Goal: Information Seeking & Learning: Learn about a topic

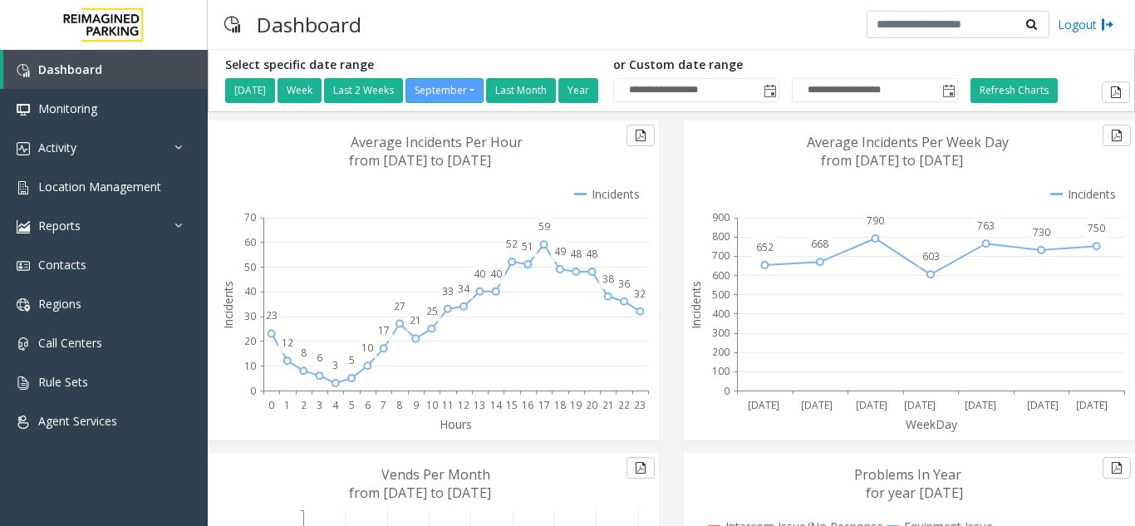
scroll to position [378, 0]
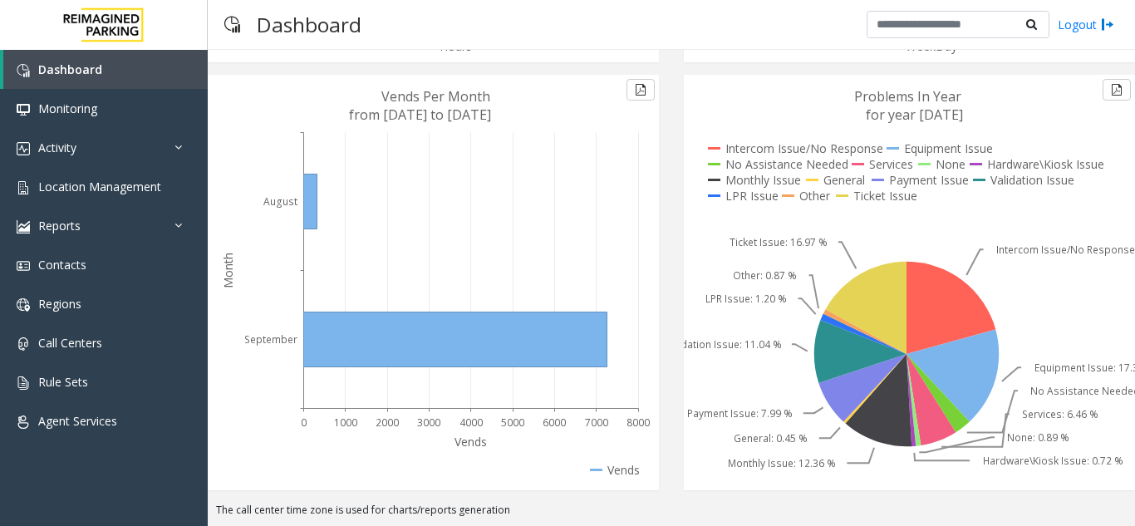
click at [729, 107] on icon at bounding box center [906, 282] width 445 height 415
click at [97, 187] on span "Location Management" at bounding box center [99, 187] width 123 height 16
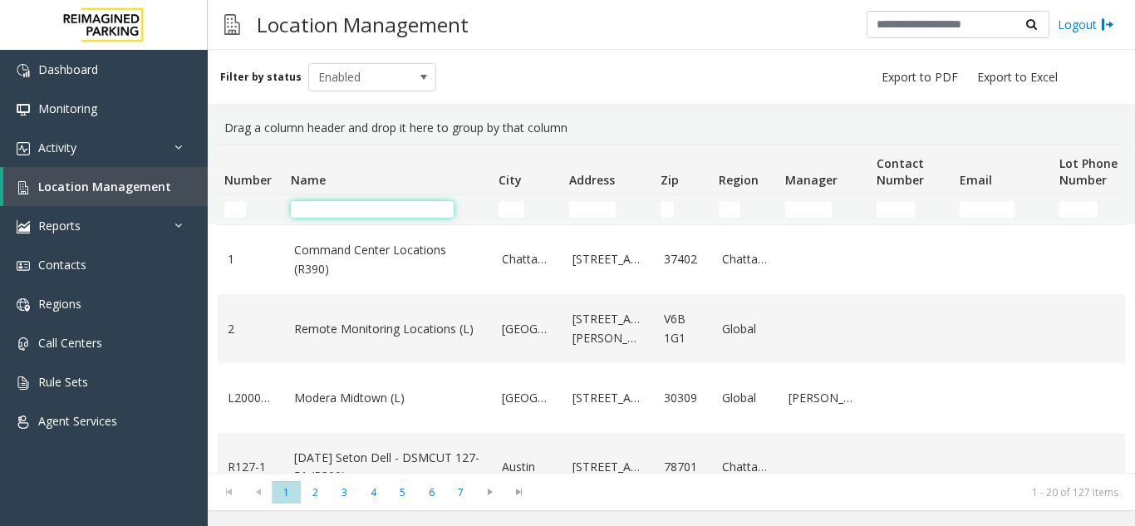
click at [338, 202] on input "Name Filter" at bounding box center [372, 209] width 163 height 17
type input "*"
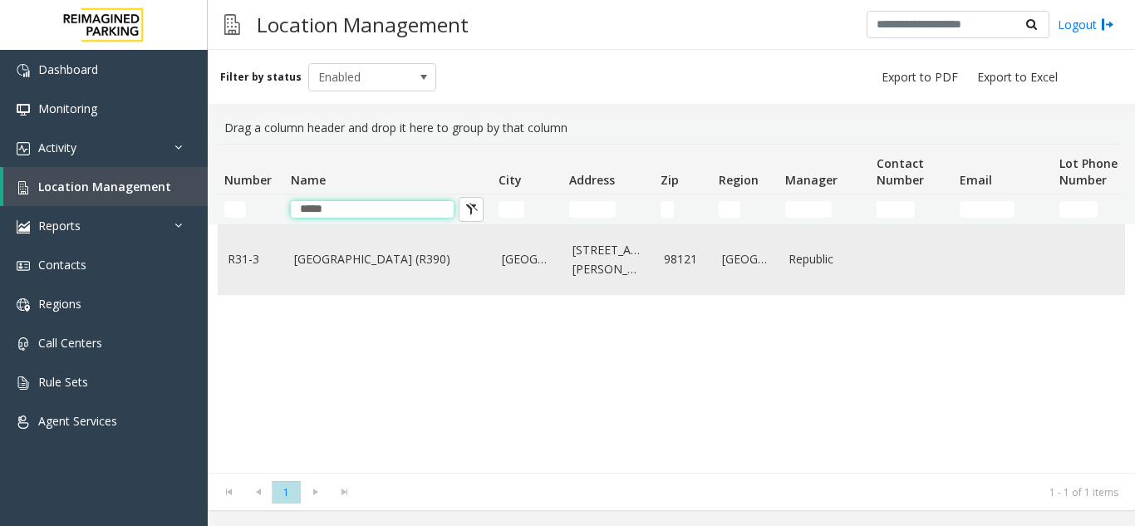
type input "****"
click at [373, 261] on link "[GEOGRAPHIC_DATA] (R390)" at bounding box center [388, 259] width 188 height 18
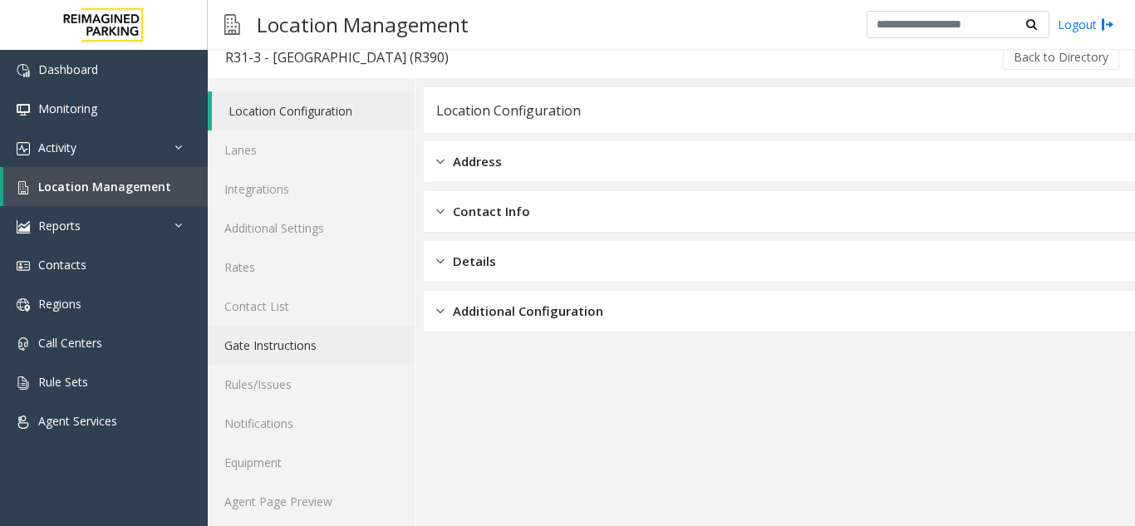
scroll to position [22, 0]
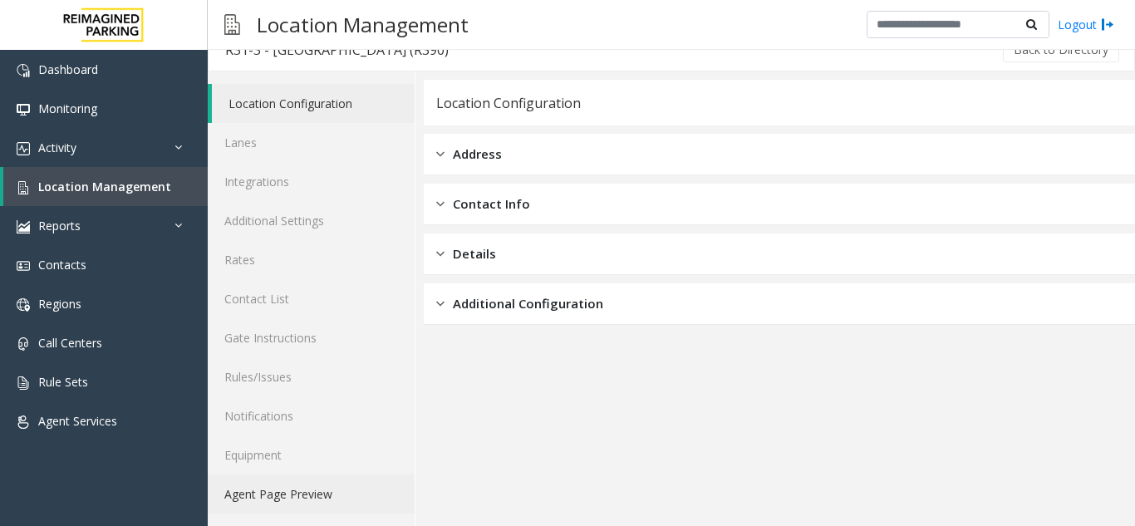
click at [313, 490] on link "Agent Page Preview" at bounding box center [311, 493] width 207 height 39
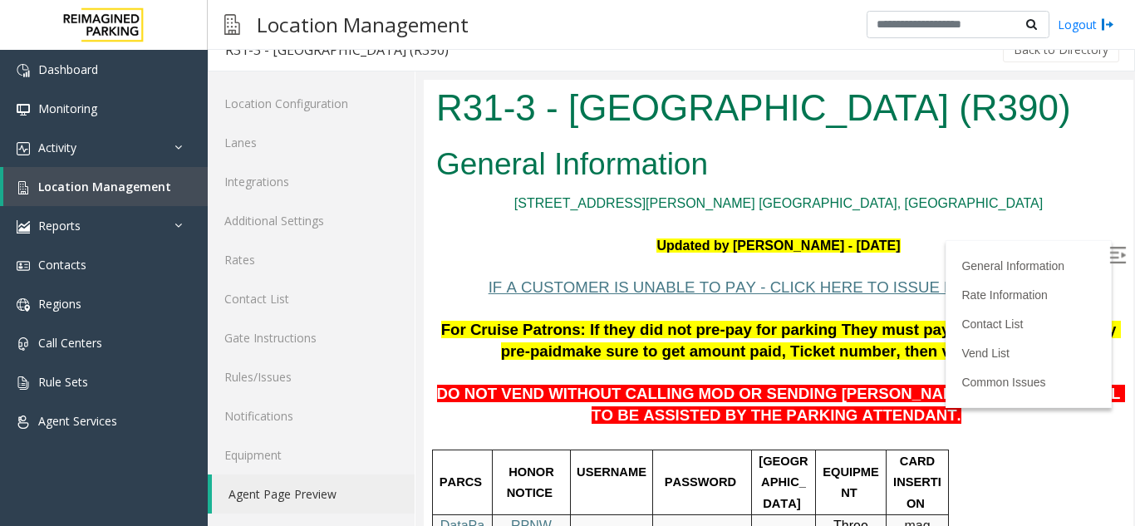
click at [1109, 255] on img at bounding box center [1117, 255] width 17 height 17
drag, startPoint x: 1009, startPoint y: 115, endPoint x: 441, endPoint y: 115, distance: 568.2
click at [441, 115] on h1 "R31-3 - [GEOGRAPHIC_DATA] (R390)" at bounding box center [778, 108] width 684 height 52
copy h1 "R31-3 - [GEOGRAPHIC_DATA] (R390)"
click at [927, 179] on h2 "General Information" at bounding box center [778, 164] width 684 height 43
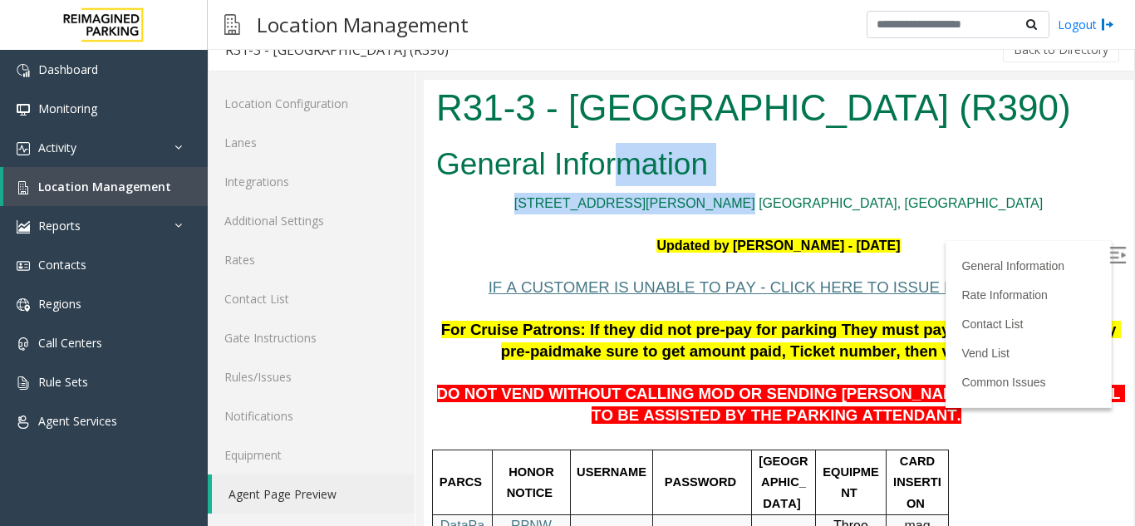
drag, startPoint x: 850, startPoint y: 209, endPoint x: 605, endPoint y: 181, distance: 246.7
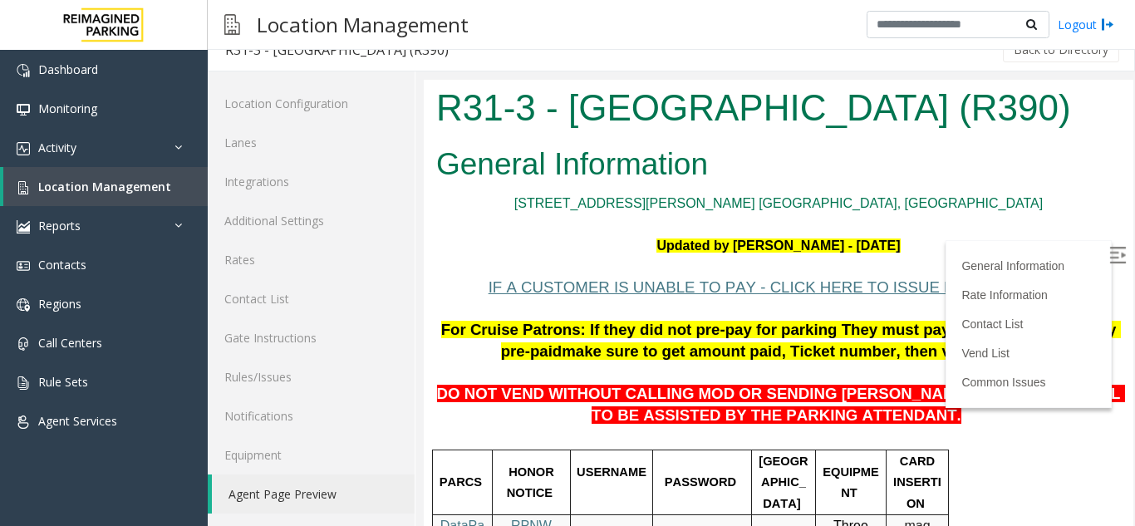
click at [675, 221] on p at bounding box center [778, 224] width 684 height 22
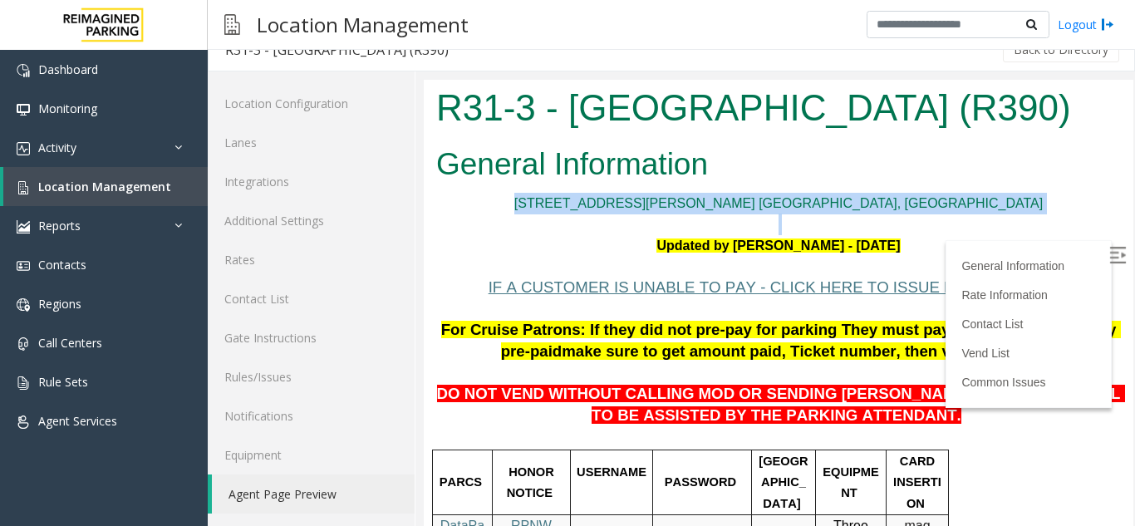
drag, startPoint x: 672, startPoint y: 210, endPoint x: 893, endPoint y: 215, distance: 221.0
click at [893, 215] on p at bounding box center [778, 224] width 684 height 22
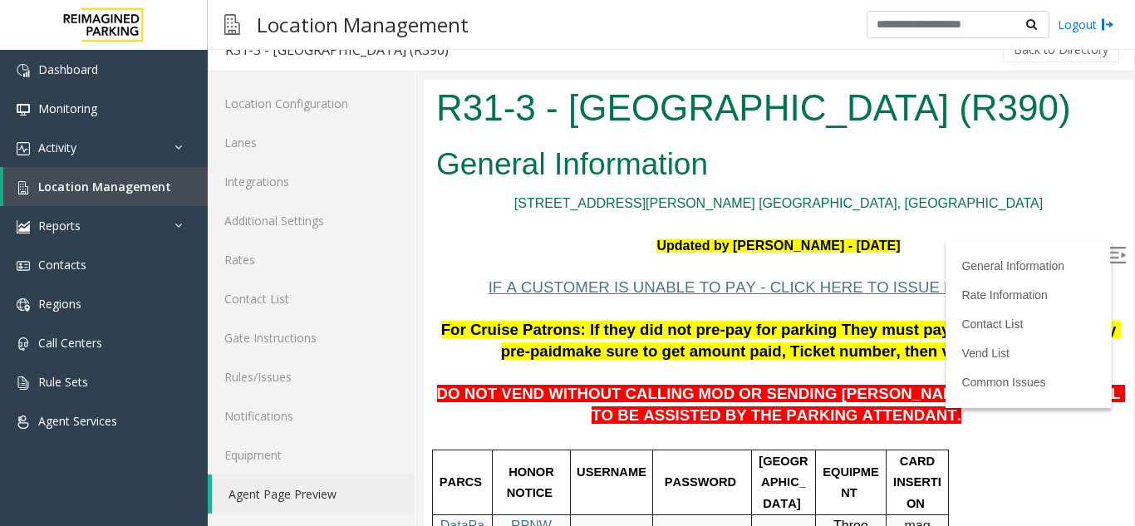
drag, startPoint x: 938, startPoint y: 245, endPoint x: 611, endPoint y: 235, distance: 327.4
click at [611, 235] on p "Updated by [PERSON_NAME] - [DATE]" at bounding box center [778, 246] width 684 height 22
click at [609, 235] on p "Updated by [PERSON_NAME] - [DATE]" at bounding box center [778, 246] width 684 height 22
click at [91, 192] on span "Location Management" at bounding box center [104, 187] width 133 height 16
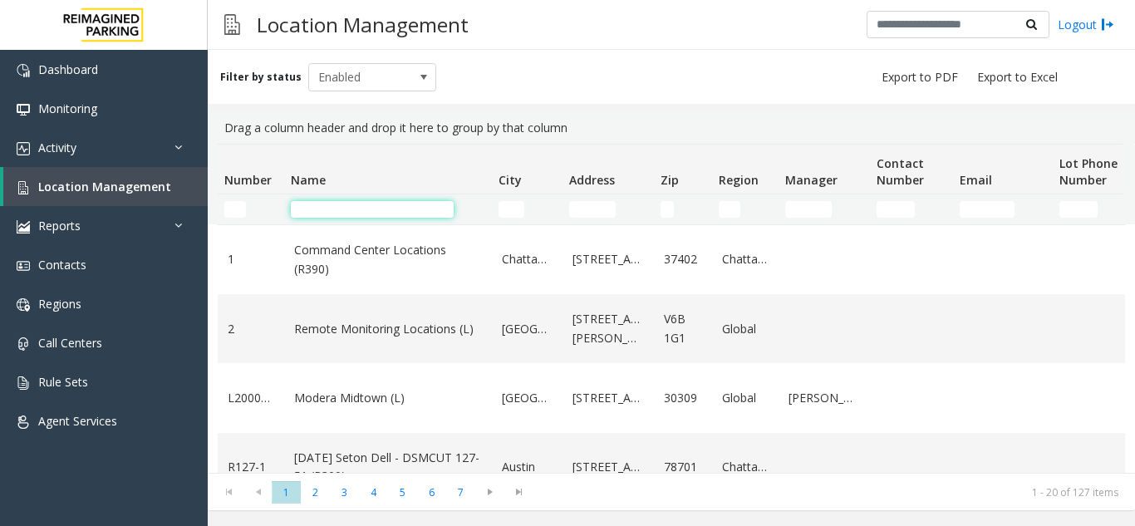
click at [343, 205] on input "Name Filter" at bounding box center [372, 209] width 163 height 17
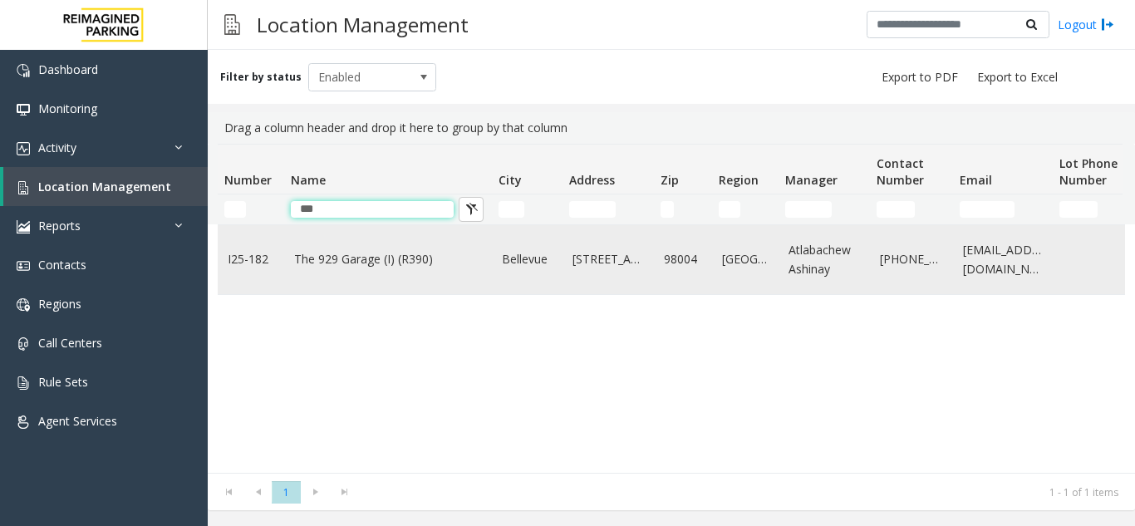
type input "***"
click at [370, 268] on link "The 929 Garage (I) (R390)" at bounding box center [388, 259] width 188 height 18
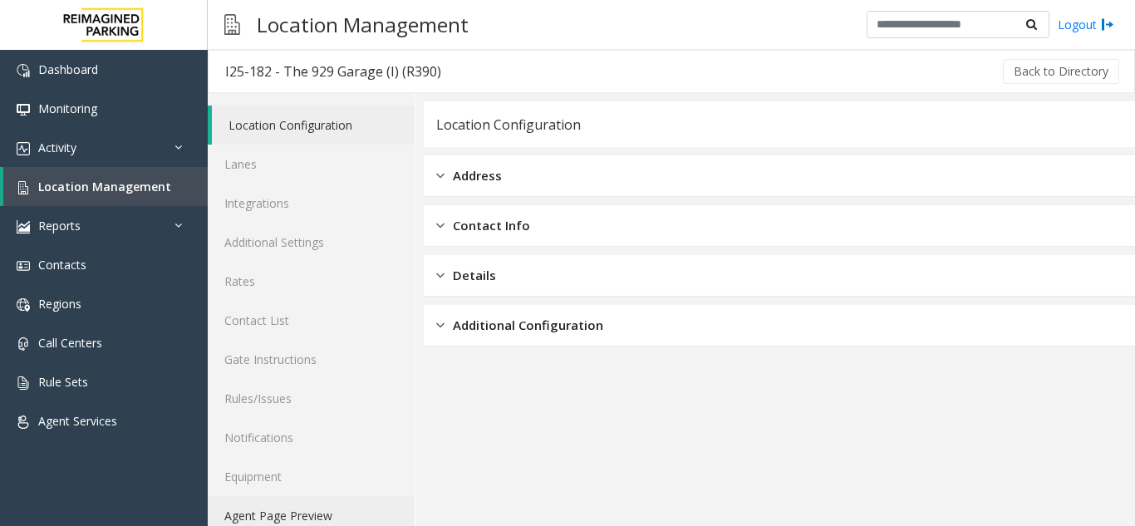
click at [317, 516] on link "Agent Page Preview" at bounding box center [311, 515] width 207 height 39
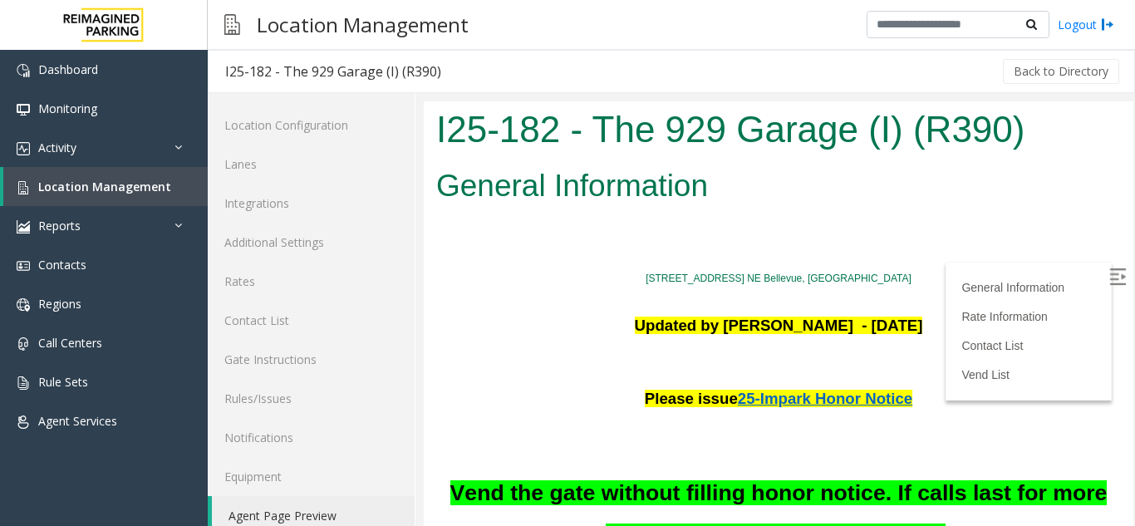
click at [1109, 279] on img at bounding box center [1117, 276] width 17 height 17
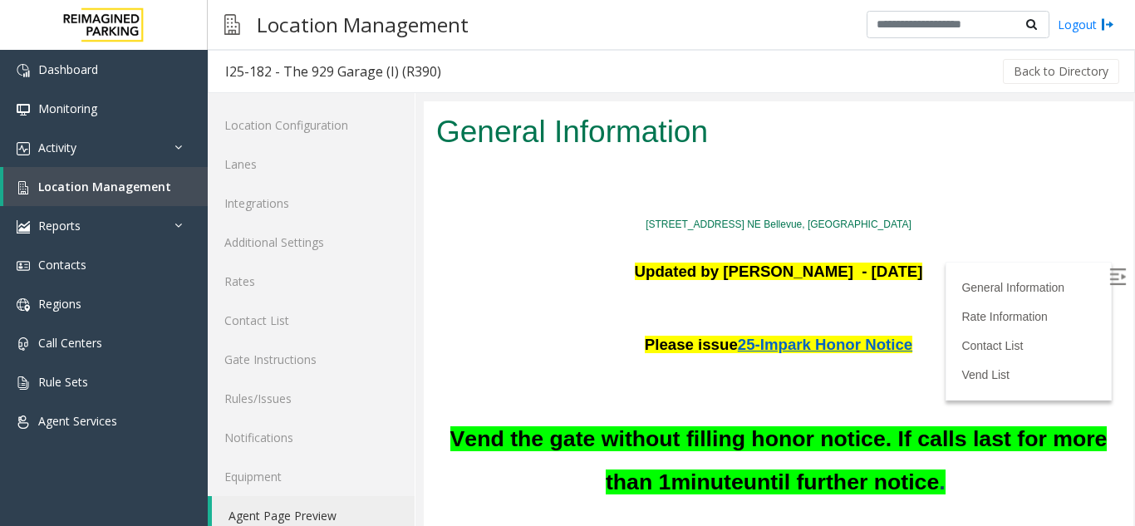
scroll to position [83, 0]
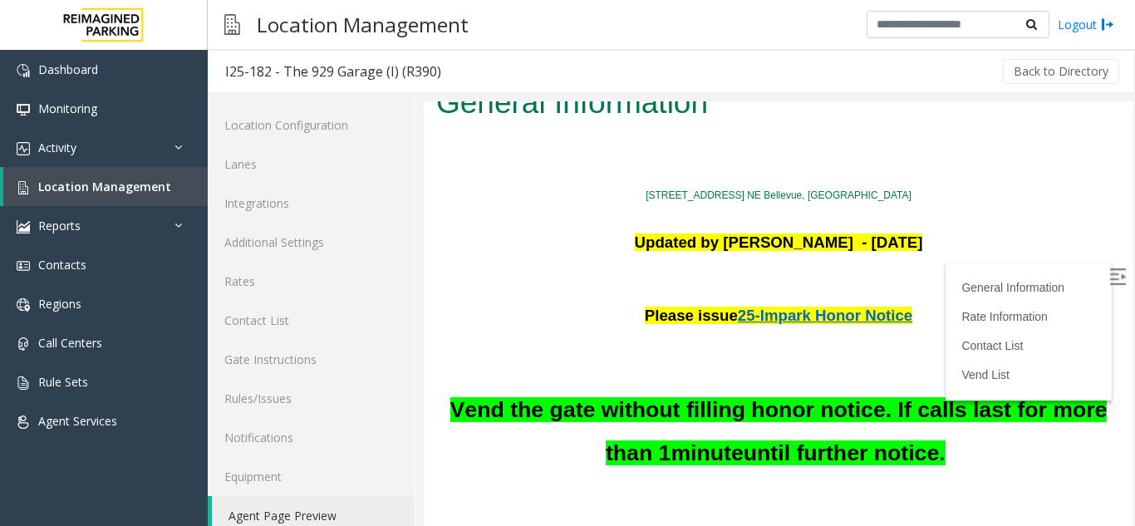
click at [989, 181] on p "[STREET_ADDRESS] NE Bellevue, [GEOGRAPHIC_DATA]" at bounding box center [778, 193] width 684 height 25
click at [116, 187] on span "Location Management" at bounding box center [104, 187] width 133 height 16
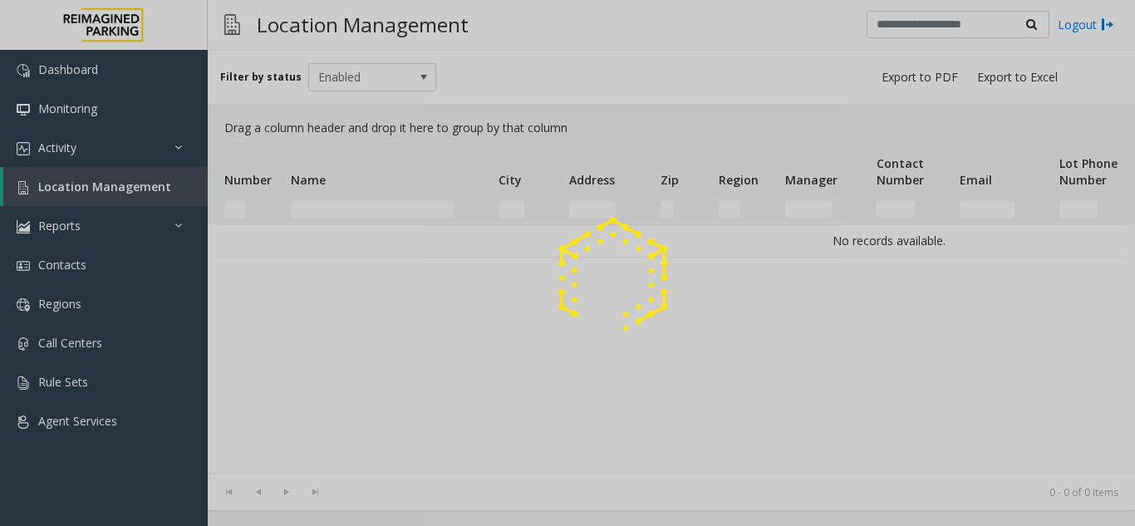
click at [373, 211] on div at bounding box center [567, 263] width 1135 height 526
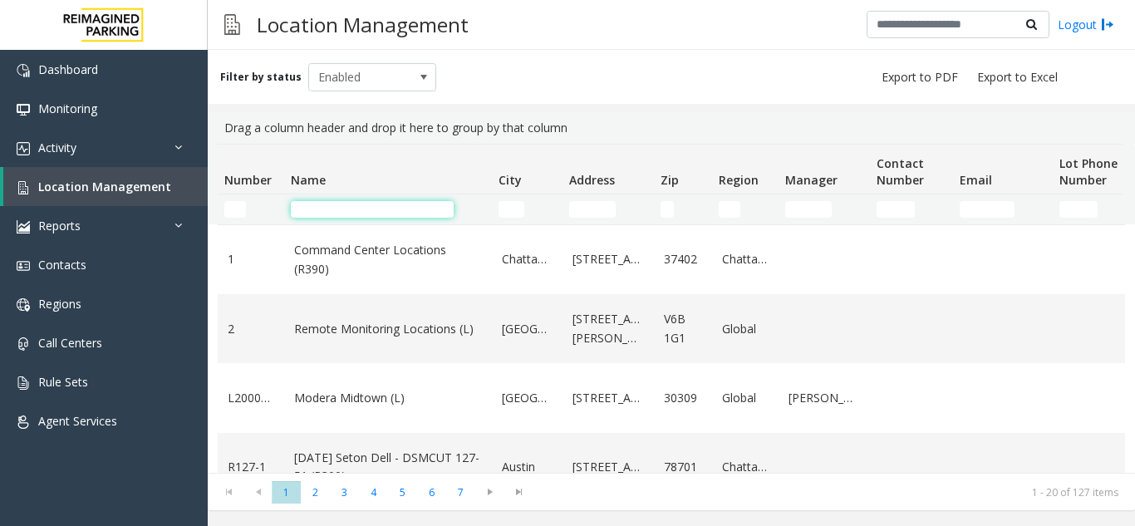
click at [371, 212] on input "Name Filter" at bounding box center [372, 209] width 163 height 17
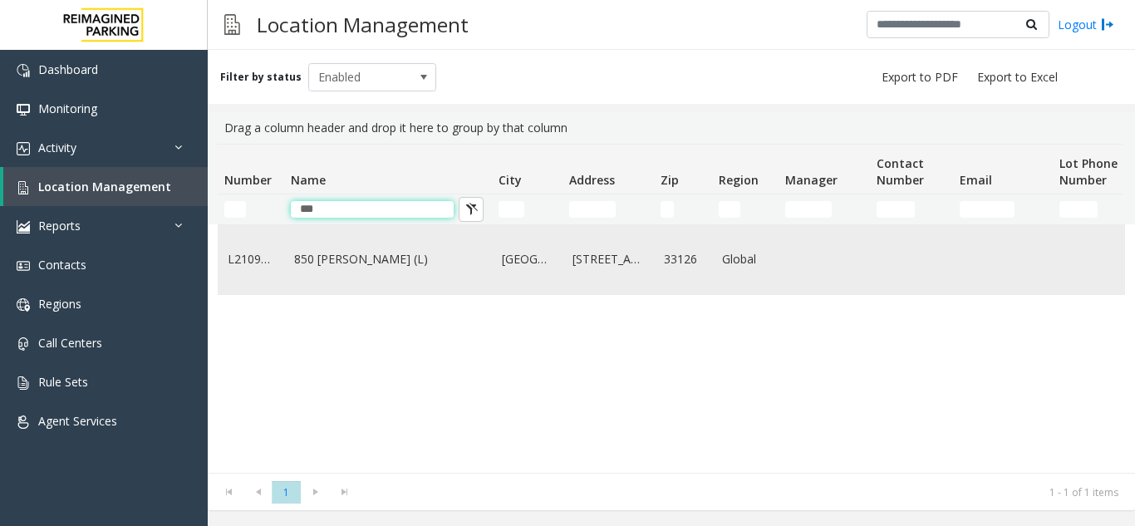
type input "***"
click at [381, 232] on td "850 [PERSON_NAME] (L)" at bounding box center [388, 259] width 208 height 69
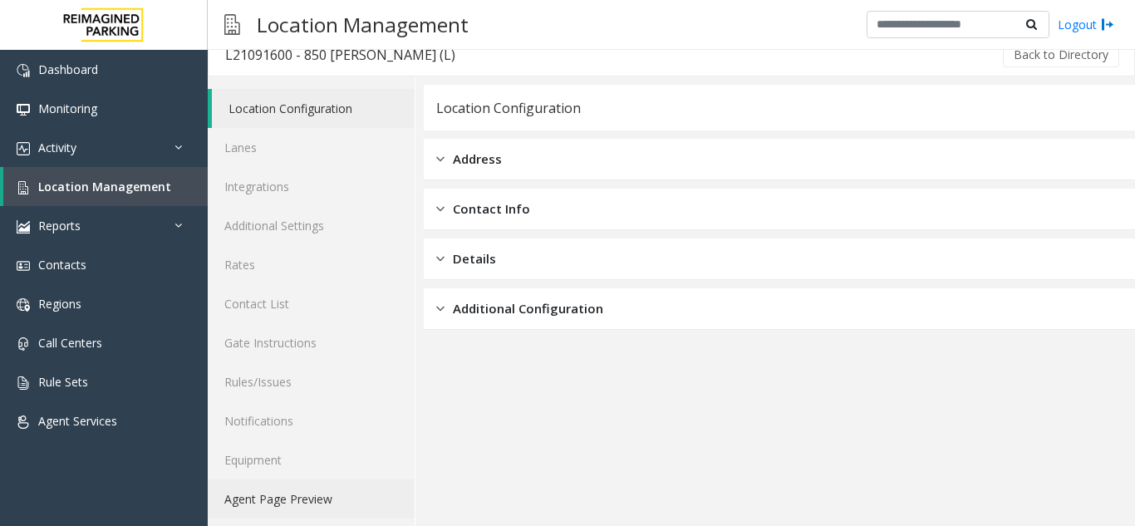
scroll to position [22, 0]
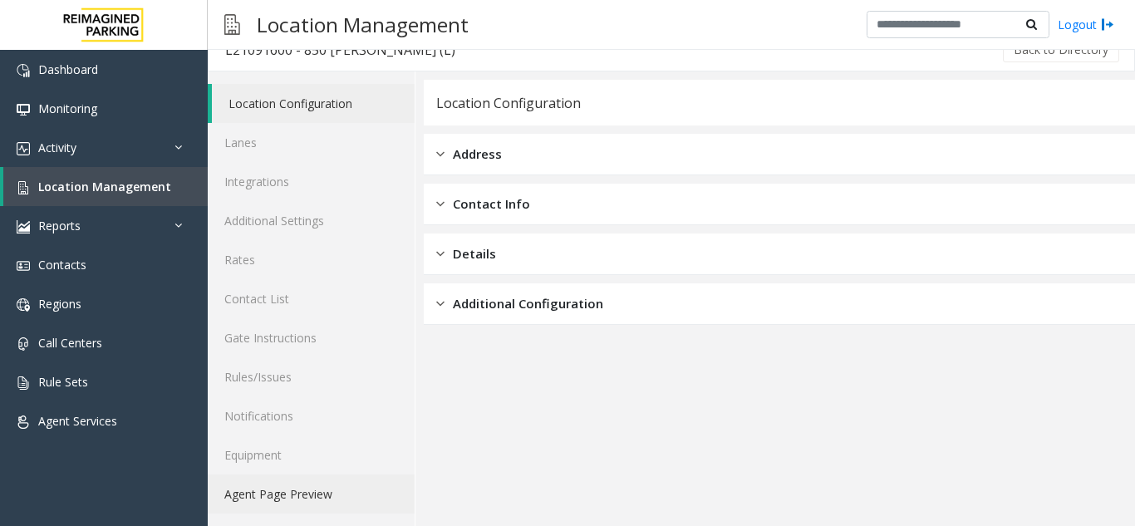
click at [327, 498] on link "Agent Page Preview" at bounding box center [311, 493] width 207 height 39
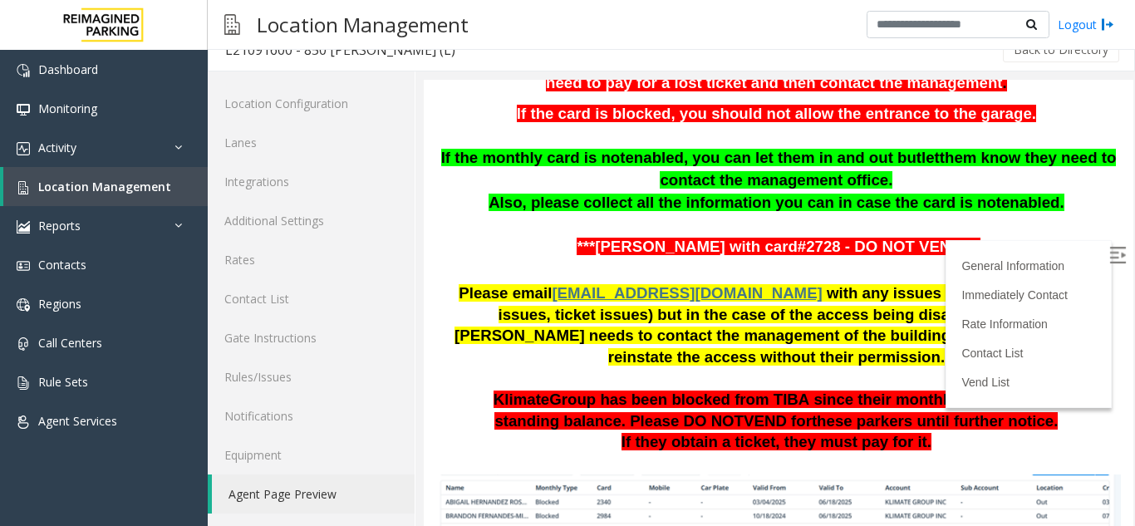
scroll to position [665, 0]
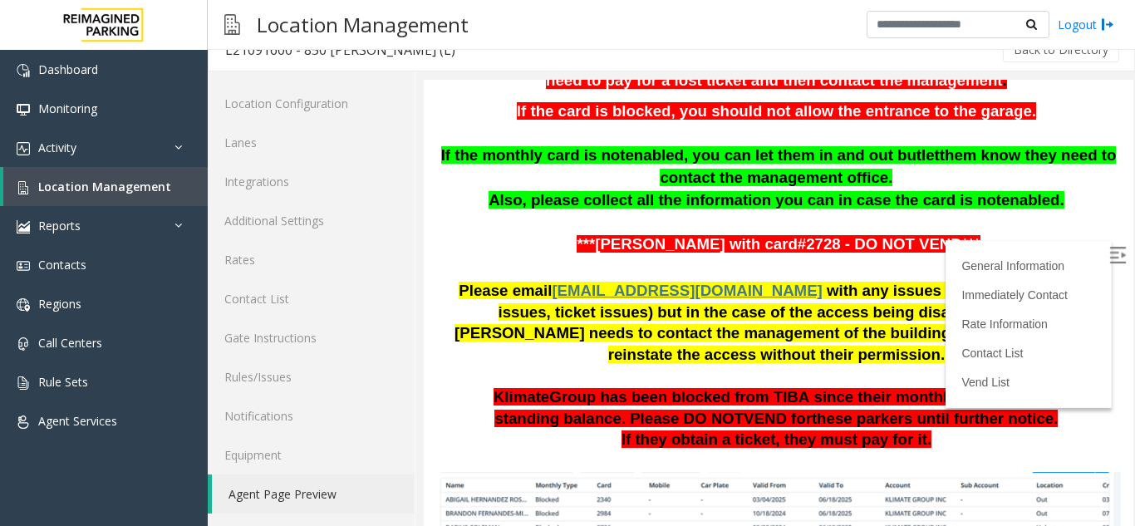
click at [1109, 253] on img at bounding box center [1117, 255] width 17 height 17
click at [677, 212] on p at bounding box center [778, 223] width 684 height 22
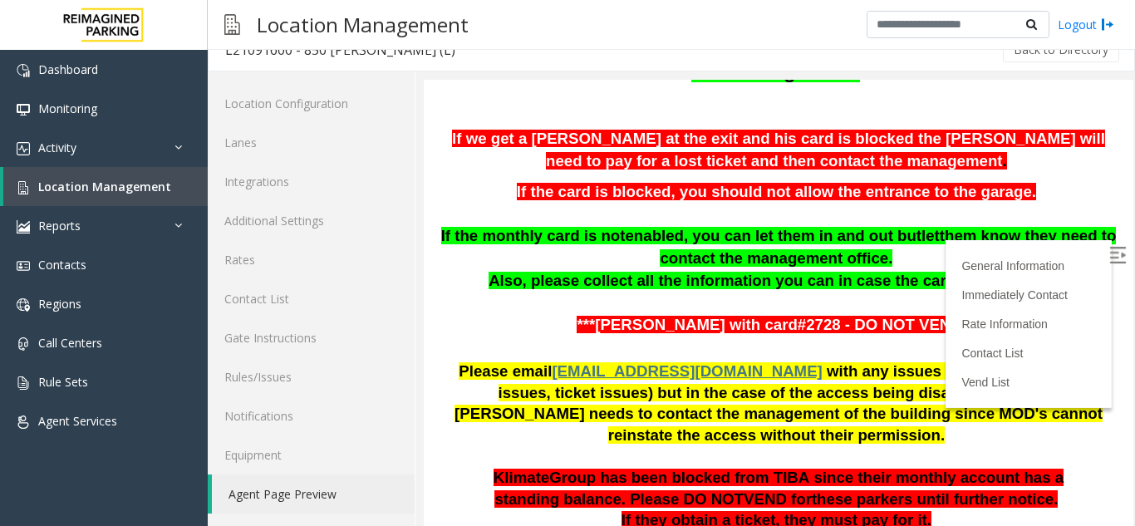
scroll to position [581, 0]
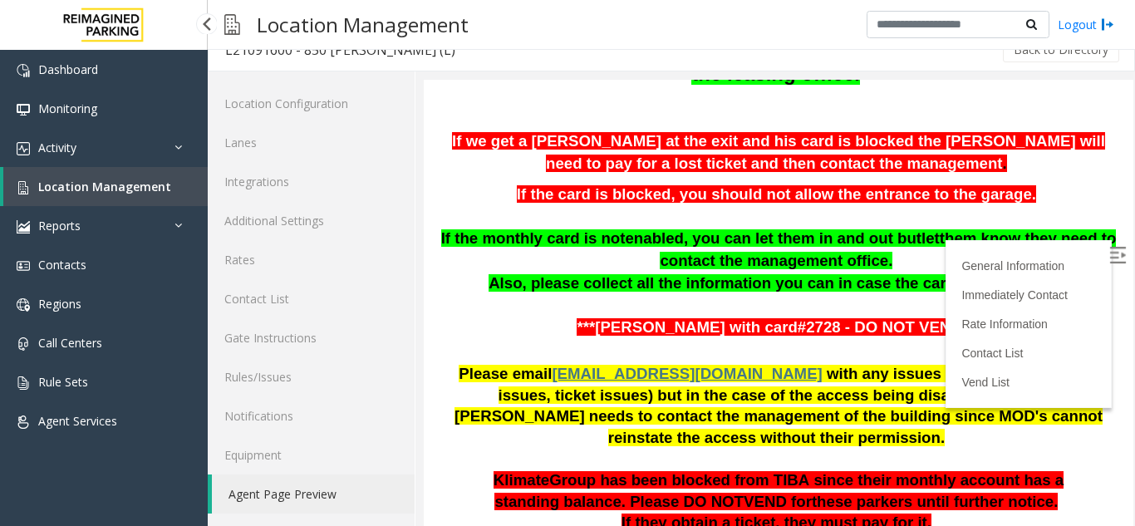
click at [113, 204] on link "Location Management" at bounding box center [105, 186] width 204 height 39
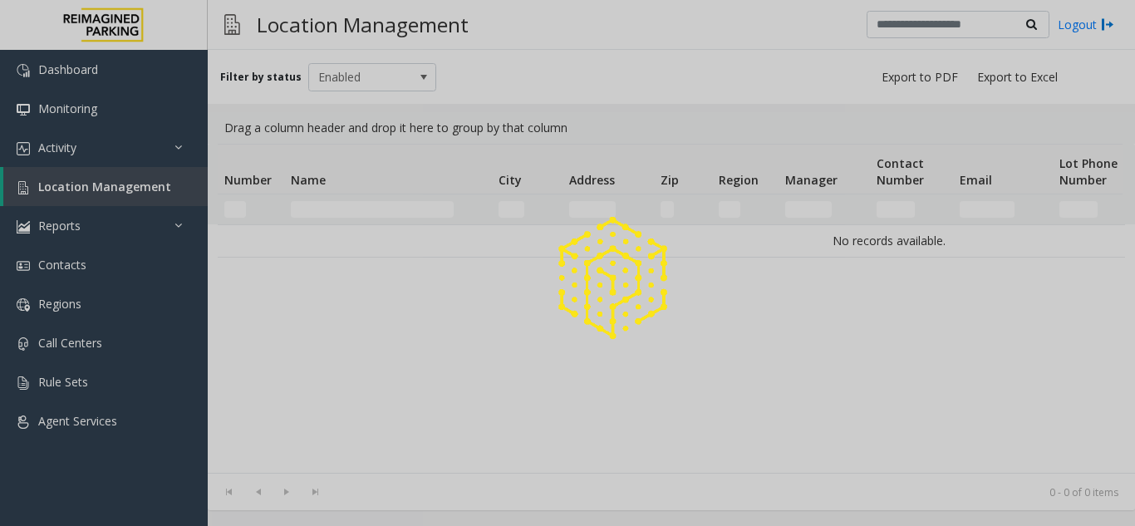
click at [328, 201] on div at bounding box center [567, 263] width 1135 height 526
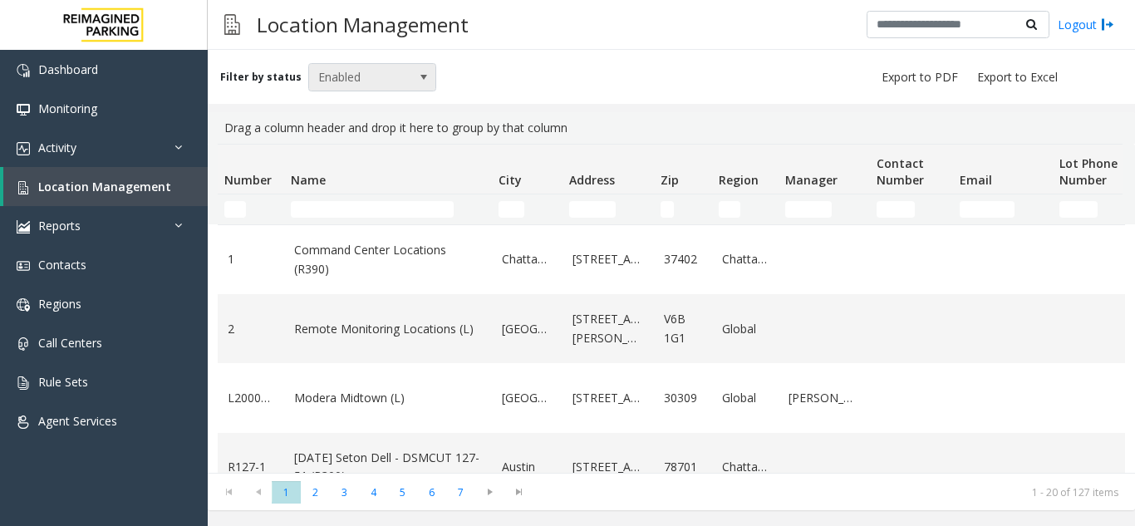
click at [340, 67] on span "Enabled" at bounding box center [359, 77] width 101 height 27
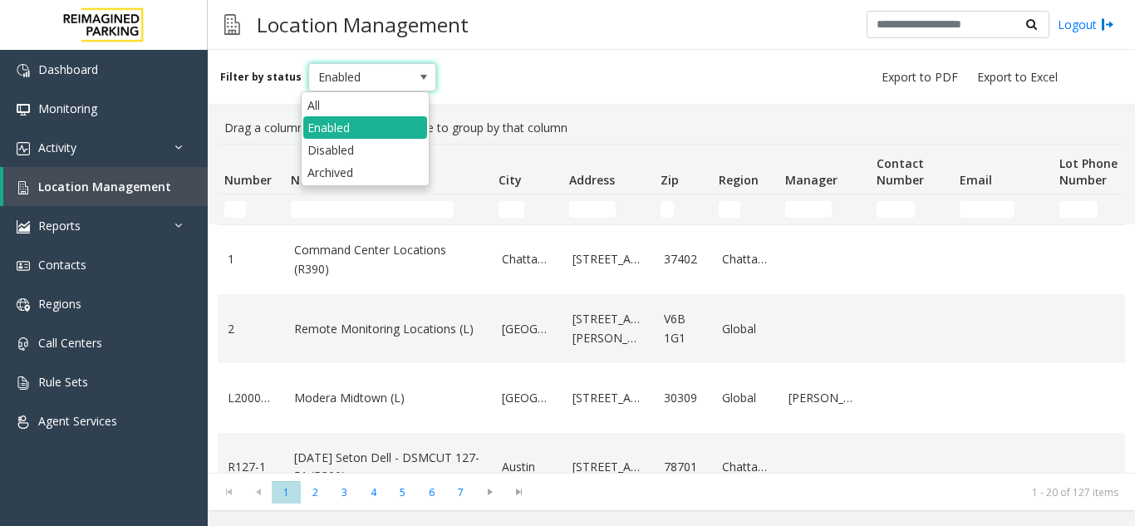
click at [362, 75] on span "Enabled" at bounding box center [359, 77] width 101 height 27
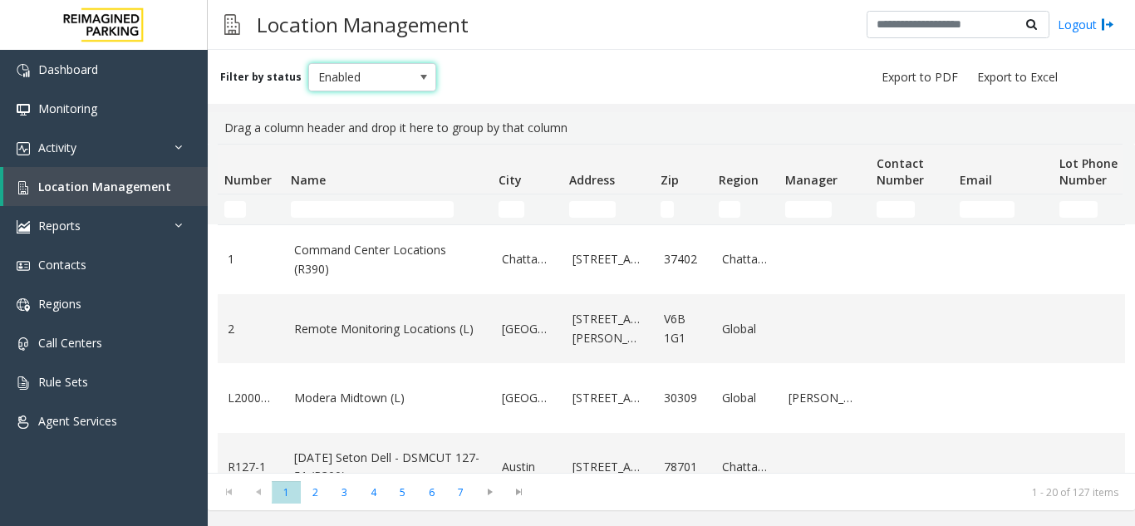
click at [362, 75] on span "Enabled" at bounding box center [359, 77] width 101 height 27
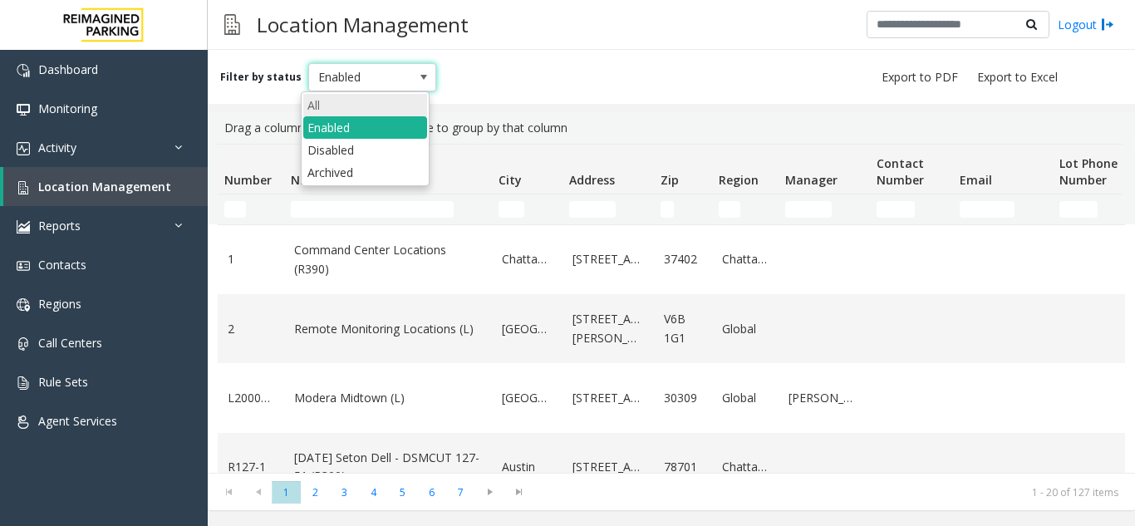
click at [353, 107] on li "All" at bounding box center [365, 105] width 124 height 22
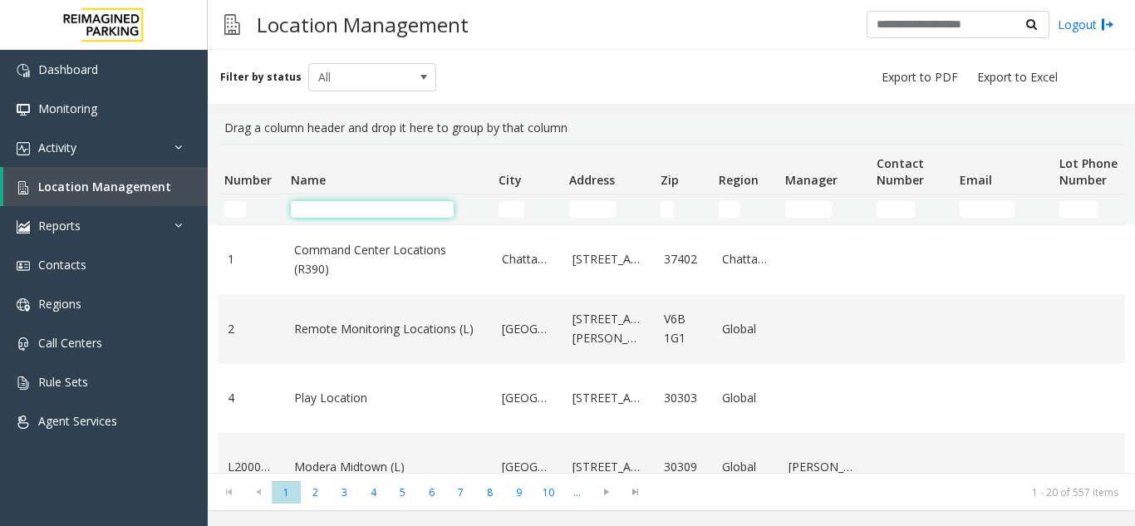
click at [352, 207] on input "Name Filter" at bounding box center [372, 209] width 163 height 17
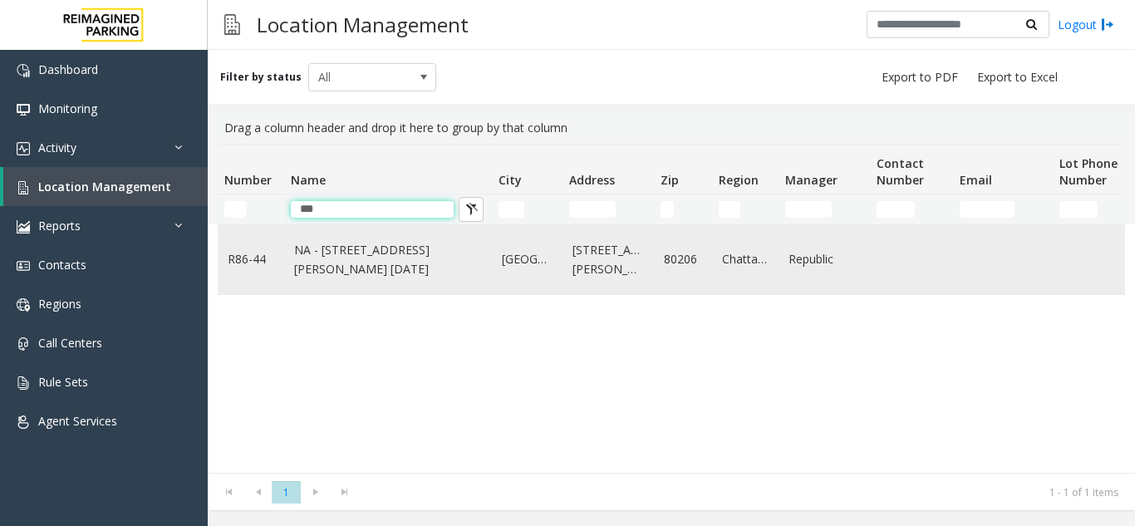
type input "***"
click at [336, 248] on link "NA - [STREET_ADDRESS][PERSON_NAME] [DATE]" at bounding box center [388, 259] width 188 height 37
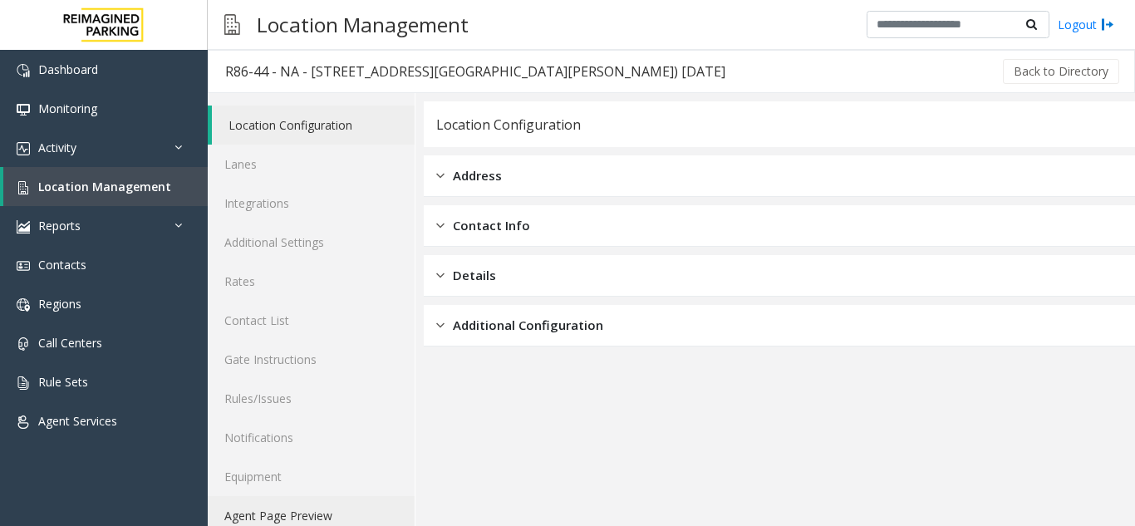
click at [285, 518] on link "Agent Page Preview" at bounding box center [311, 515] width 207 height 39
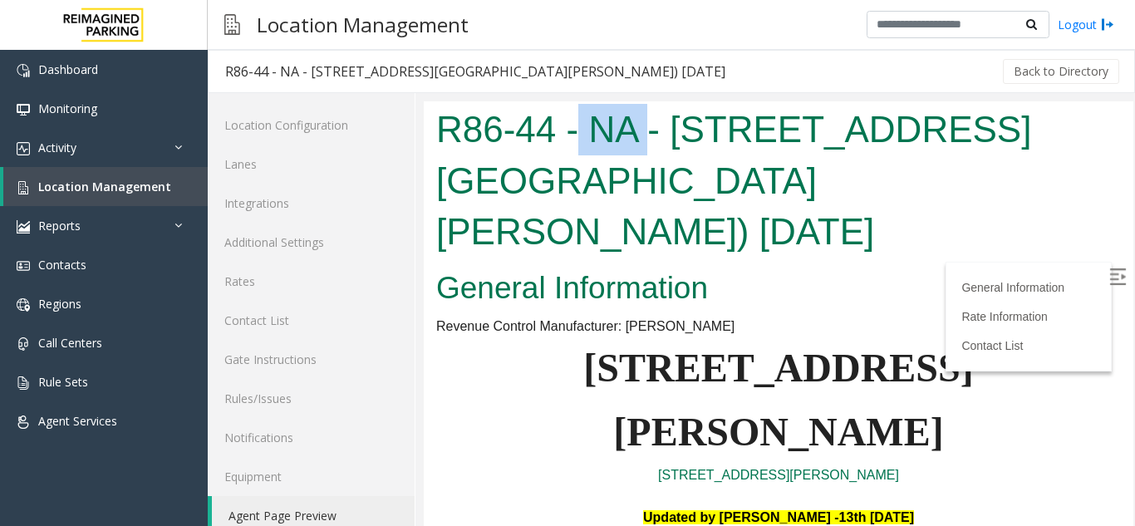
drag, startPoint x: 596, startPoint y: 130, endPoint x: 650, endPoint y: 131, distance: 54.9
click at [650, 131] on h1 "R86-44 - NA - [STREET_ADDRESS][GEOGRAPHIC_DATA][PERSON_NAME]) [DATE]" at bounding box center [778, 181] width 684 height 154
click at [688, 190] on h1 "R86-44 - NA - [STREET_ADDRESS][GEOGRAPHIC_DATA][PERSON_NAME]) [DATE]" at bounding box center [778, 181] width 684 height 154
click at [1109, 277] on img at bounding box center [1117, 276] width 17 height 17
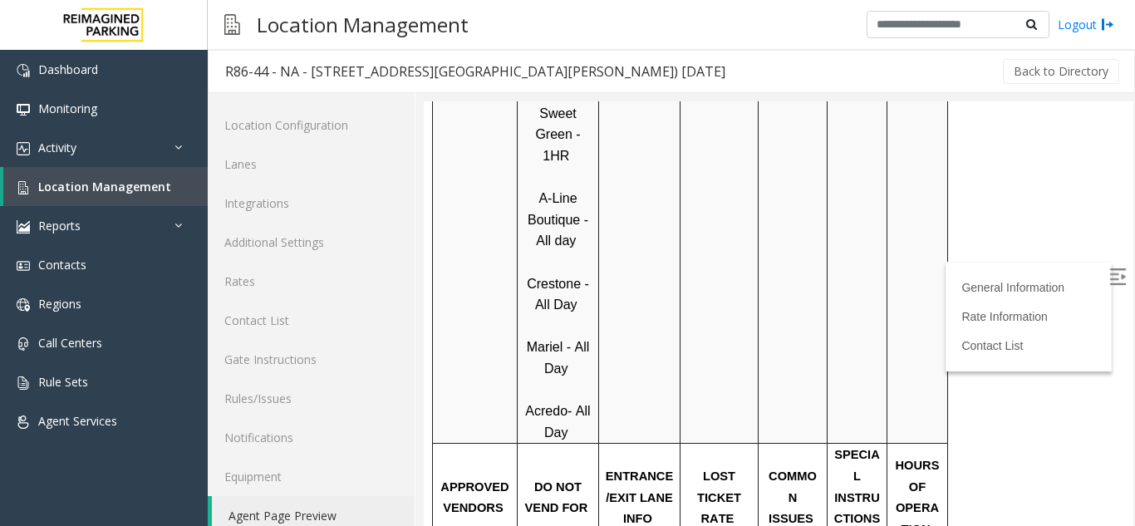
scroll to position [1994, 0]
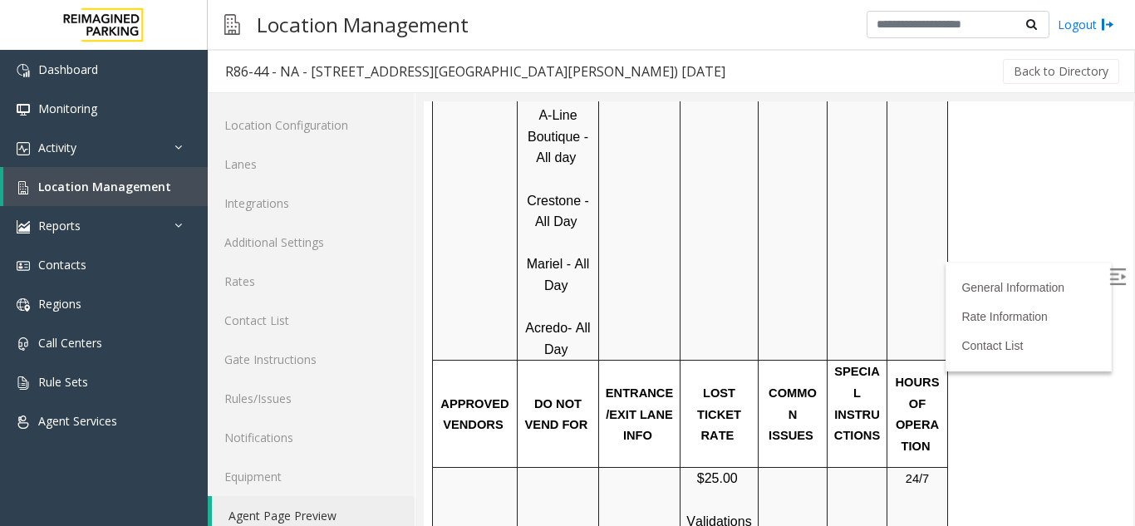
drag, startPoint x: 694, startPoint y: 263, endPoint x: 749, endPoint y: 325, distance: 82.9
click at [758, 468] on td "$25.00 Validations do not work on a lost ticket" at bounding box center [719, 532] width 78 height 129
click at [133, 186] on span "Location Management" at bounding box center [104, 187] width 133 height 16
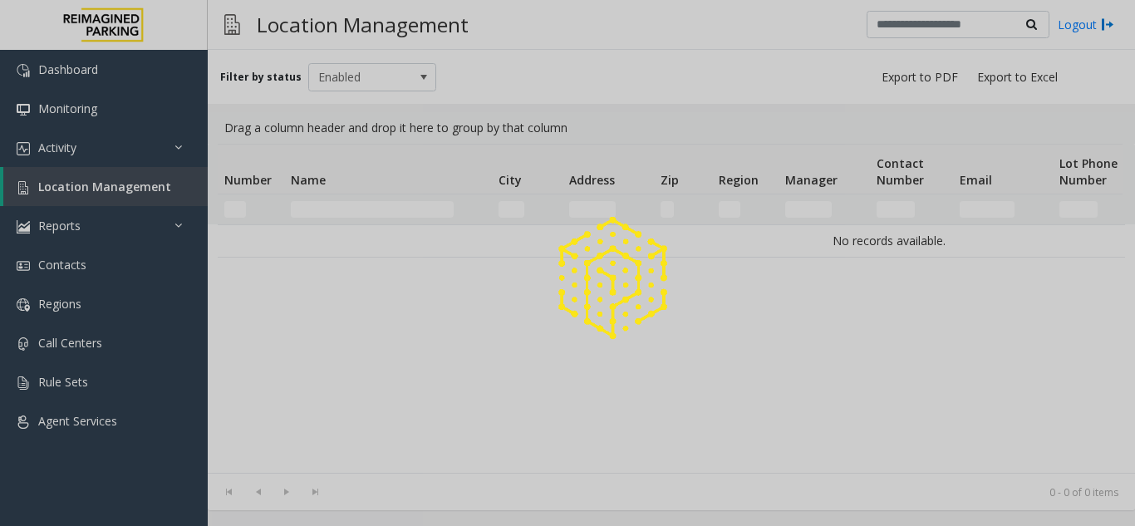
click at [367, 209] on div at bounding box center [567, 263] width 1135 height 526
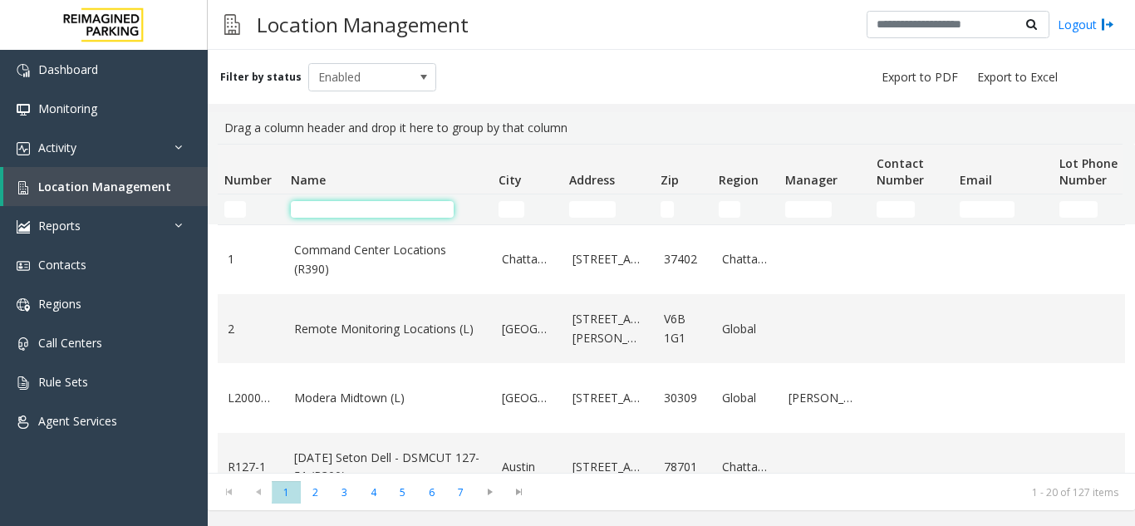
click at [370, 209] on input "Name Filter" at bounding box center [372, 209] width 163 height 17
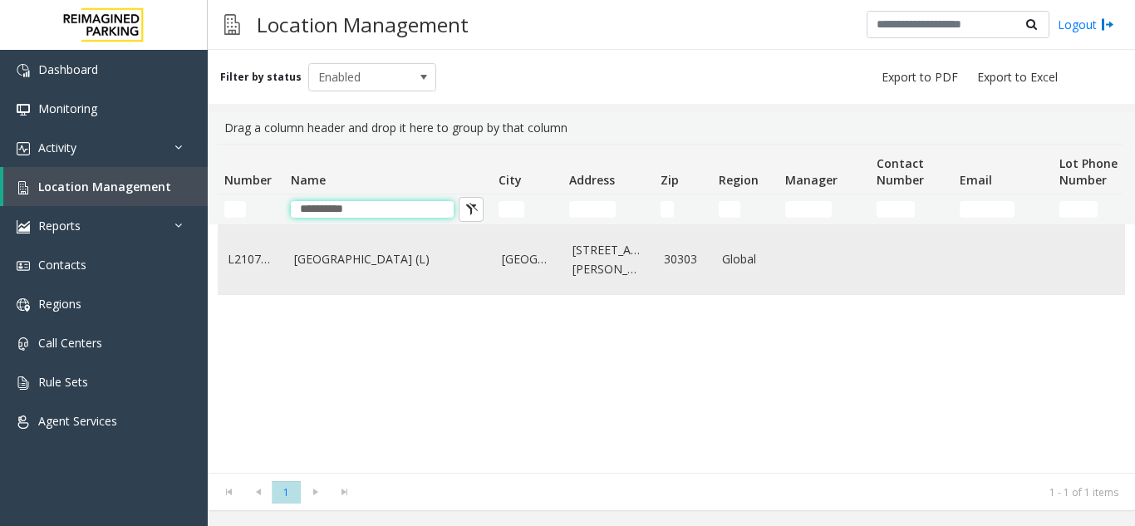
type input "**********"
click at [336, 256] on link "[GEOGRAPHIC_DATA] (L)" at bounding box center [388, 259] width 188 height 18
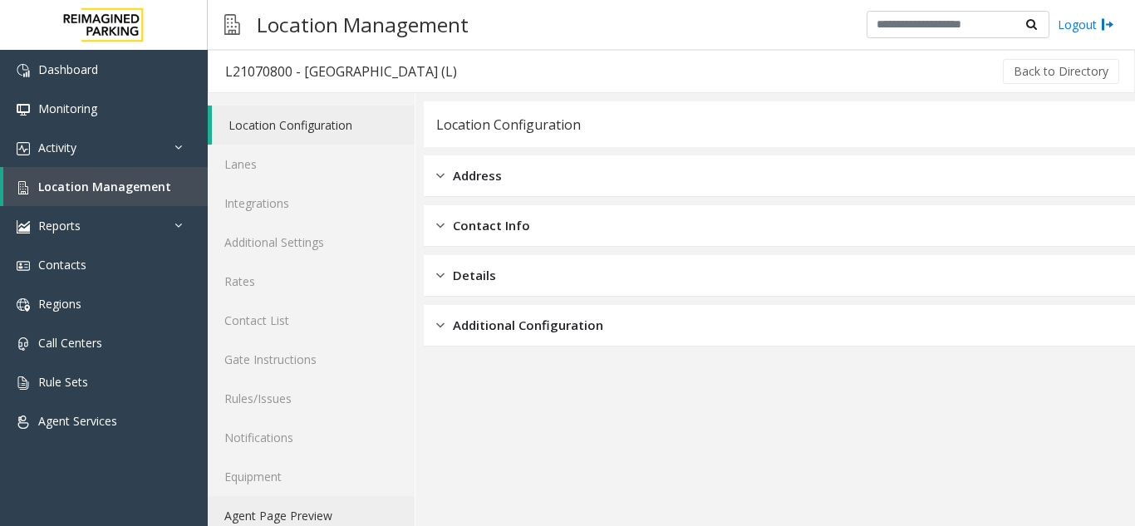
scroll to position [22, 0]
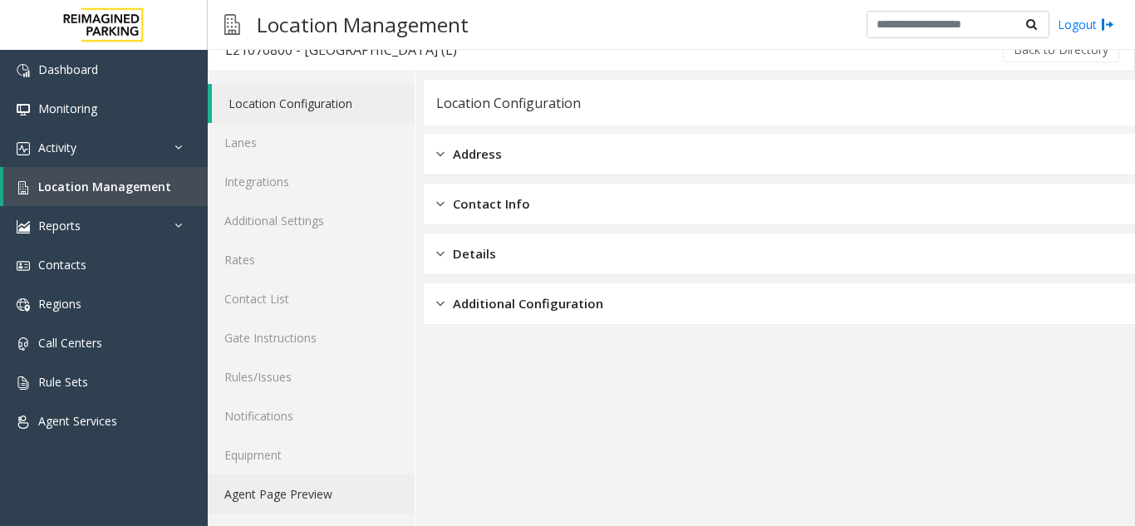
click at [311, 496] on link "Agent Page Preview" at bounding box center [311, 493] width 207 height 39
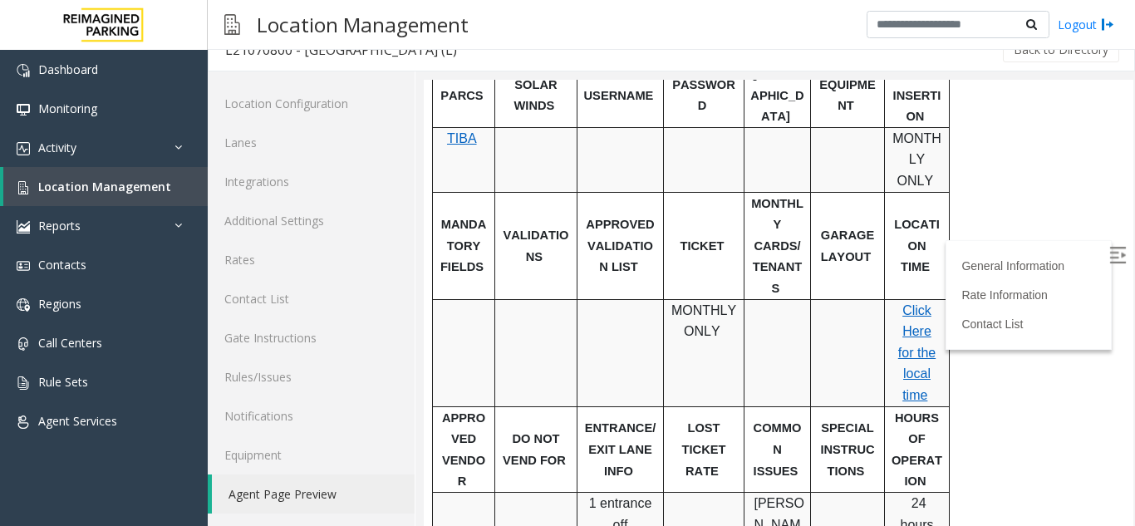
scroll to position [665, 0]
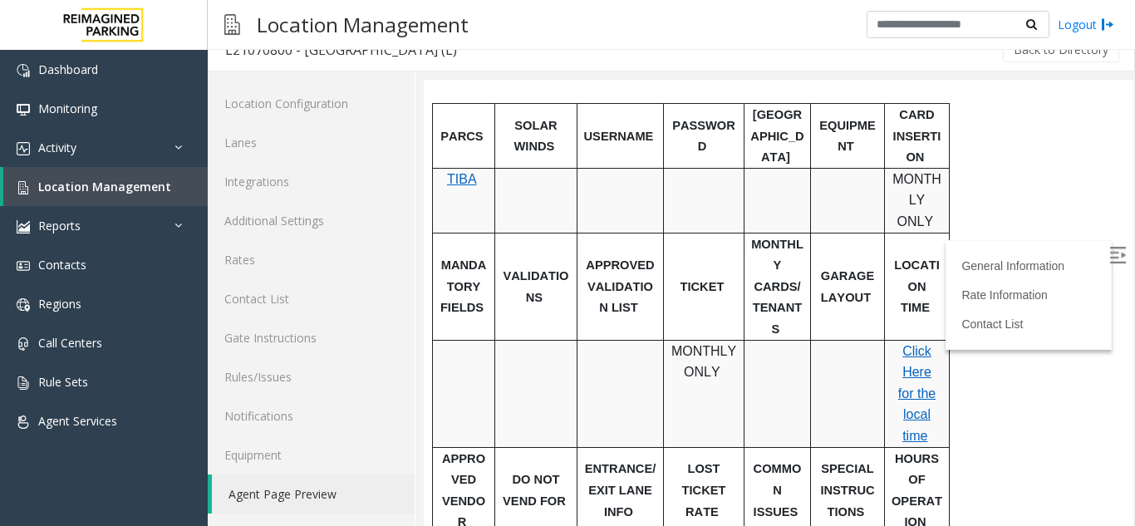
click at [1109, 257] on img at bounding box center [1117, 255] width 17 height 17
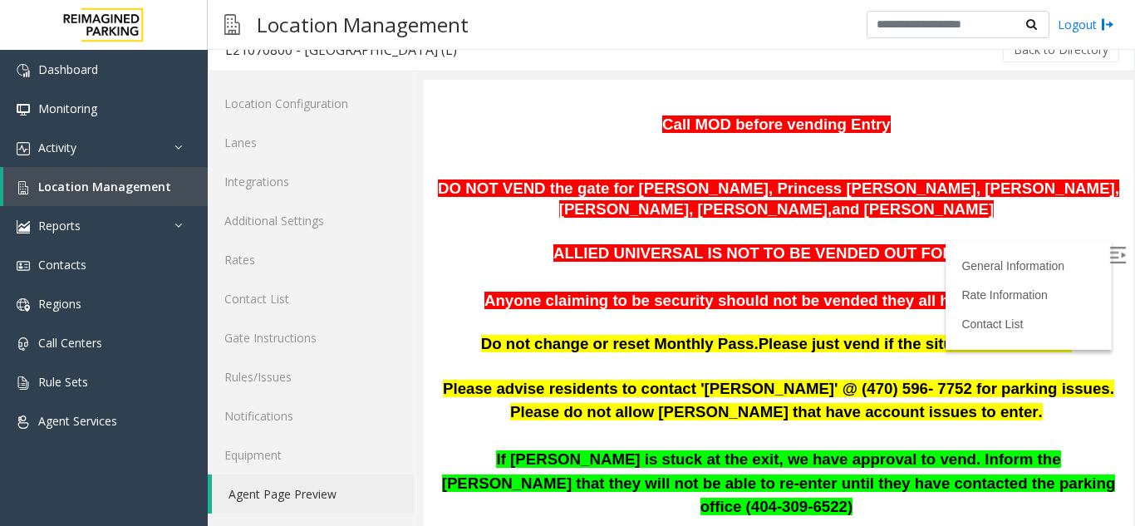
scroll to position [166, 0]
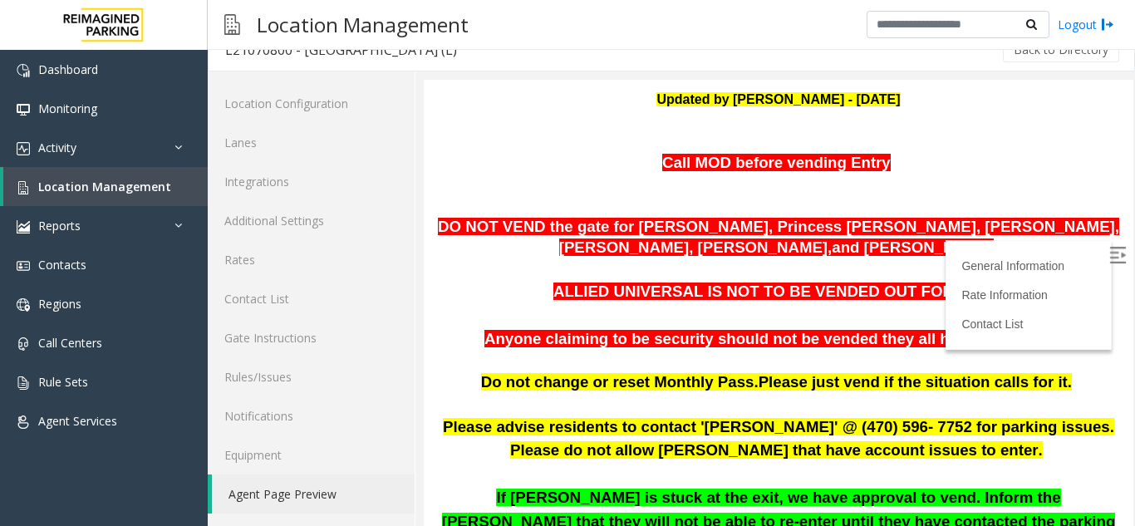
click at [709, 243] on span "DO NOT VEND the gate for [PERSON_NAME], Princess [PERSON_NAME], [PERSON_NAME], …" at bounding box center [778, 237] width 681 height 39
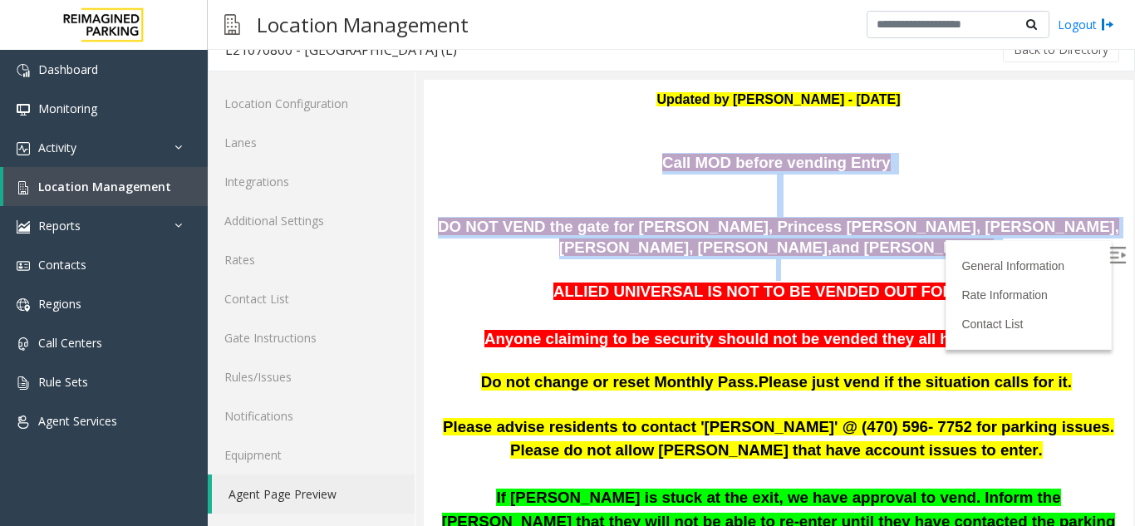
drag, startPoint x: 642, startPoint y: 163, endPoint x: 941, endPoint y: 258, distance: 313.9
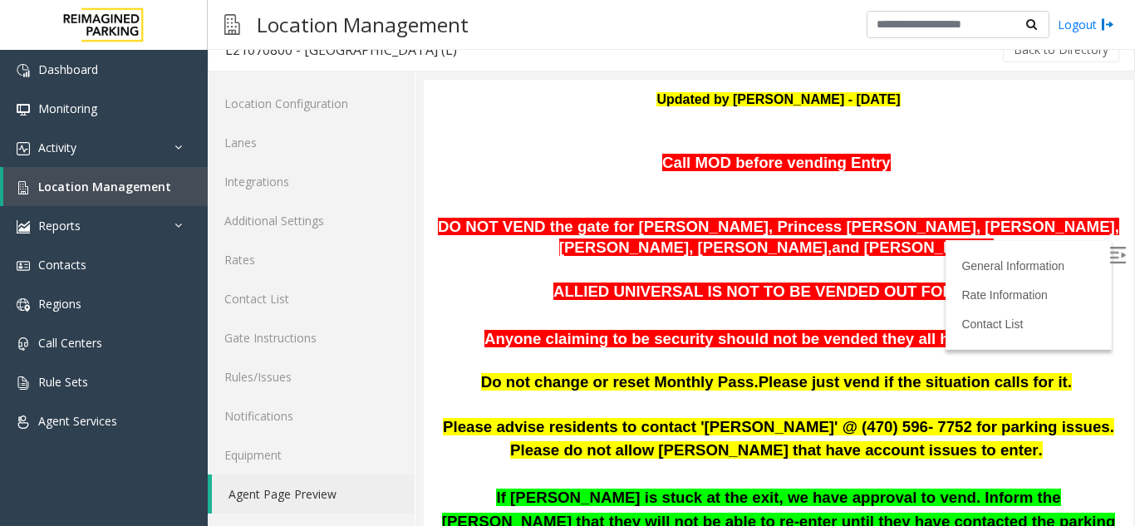
click at [950, 125] on p "Updated by [PERSON_NAME] - [DATE]" at bounding box center [778, 110] width 684 height 42
drag, startPoint x: 705, startPoint y: 227, endPoint x: 773, endPoint y: 230, distance: 67.4
click at [773, 230] on span "DO NOT VEND the gate for [PERSON_NAME], Princess [PERSON_NAME], [PERSON_NAME], …" at bounding box center [778, 237] width 681 height 39
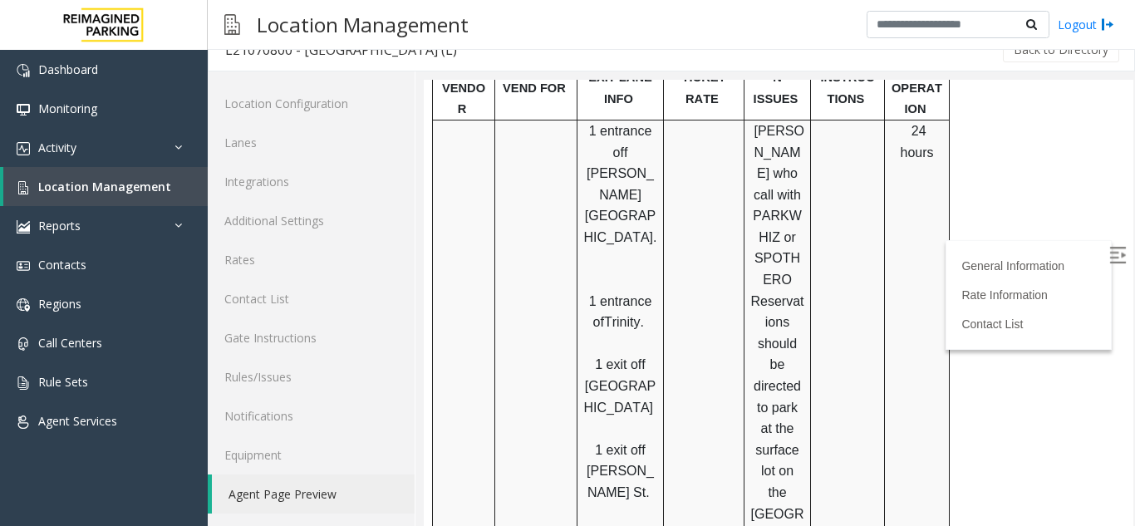
scroll to position [1080, 0]
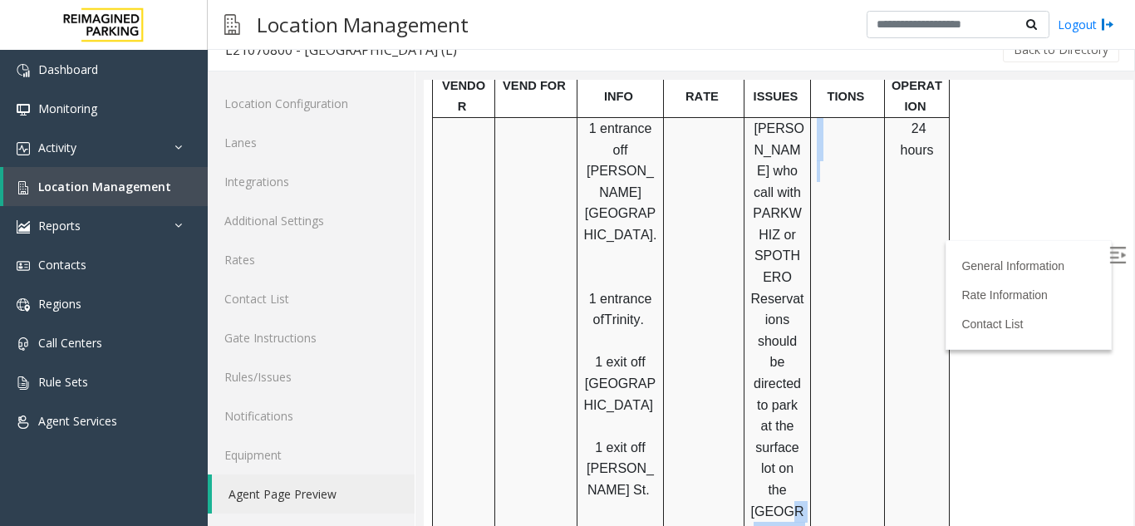
drag, startPoint x: 756, startPoint y: 384, endPoint x: 819, endPoint y: 432, distance: 79.4
click at [819, 432] on tr "1 entrance off [PERSON_NAME][GEOGRAPHIC_DATA] 1 entrance of [GEOGRAPHIC_DATA]. …" at bounding box center [691, 436] width 517 height 639
click at [819, 432] on td at bounding box center [848, 436] width 74 height 639
drag, startPoint x: 590, startPoint y: 298, endPoint x: 639, endPoint y: 325, distance: 55.8
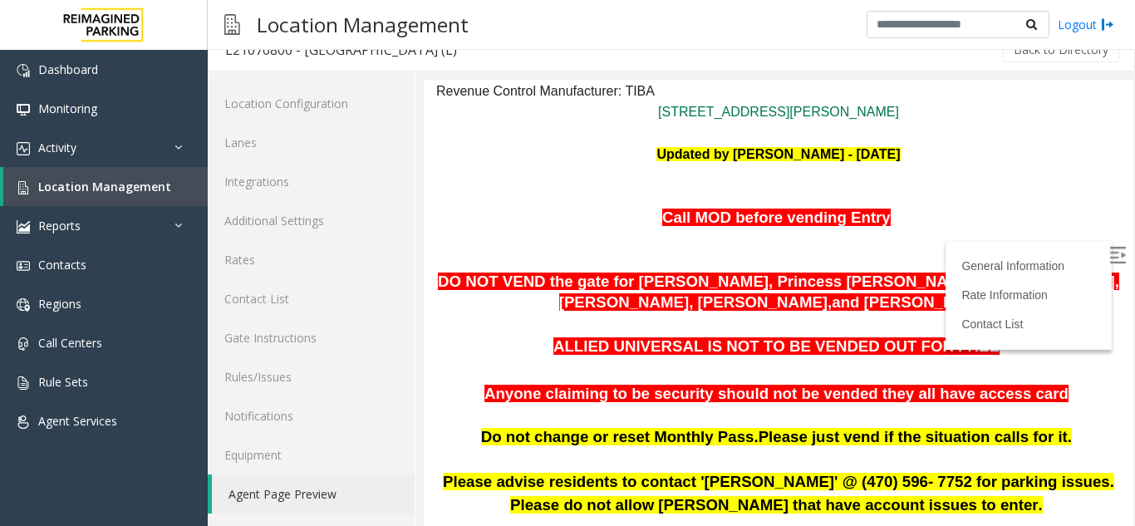
scroll to position [83, 0]
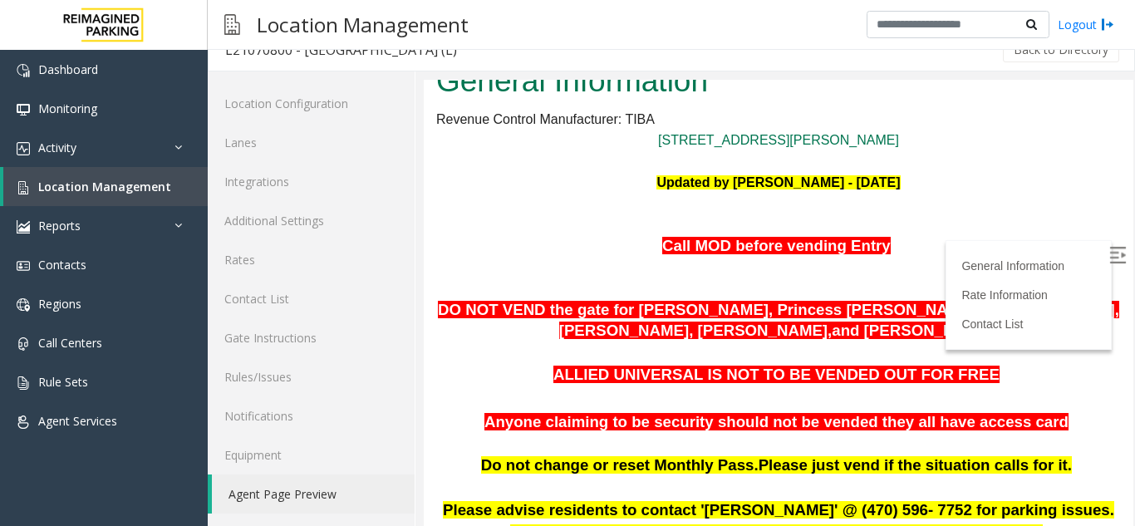
click at [595, 375] on span "ALLIED UNIVERSAL IS NOT TO BE VENDED OUT FOR FREE" at bounding box center [776, 374] width 446 height 17
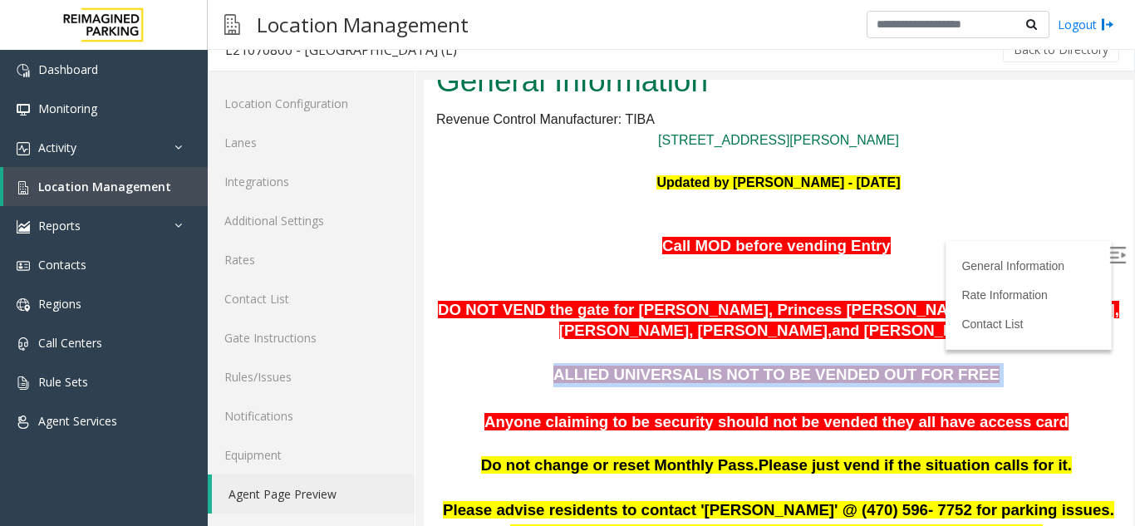
drag, startPoint x: 583, startPoint y: 376, endPoint x: 973, endPoint y: 384, distance: 389.7
click at [973, 384] on p "ALLIED UNIVERSAL IS NOT TO BE VENDED OUT FOR FREE" at bounding box center [778, 375] width 684 height 24
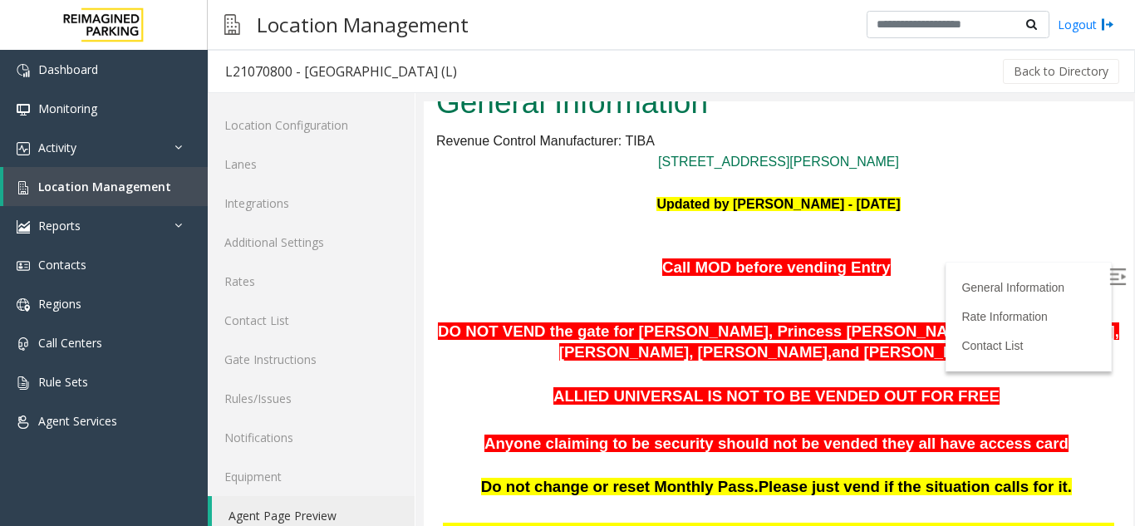
scroll to position [22, 0]
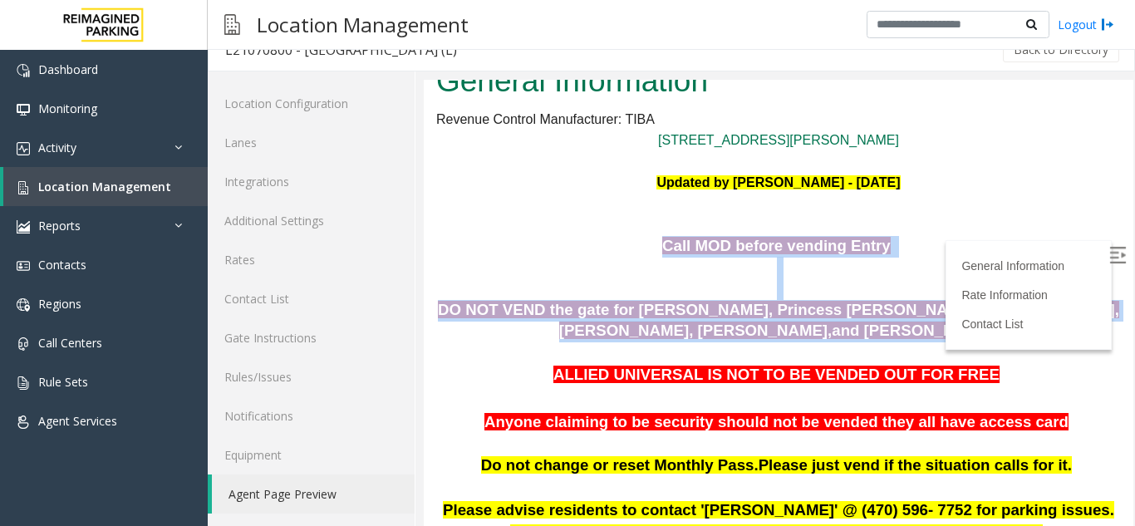
drag, startPoint x: 648, startPoint y: 240, endPoint x: 911, endPoint y: 335, distance: 279.8
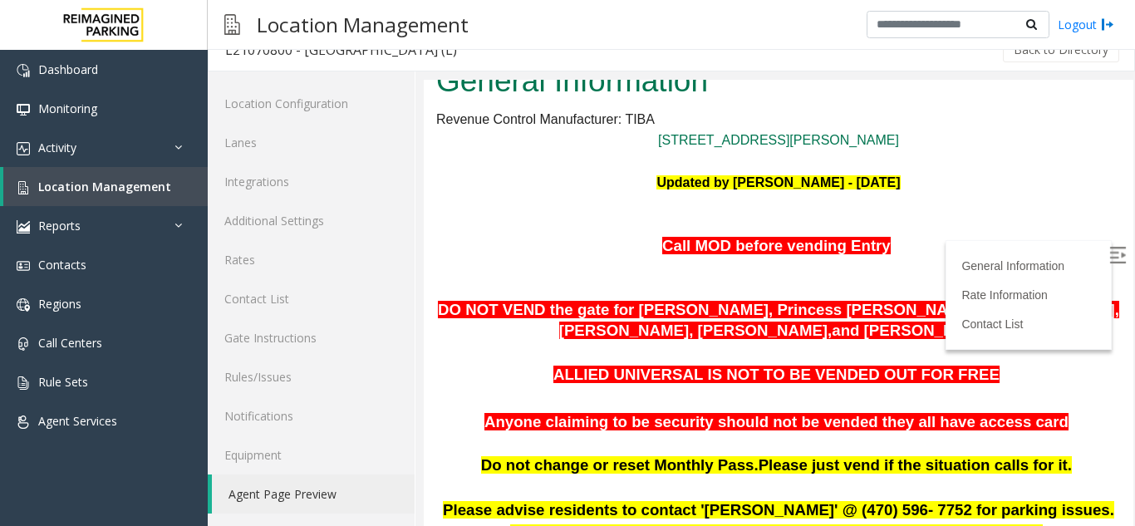
click at [920, 344] on p at bounding box center [778, 353] width 684 height 22
click at [120, 194] on span "Location Management" at bounding box center [104, 187] width 133 height 16
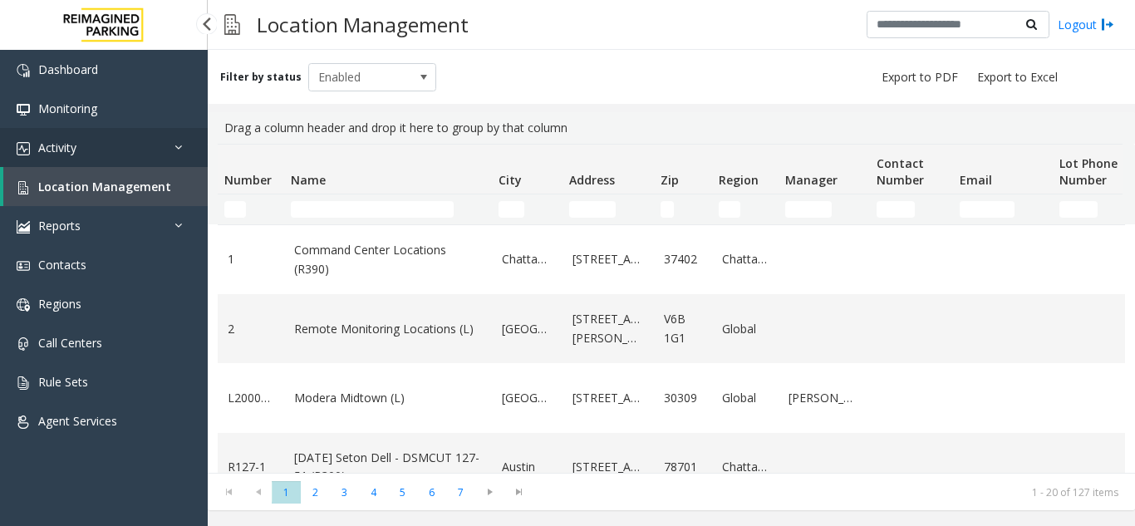
click at [96, 153] on link "Activity" at bounding box center [104, 147] width 208 height 39
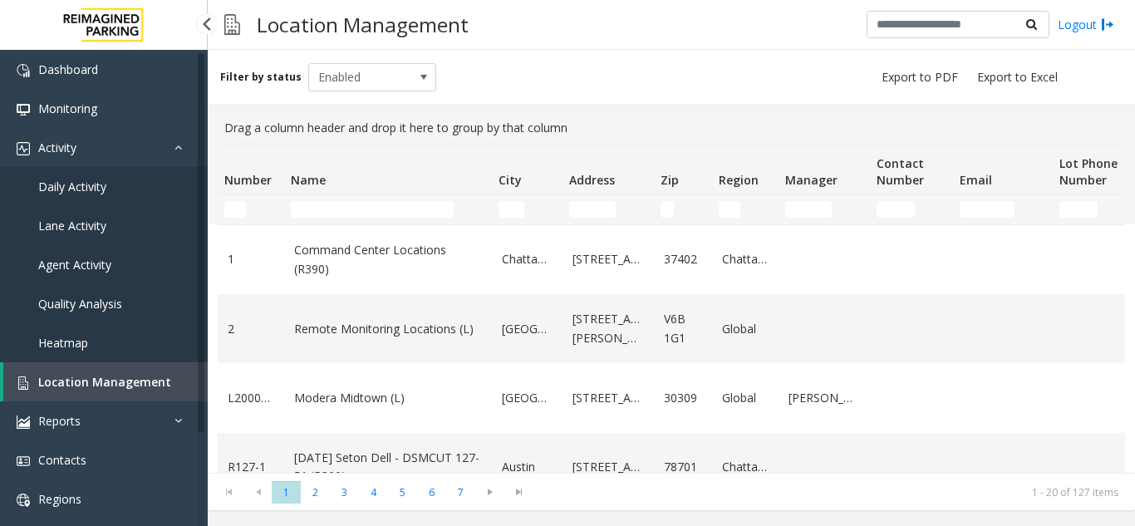
click at [90, 267] on span "Agent Activity" at bounding box center [74, 265] width 73 height 16
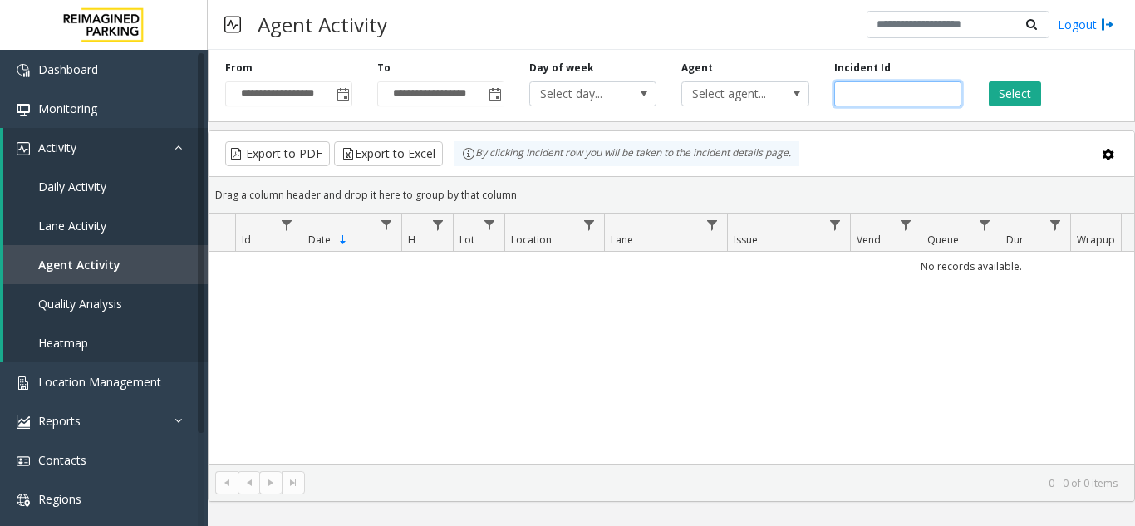
click at [861, 96] on input "number" at bounding box center [897, 93] width 127 height 25
paste input "*******"
type input "*******"
click at [1017, 101] on button "Select" at bounding box center [1015, 93] width 52 height 25
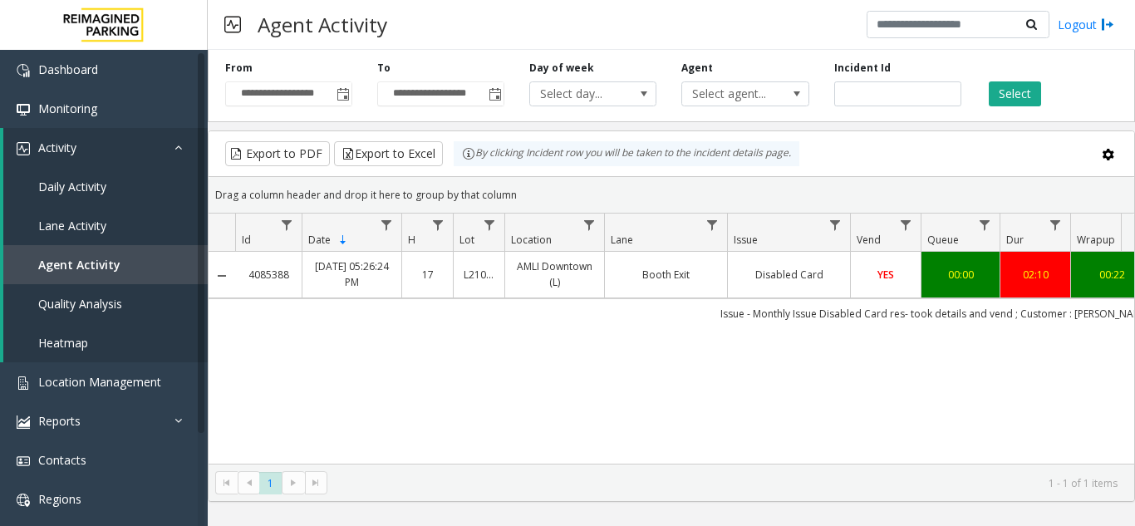
click at [885, 283] on td "YES" at bounding box center [885, 275] width 71 height 46
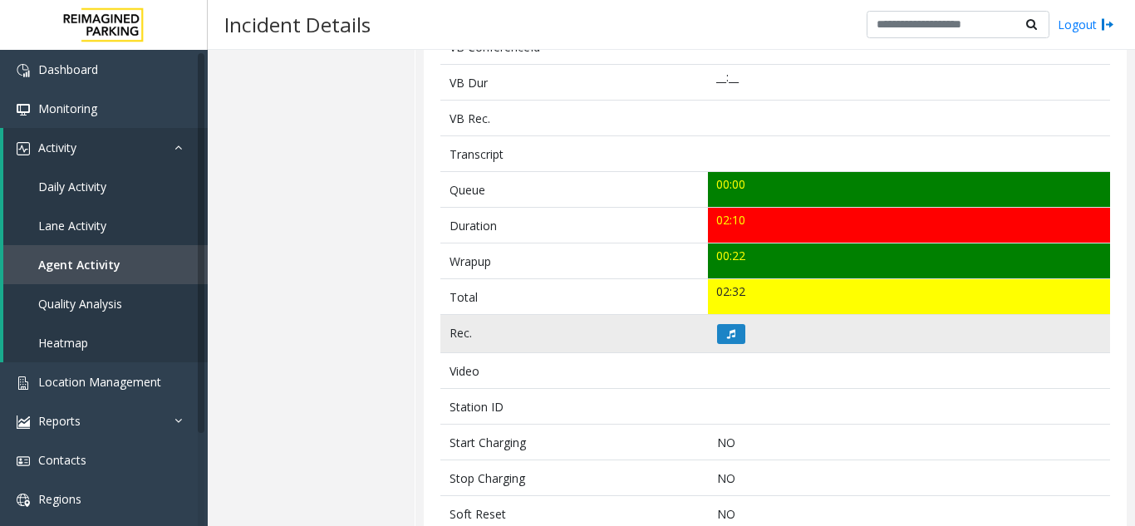
scroll to position [498, 0]
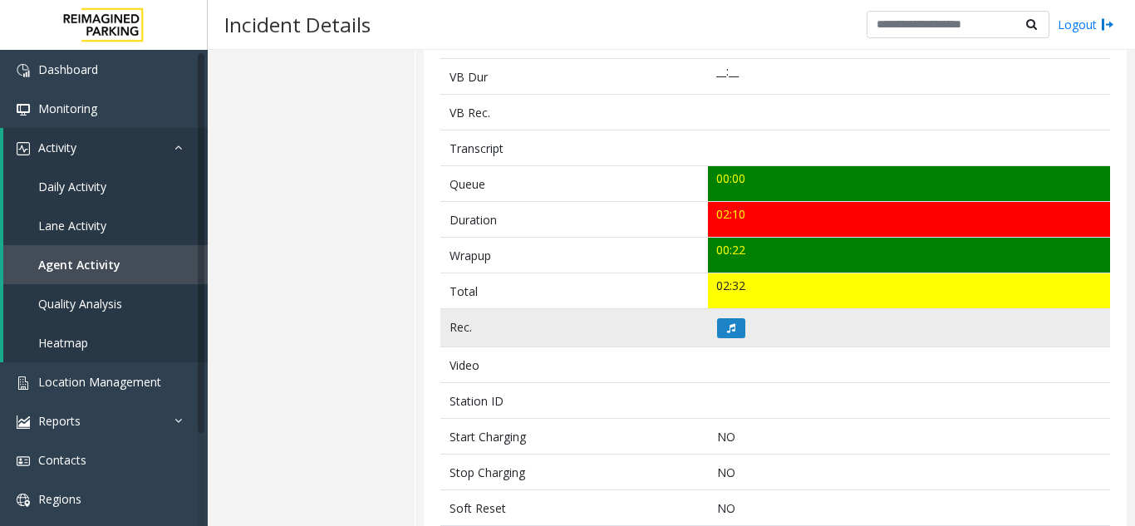
click at [709, 335] on td at bounding box center [909, 328] width 402 height 38
click at [720, 331] on button at bounding box center [731, 328] width 28 height 20
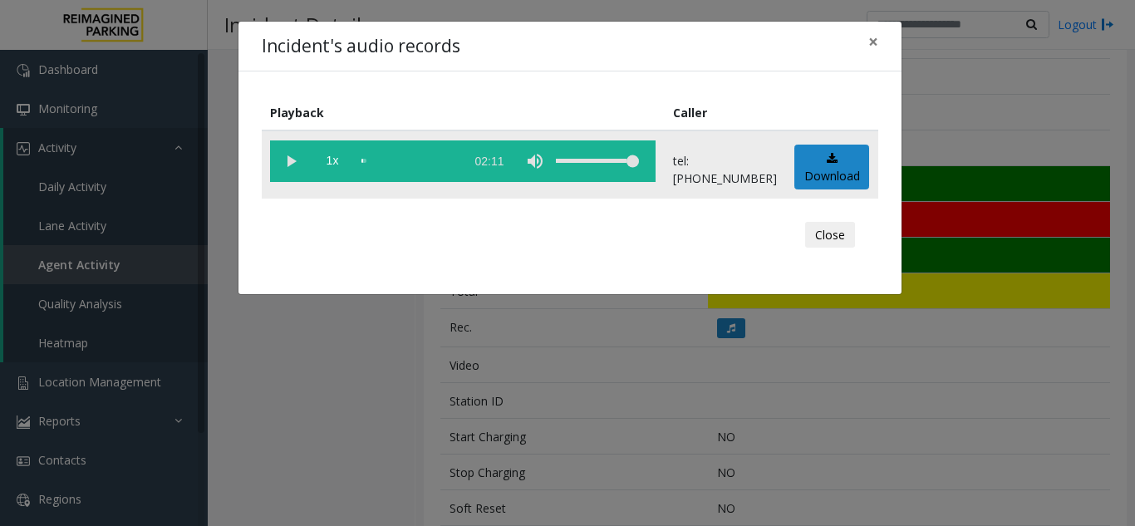
click at [298, 158] on vg-play-pause at bounding box center [291, 161] width 42 height 42
click at [287, 163] on vg-play-pause at bounding box center [291, 161] width 42 height 42
click at [307, 336] on div "Incident's audio records × Playback Caller 1x 02:11 tel:+10106399003 Download C…" at bounding box center [567, 263] width 1135 height 526
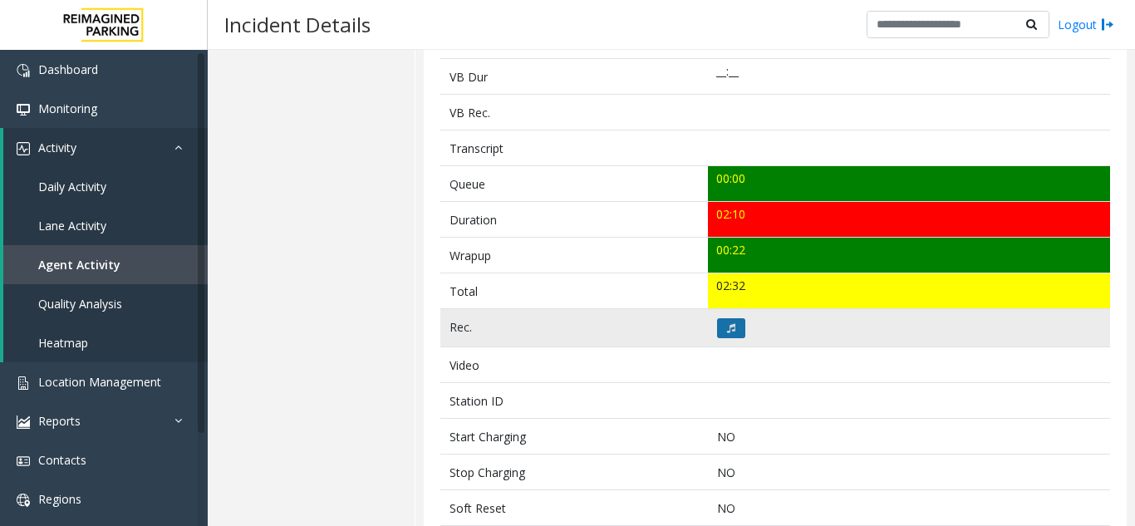
click at [732, 334] on button at bounding box center [731, 328] width 28 height 20
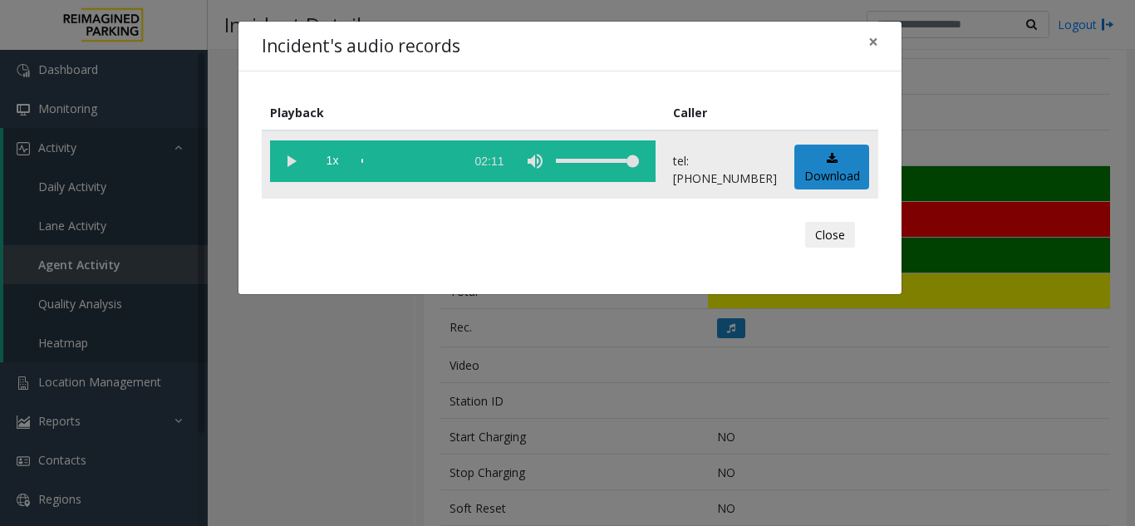
click at [290, 164] on vg-play-pause at bounding box center [291, 161] width 42 height 42
click at [294, 159] on vg-play-pause at bounding box center [291, 161] width 42 height 42
click at [329, 344] on div "Incident's audio records × Playback Caller 1x 02:11 tel:+10106399003 Download C…" at bounding box center [567, 263] width 1135 height 526
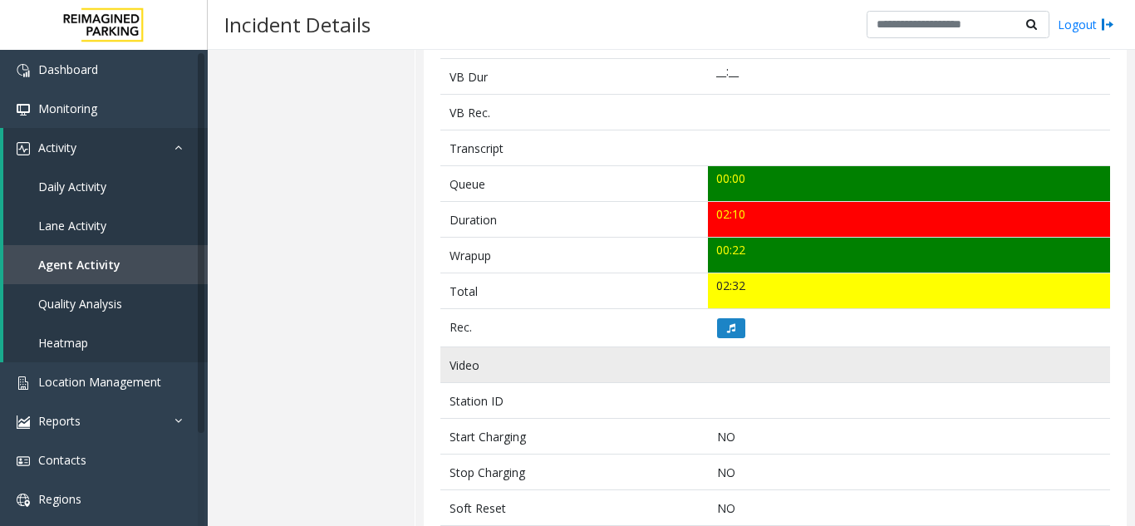
scroll to position [166, 0]
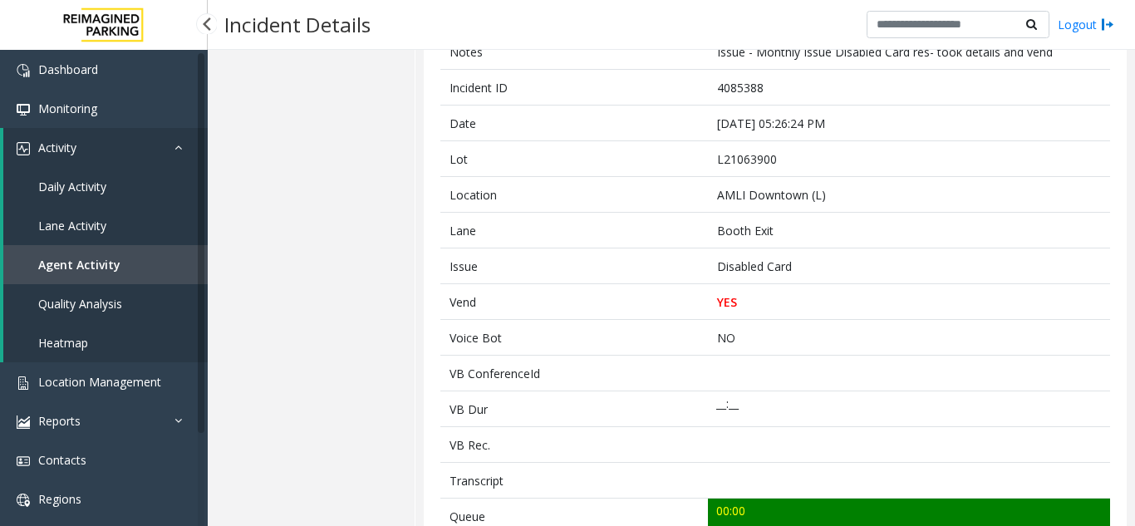
click at [105, 258] on span "Agent Activity" at bounding box center [79, 265] width 82 height 16
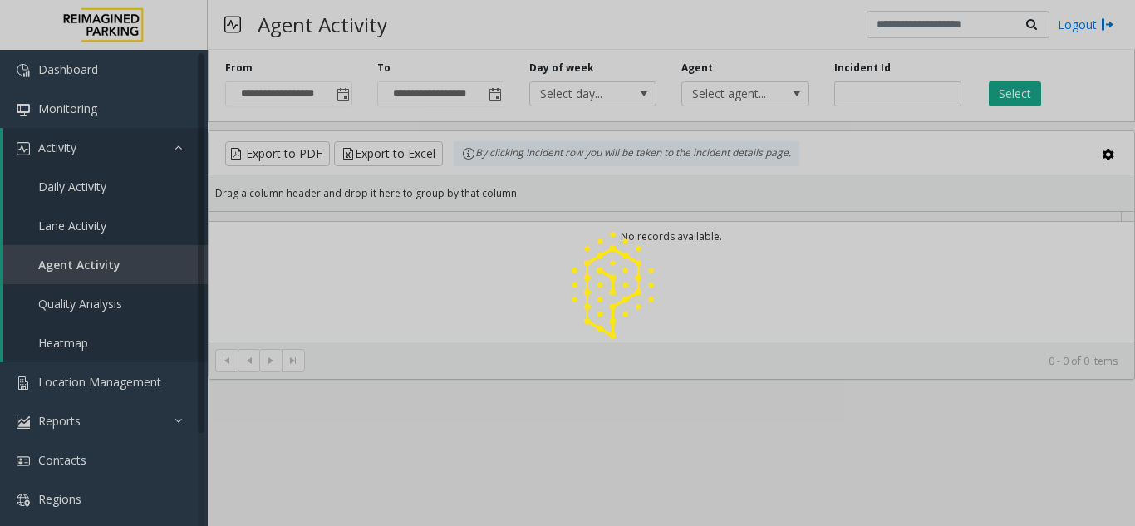
click at [862, 92] on div at bounding box center [567, 263] width 1135 height 526
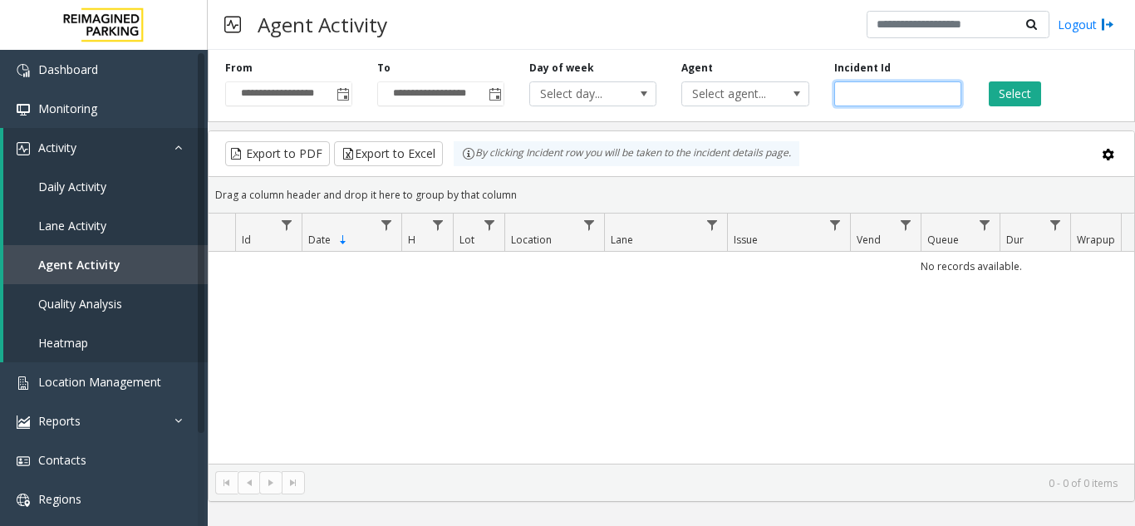
click at [862, 92] on input "number" at bounding box center [897, 93] width 127 height 25
paste input "*******"
type input "*******"
click at [1008, 96] on button "Select" at bounding box center [1015, 93] width 52 height 25
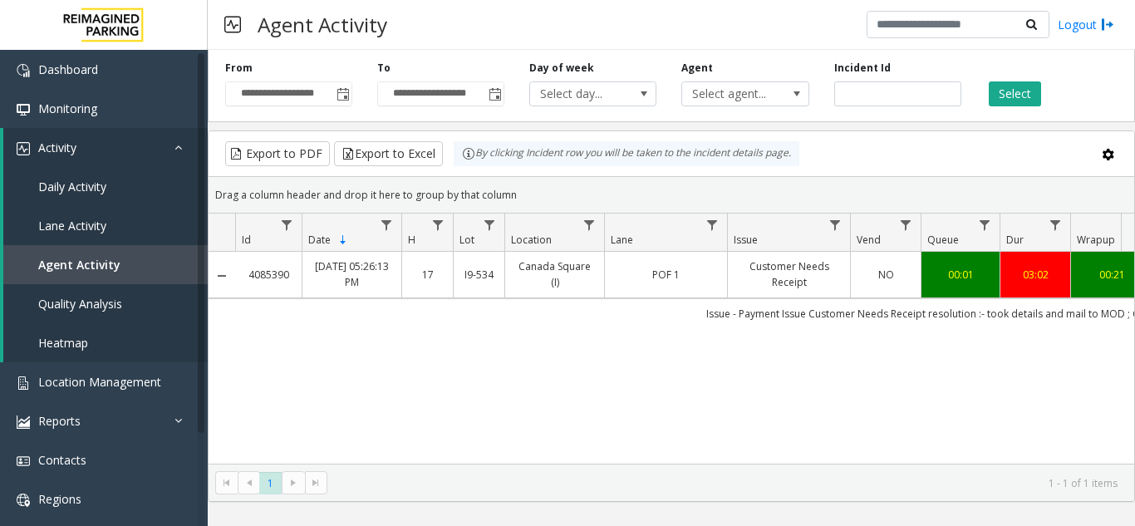
click at [881, 287] on td "NO" at bounding box center [885, 275] width 71 height 46
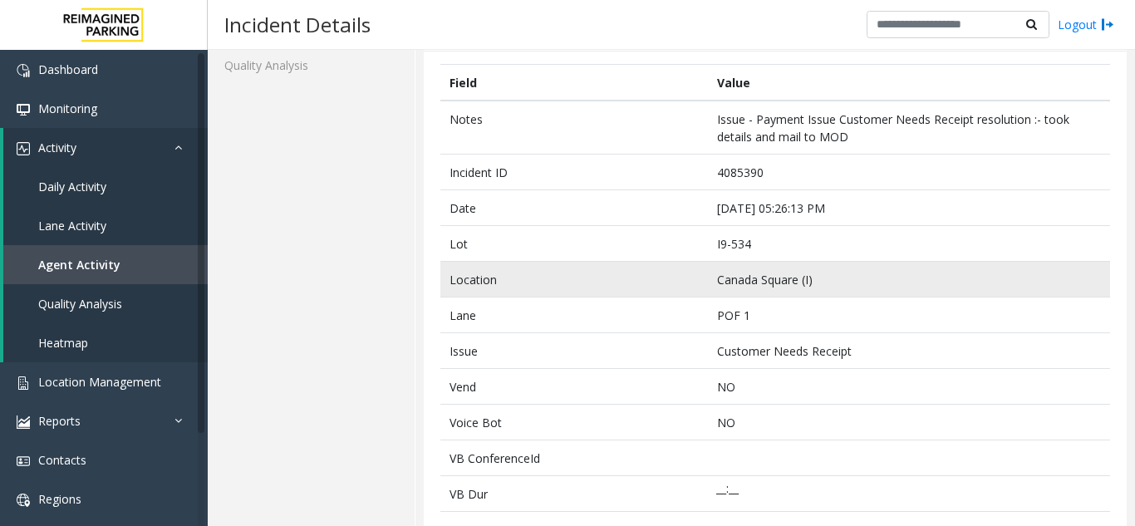
scroll to position [332, 0]
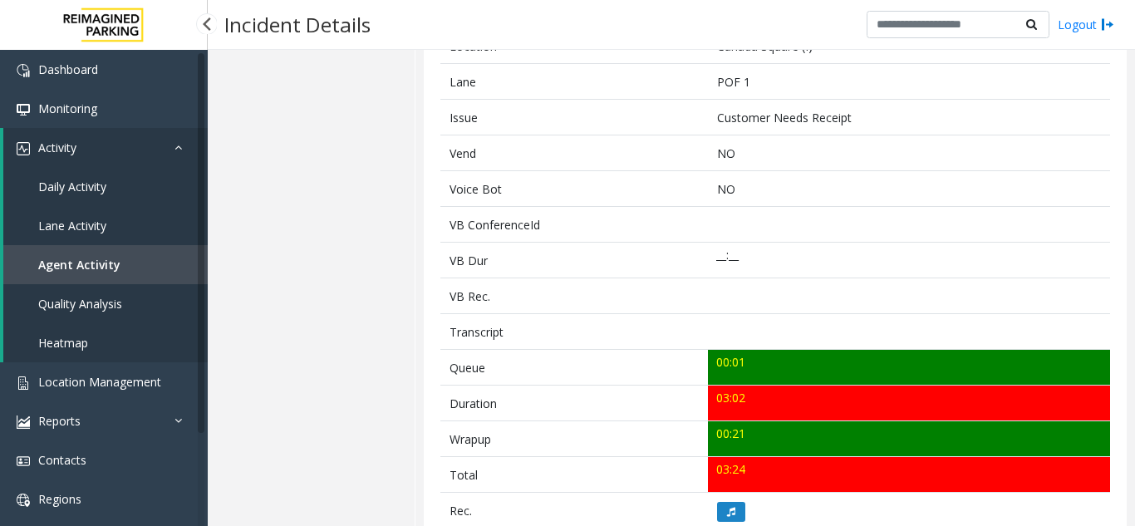
click at [85, 263] on span "Agent Activity" at bounding box center [79, 265] width 82 height 16
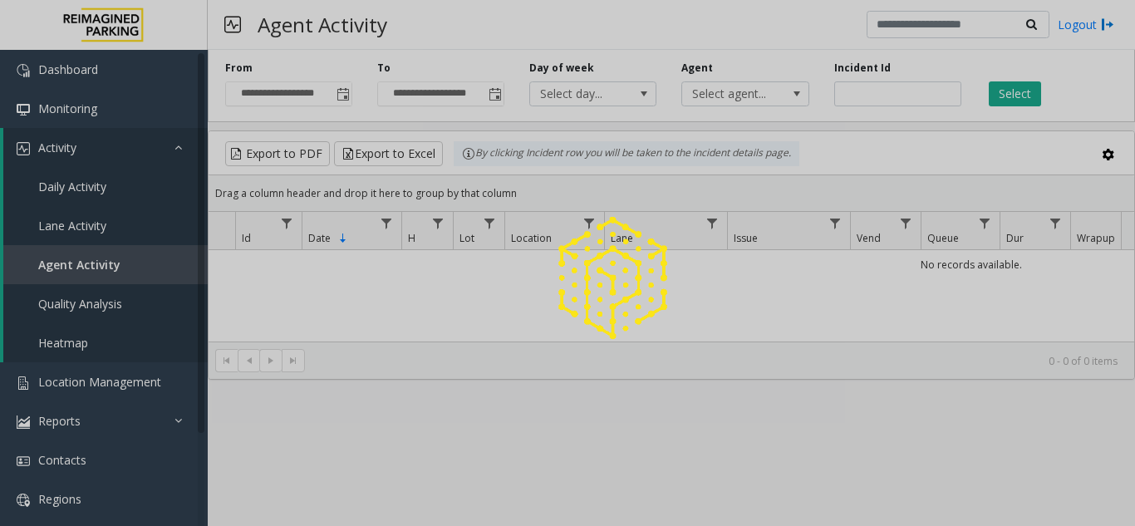
click at [890, 91] on div at bounding box center [567, 263] width 1135 height 526
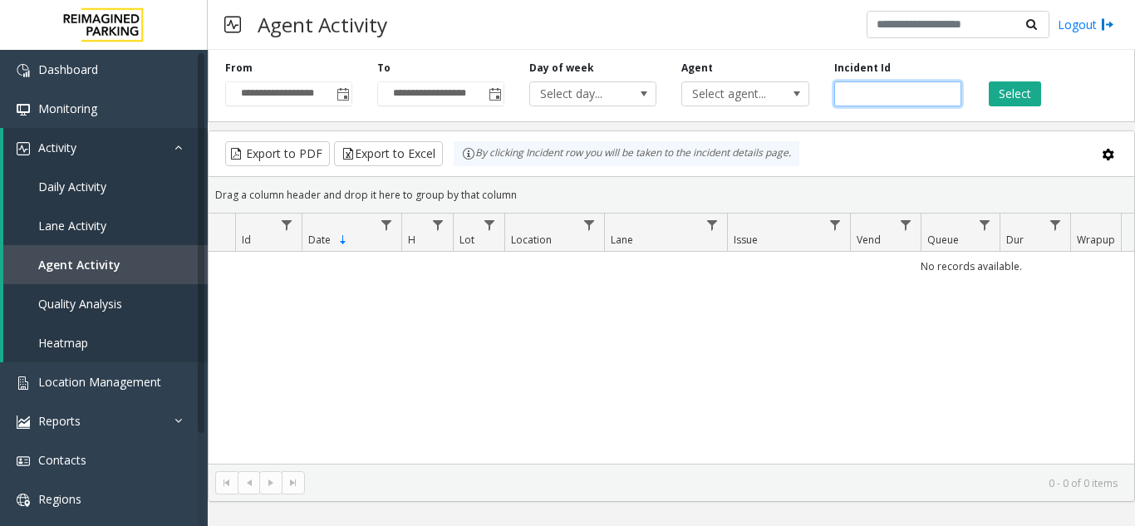
click at [883, 93] on input "number" at bounding box center [897, 93] width 127 height 25
paste input "*******"
type input "*******"
click at [1024, 96] on button "Select" at bounding box center [1015, 93] width 52 height 25
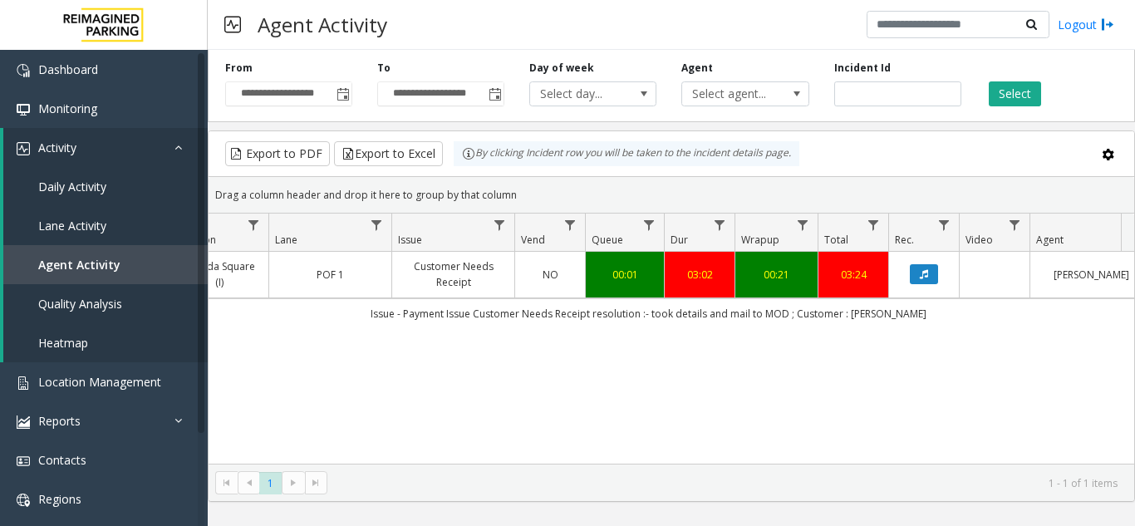
scroll to position [0, 341]
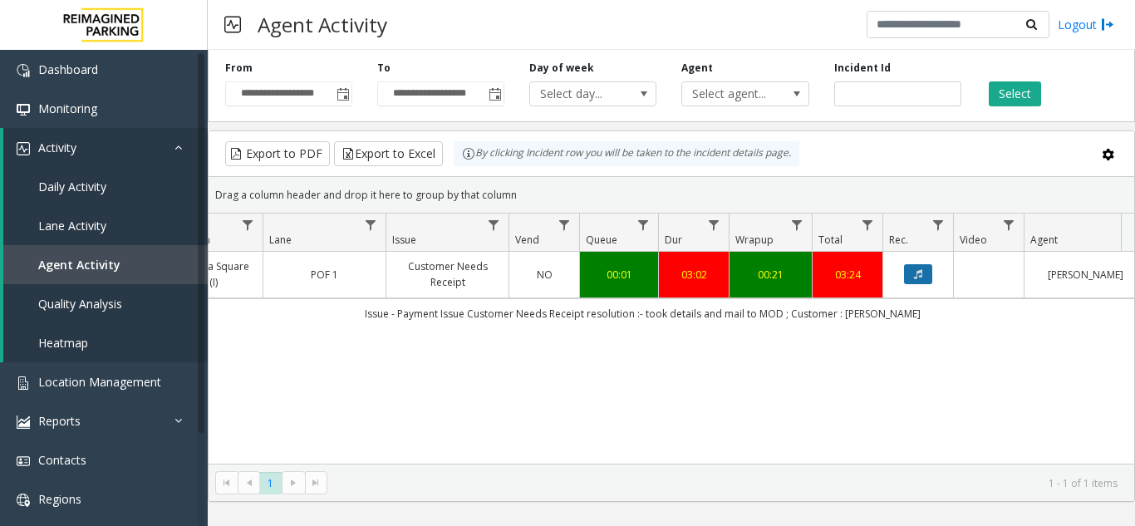
click at [916, 279] on icon "Data table" at bounding box center [918, 274] width 8 height 10
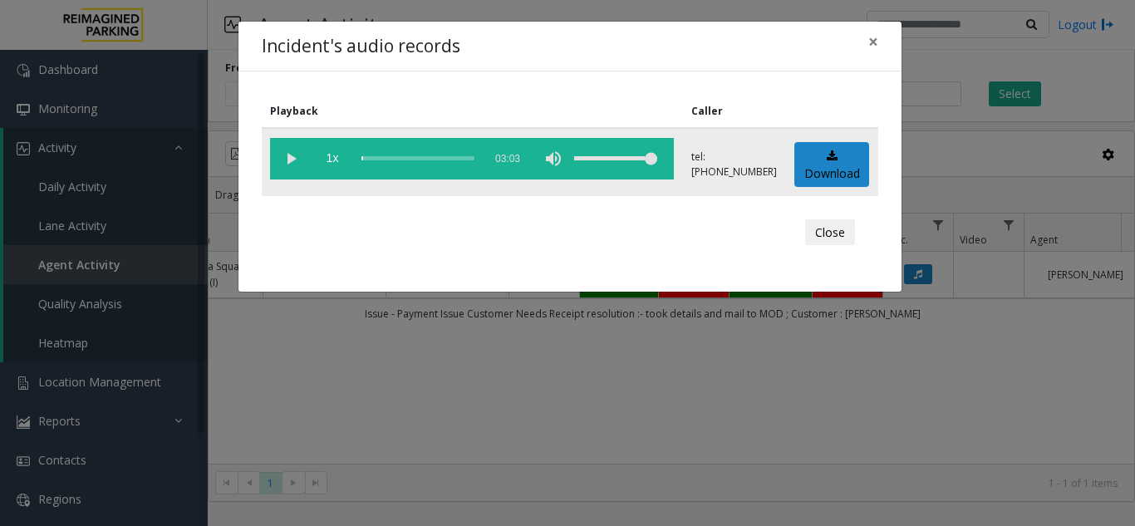
click at [287, 157] on vg-play-pause at bounding box center [291, 159] width 42 height 42
click at [294, 157] on vg-play-pause at bounding box center [291, 159] width 42 height 42
click at [327, 361] on div "Incident's audio records × Playback Caller 1x 03:03 tel:+10905349008 Download C…" at bounding box center [567, 263] width 1135 height 526
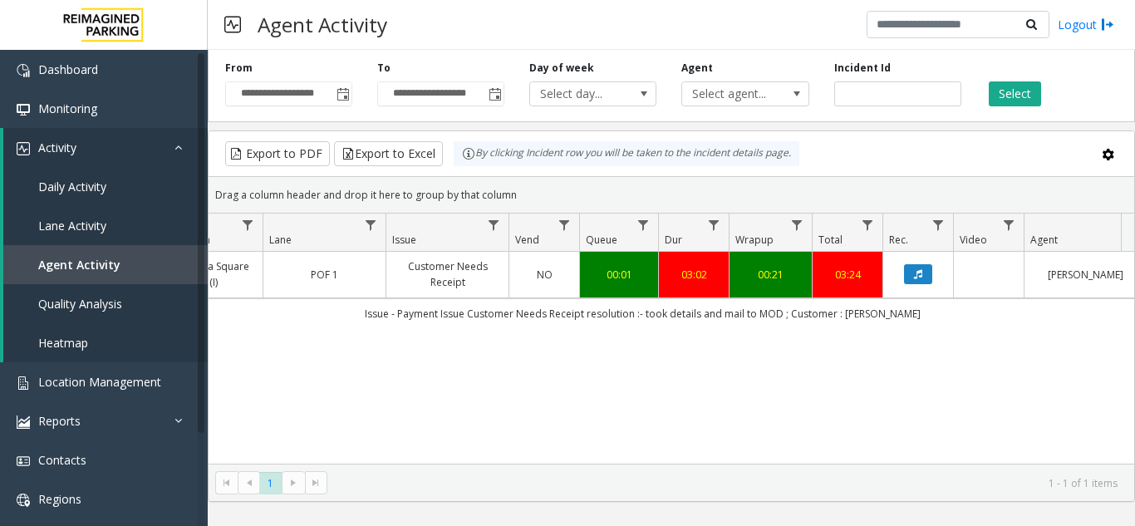
click at [684, 406] on div "4085390 Sep 24, 2025 05:26:13 PM 17 I9-534 Canada Square (I) POF 1 Customer Nee…" at bounding box center [671, 358] width 925 height 212
click at [39, 275] on link "Agent Activity" at bounding box center [105, 264] width 204 height 39
click at [92, 372] on link "Location Management" at bounding box center [104, 381] width 208 height 39
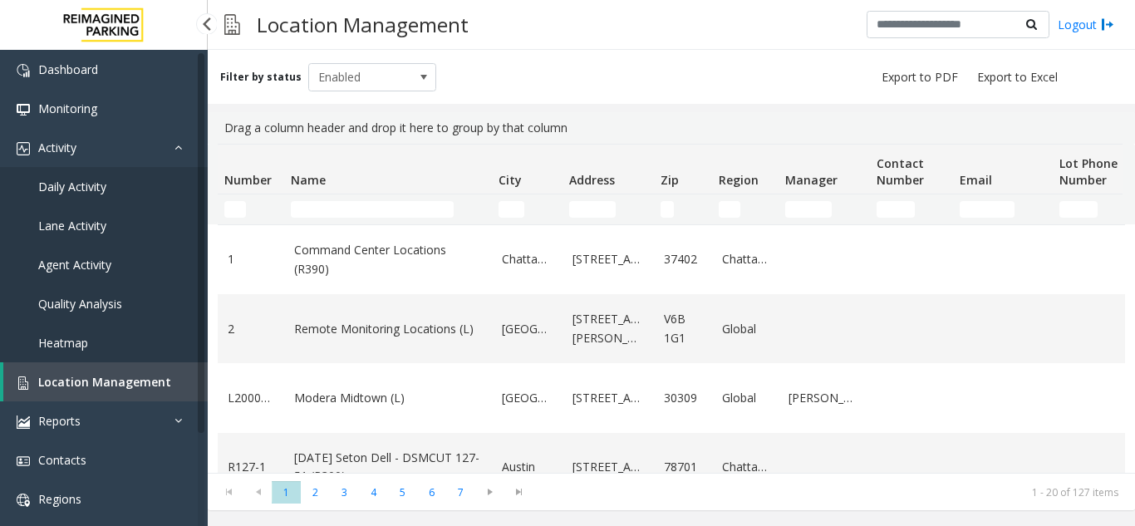
click at [90, 267] on span "Agent Activity" at bounding box center [74, 265] width 73 height 16
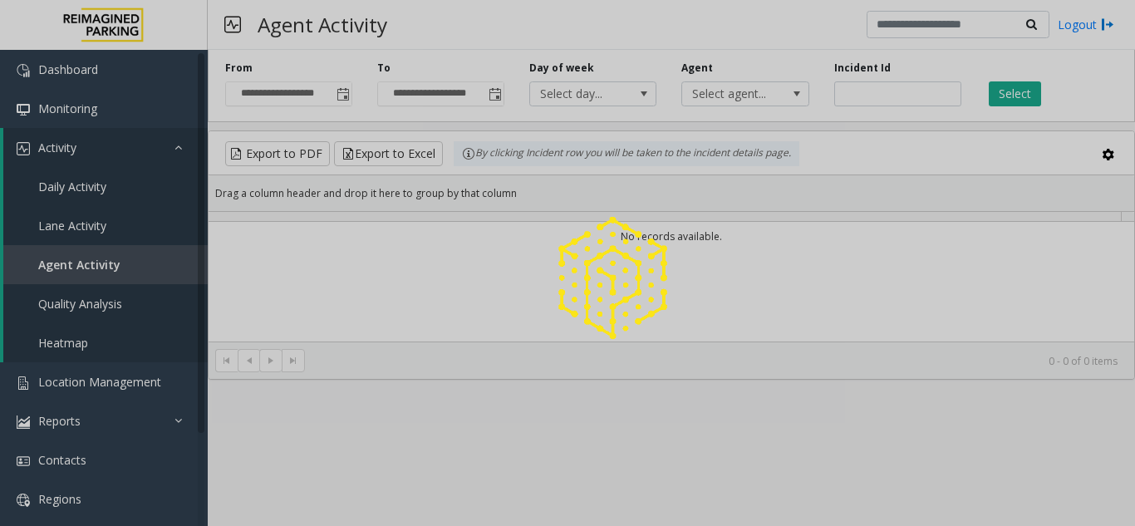
click at [857, 91] on div at bounding box center [567, 263] width 1135 height 526
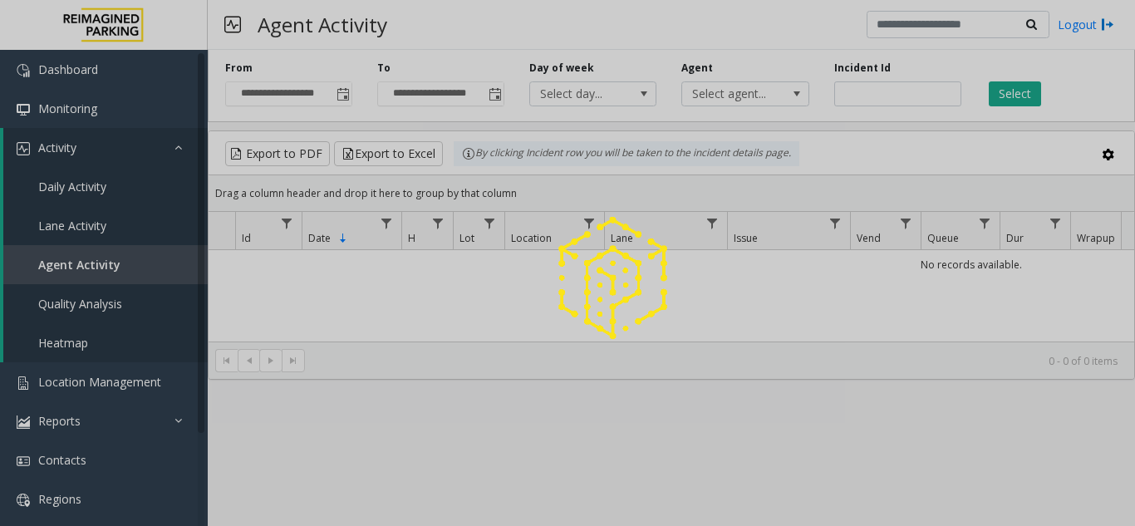
click at [857, 91] on div at bounding box center [567, 263] width 1135 height 526
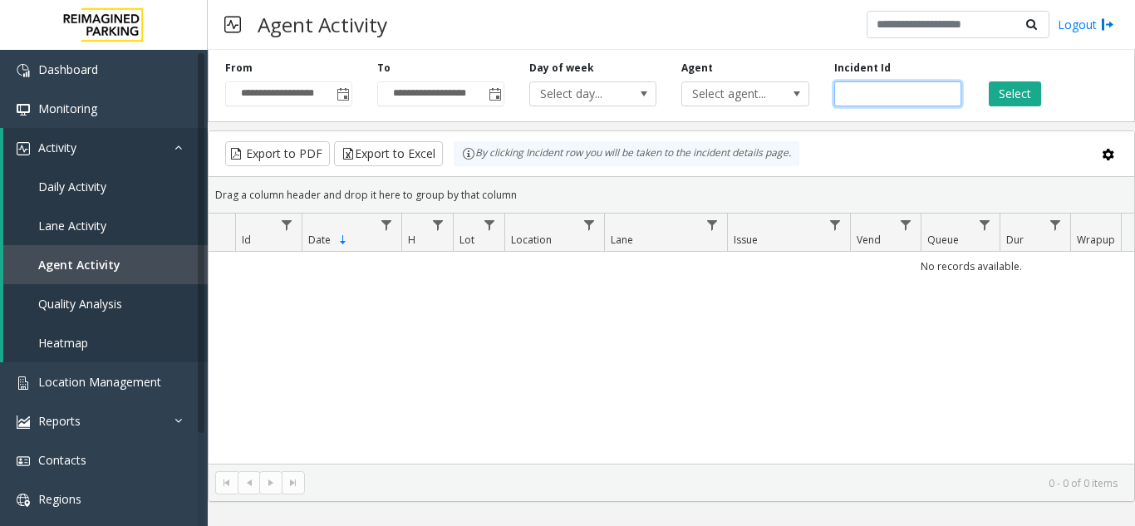
click at [861, 91] on input "number" at bounding box center [897, 93] width 127 height 25
paste input "*******"
type input "*******"
click at [1001, 93] on button "Select" at bounding box center [1015, 93] width 52 height 25
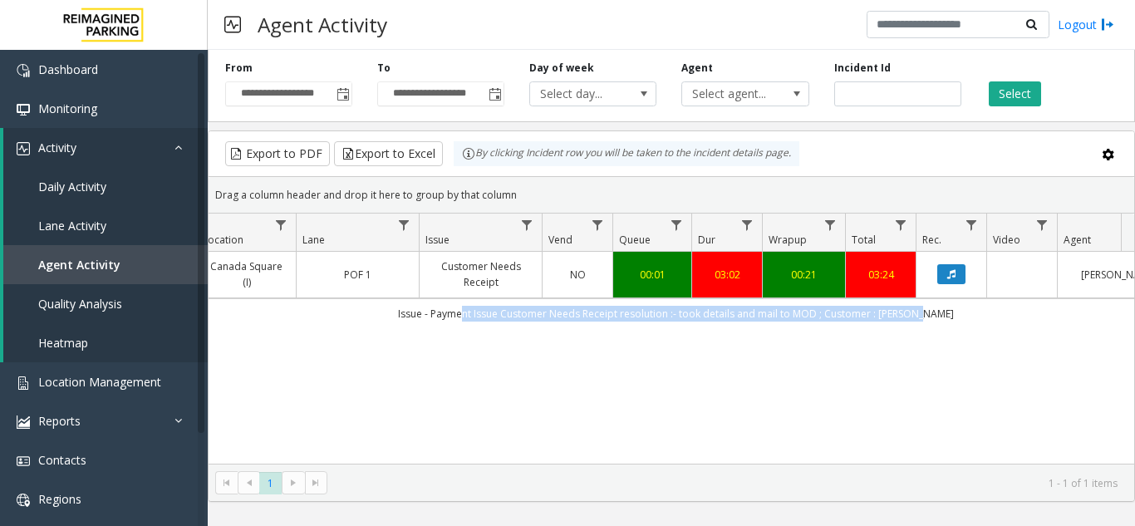
scroll to position [0, 611]
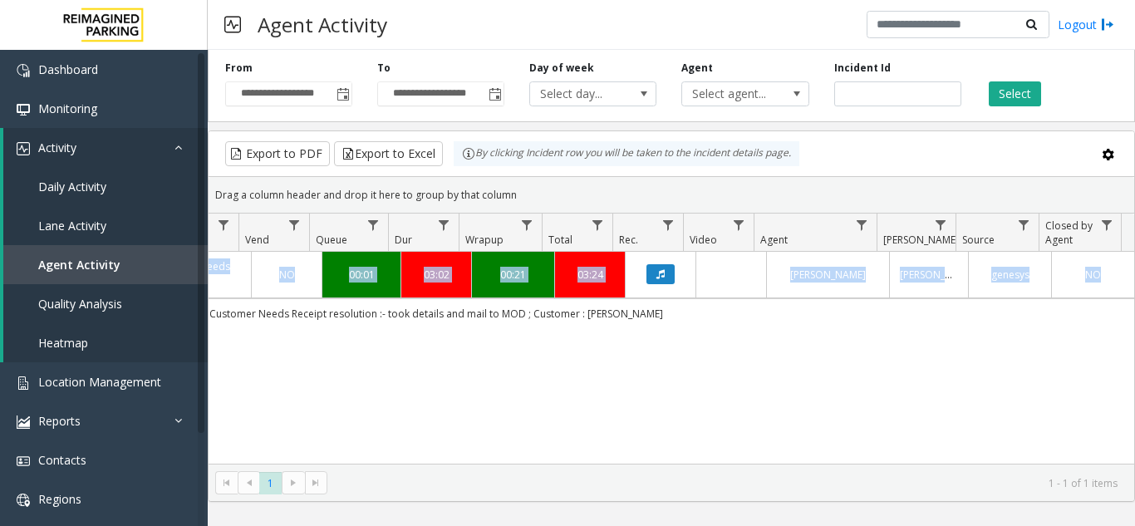
drag, startPoint x: 835, startPoint y: 316, endPoint x: 1210, endPoint y: 320, distance: 374.7
click at [1134, 320] on html "**********" at bounding box center [567, 263] width 1135 height 526
click at [646, 273] on button "Data table" at bounding box center [660, 274] width 28 height 20
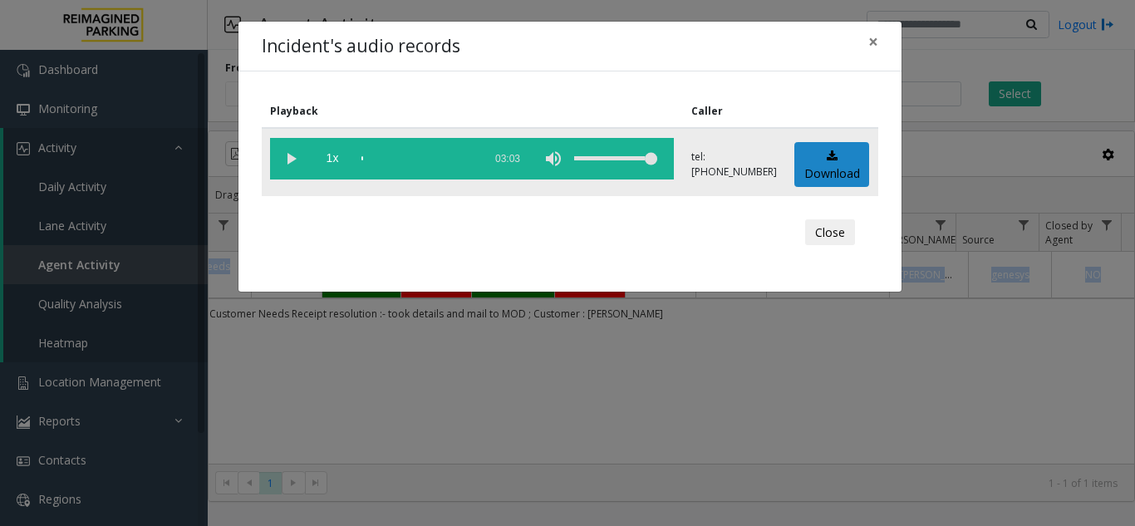
click at [293, 158] on vg-play-pause at bounding box center [291, 159] width 42 height 42
click at [725, 410] on div "Incident's audio records × Playback Caller 1x 03:03 tel:+10905349008 Download C…" at bounding box center [567, 263] width 1135 height 526
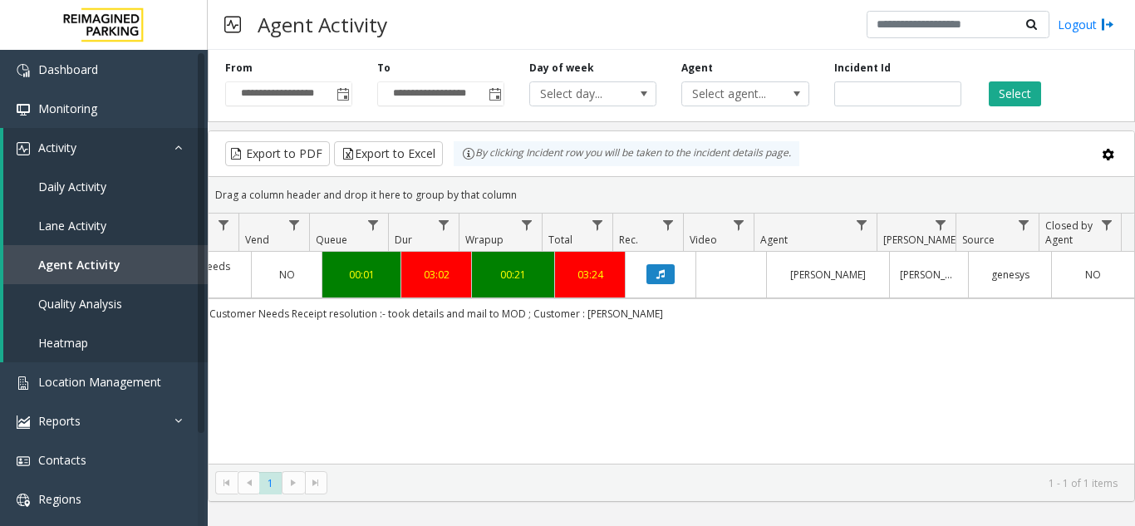
click at [664, 275] on link "Data table" at bounding box center [660, 274] width 50 height 20
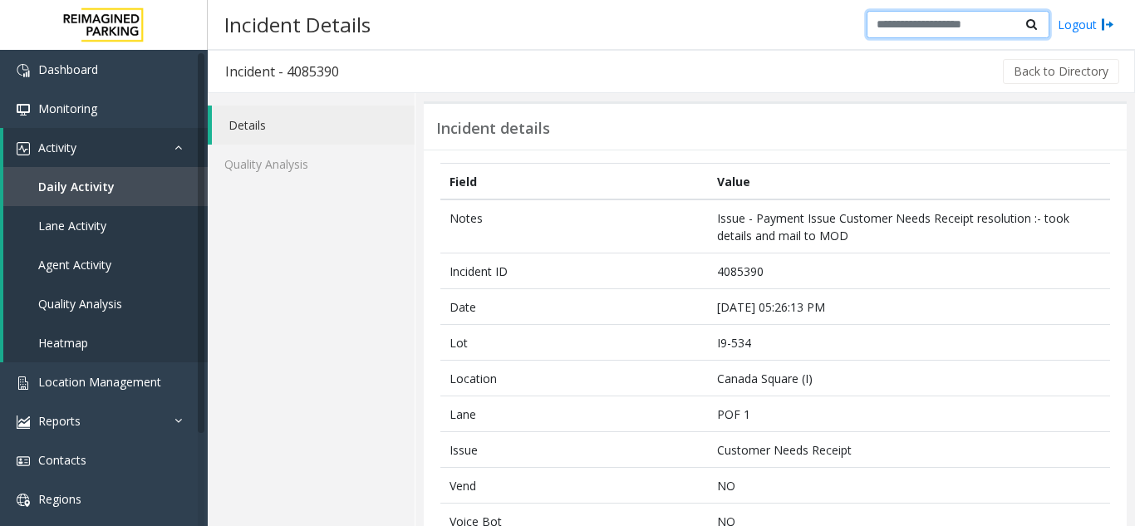
click at [965, 31] on input "text" at bounding box center [957, 25] width 183 height 28
click at [125, 229] on link "Lane Activity" at bounding box center [105, 225] width 204 height 39
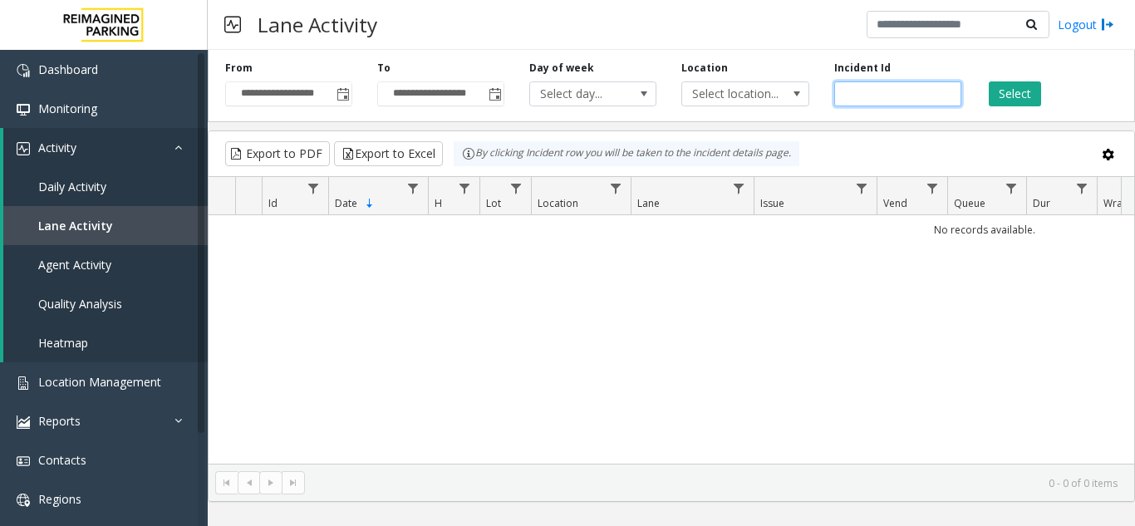
click at [879, 96] on input "number" at bounding box center [897, 93] width 127 height 25
paste input "*******"
click at [877, 98] on input "*******" at bounding box center [897, 93] width 127 height 25
type input "*******"
click at [1000, 88] on button "Select" at bounding box center [1015, 93] width 52 height 25
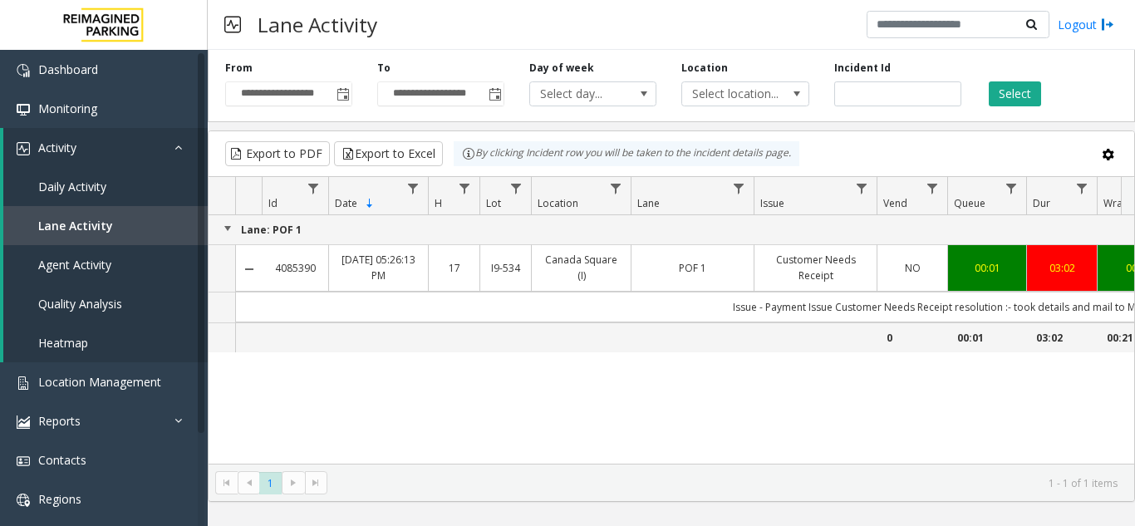
drag, startPoint x: 1130, startPoint y: 1, endPoint x: 744, endPoint y: 336, distance: 510.5
click at [744, 336] on td "Data table" at bounding box center [692, 337] width 123 height 30
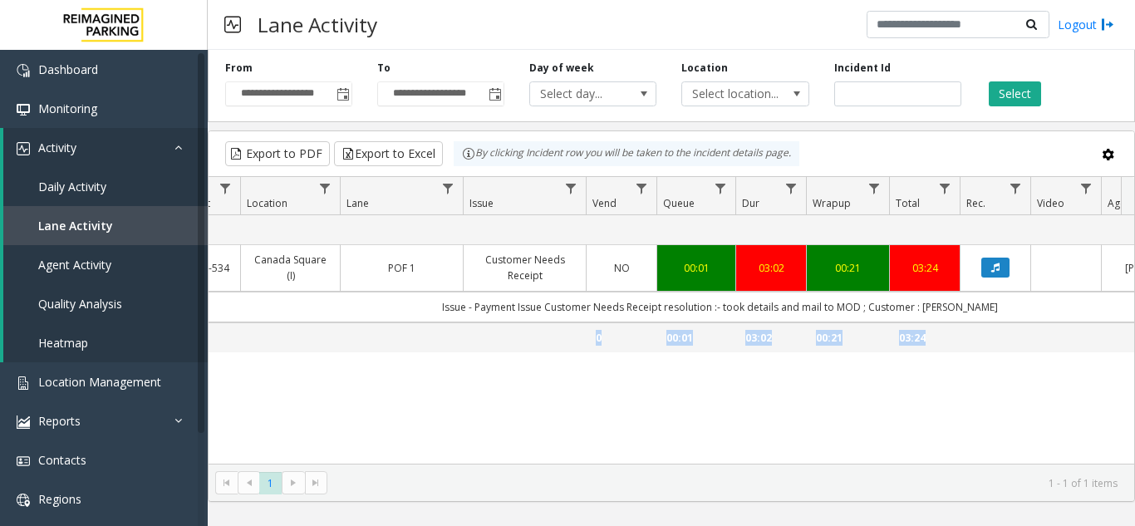
scroll to position [0, 638]
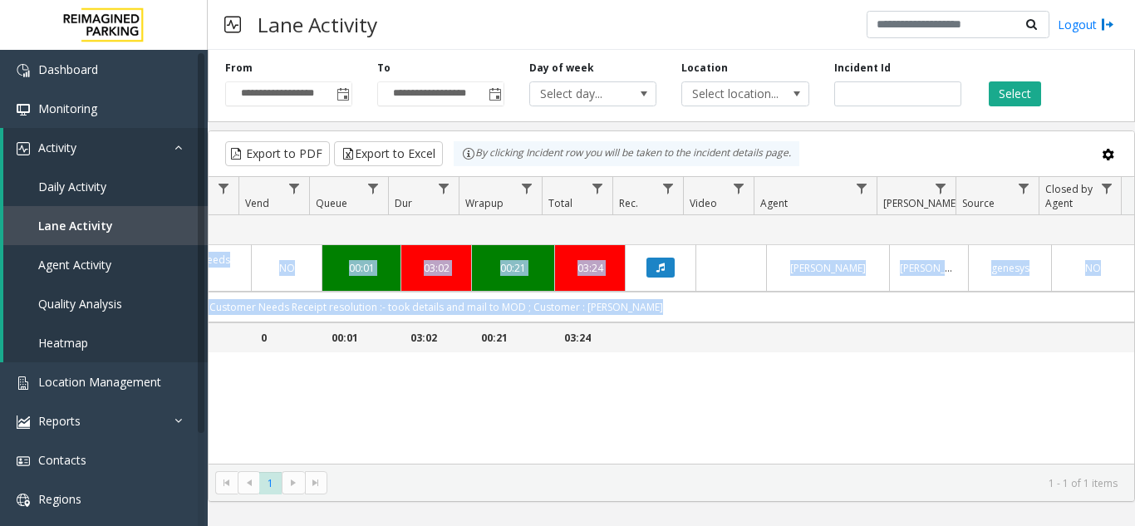
drag, startPoint x: 864, startPoint y: 338, endPoint x: 1136, endPoint y: 339, distance: 272.5
click at [1134, 339] on html "**********" at bounding box center [567, 263] width 1135 height 526
click at [728, 377] on div "Lane: POF 1 4085390 Sep 24, 2025 05:26:13 PM 17 I9-534 Canada Square (I) POF 1 …" at bounding box center [671, 339] width 925 height 248
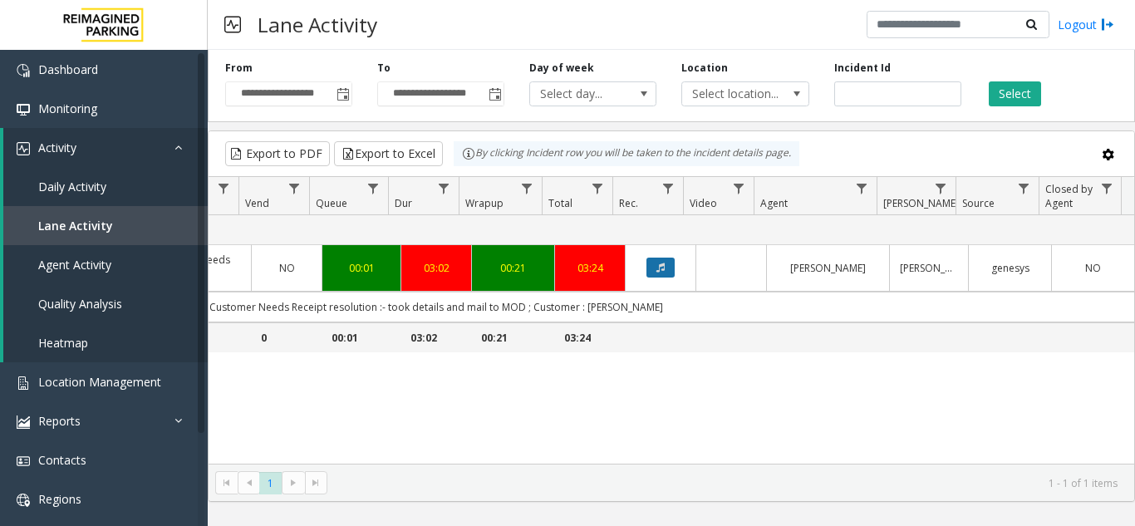
click at [656, 267] on icon "Data table" at bounding box center [660, 268] width 8 height 10
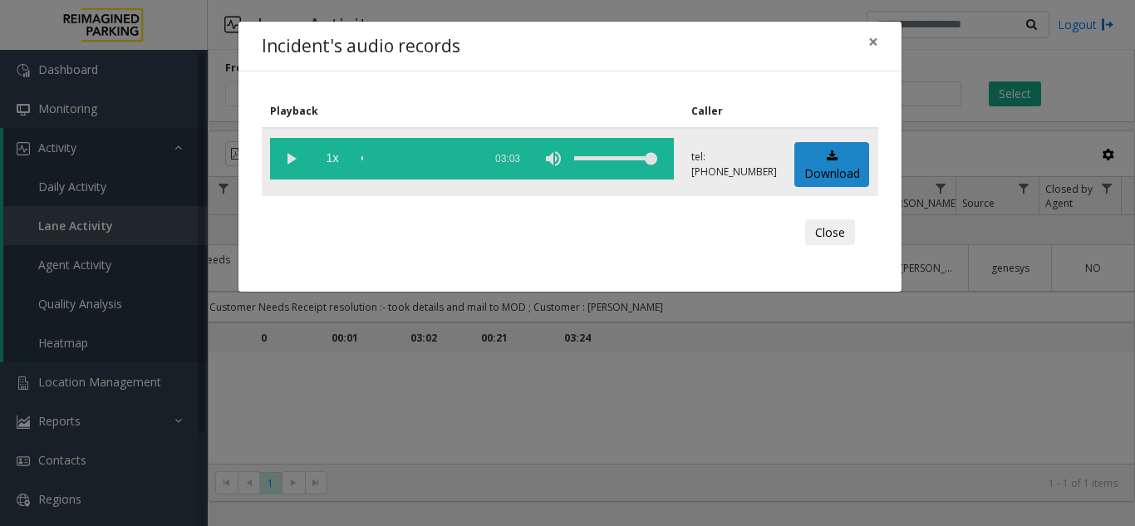
click at [739, 160] on p "tel:+10905349008" at bounding box center [734, 165] width 86 height 30
click at [875, 42] on span "×" at bounding box center [873, 41] width 10 height 23
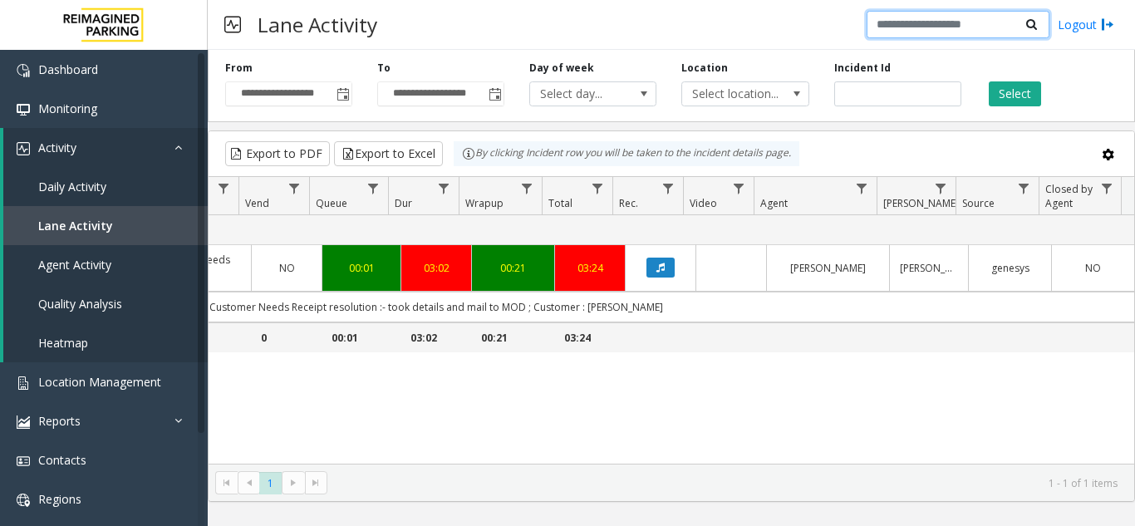
click at [970, 26] on input "text" at bounding box center [957, 25] width 183 height 28
drag, startPoint x: 1065, startPoint y: 0, endPoint x: 797, endPoint y: 394, distance: 476.0
click at [797, 394] on div "Lane: POF 1 4085390 Sep 24, 2025 05:26:13 PM 17 I9-534 Canada Square (I) POF 1 …" at bounding box center [671, 339] width 925 height 248
click at [646, 264] on button "Data table" at bounding box center [660, 268] width 28 height 20
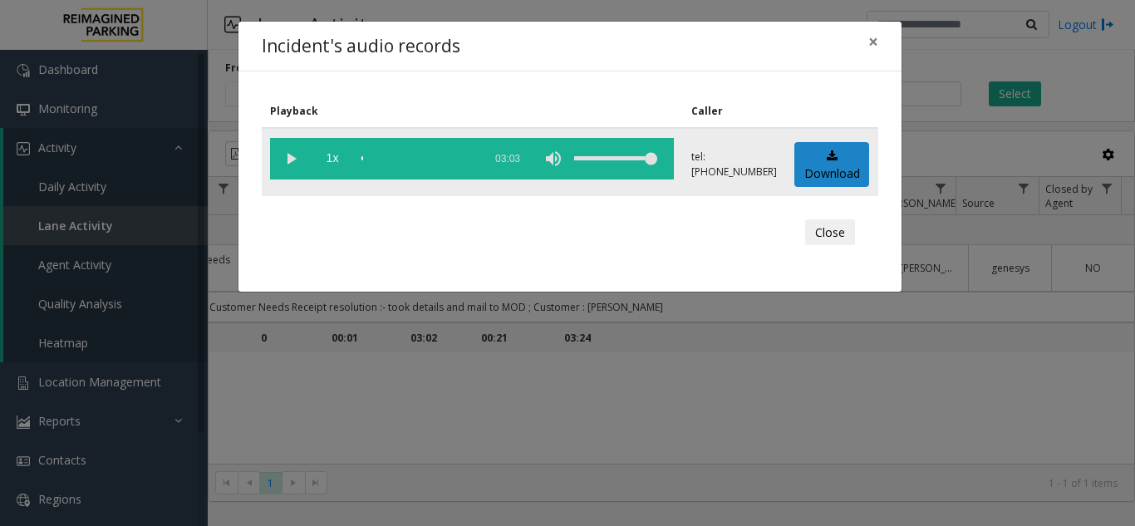
click at [757, 150] on p "tel:+10905349008" at bounding box center [734, 165] width 86 height 30
click at [704, 110] on th "Caller" at bounding box center [734, 111] width 103 height 33
click at [287, 157] on vg-play-pause at bounding box center [291, 159] width 42 height 42
click at [396, 407] on div "Incident's audio records × Playback Caller 1x 03:03 tel:+10905349008 Download C…" at bounding box center [567, 263] width 1135 height 526
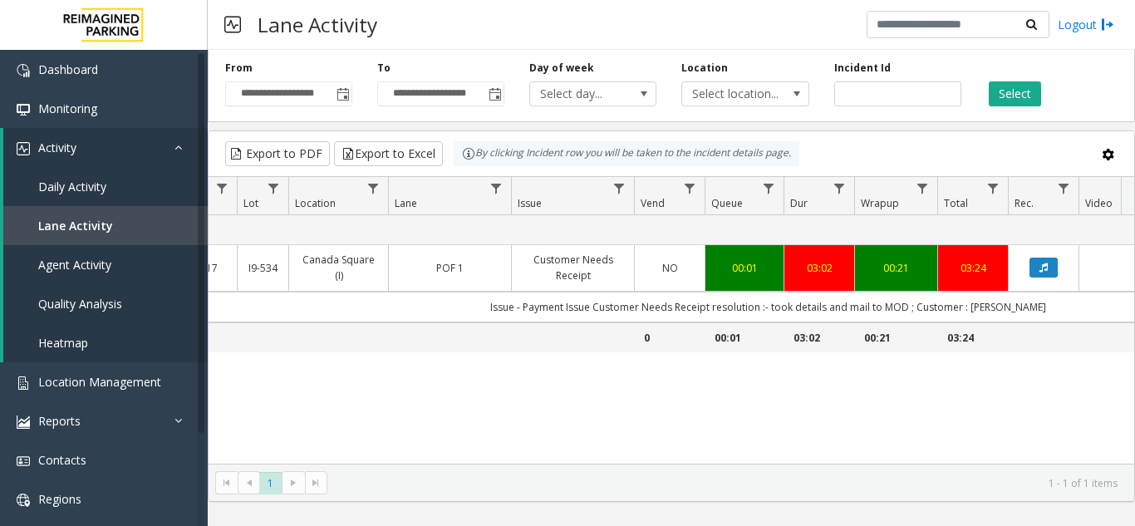
scroll to position [0, 267]
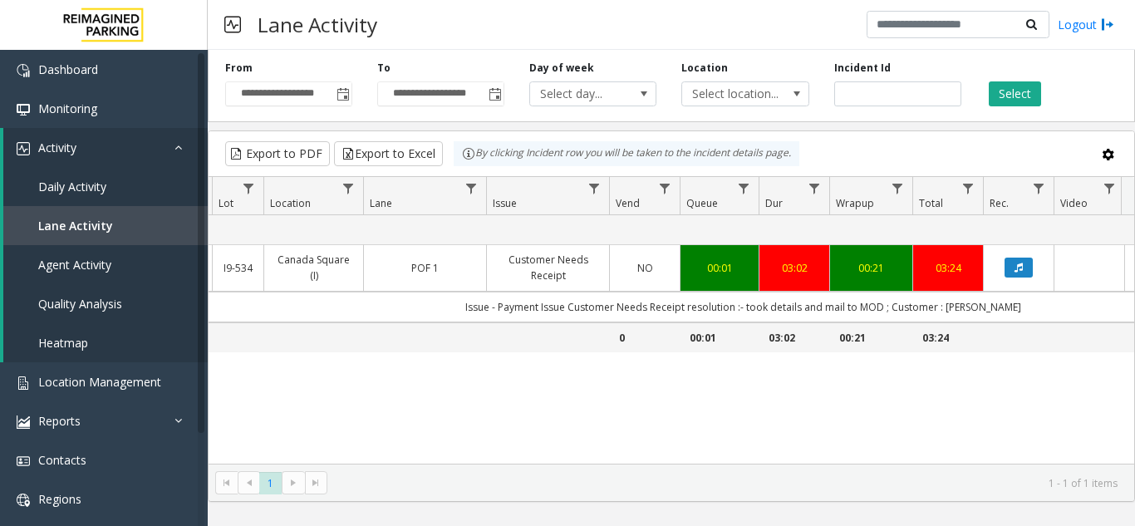
click at [1060, 392] on div "Lane: POF 1 4085390 Sep 24, 2025 05:26:13 PM 17 I9-534 Canada Square (I) POF 1 …" at bounding box center [671, 339] width 925 height 248
click at [1023, 266] on icon "Data table" at bounding box center [1018, 268] width 8 height 10
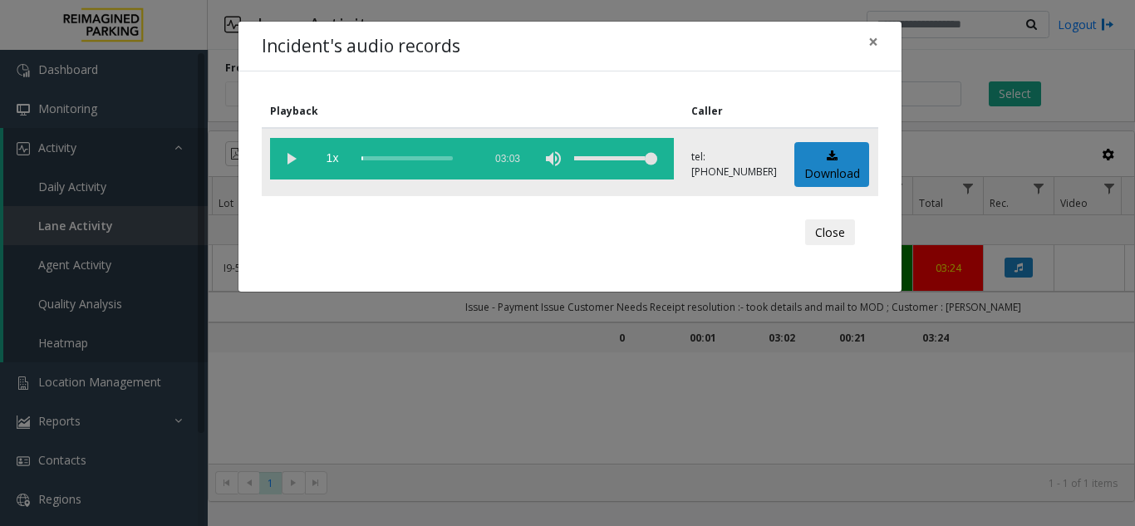
click at [282, 159] on vg-play-pause at bounding box center [291, 159] width 42 height 42
click at [640, 217] on div "Close" at bounding box center [569, 233] width 593 height 50
drag, startPoint x: 370, startPoint y: 156, endPoint x: 356, endPoint y: 157, distance: 14.1
click at [356, 157] on vg-controls "1x 03:03" at bounding box center [472, 159] width 404 height 42
click at [361, 159] on div "scrub bar" at bounding box center [417, 159] width 113 height 42
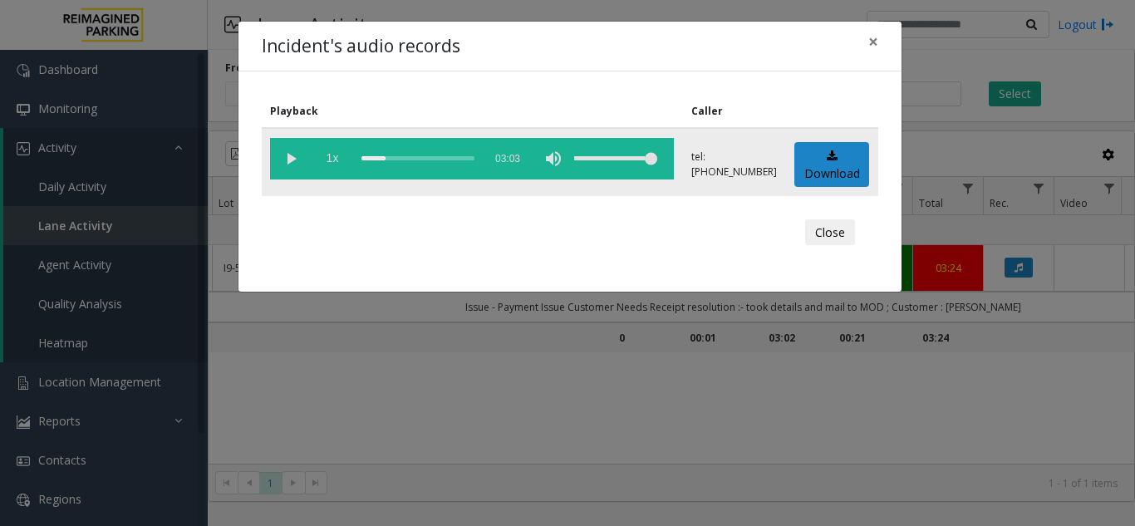
drag, startPoint x: 378, startPoint y: 159, endPoint x: 325, endPoint y: 159, distance: 53.2
click at [325, 159] on vg-controls "1x 03:03" at bounding box center [472, 159] width 404 height 42
drag, startPoint x: 378, startPoint y: 159, endPoint x: 292, endPoint y: 151, distance: 86.8
click at [321, 160] on vg-controls "1x 03:03" at bounding box center [472, 159] width 404 height 42
drag, startPoint x: 373, startPoint y: 157, endPoint x: 109, endPoint y: 133, distance: 265.3
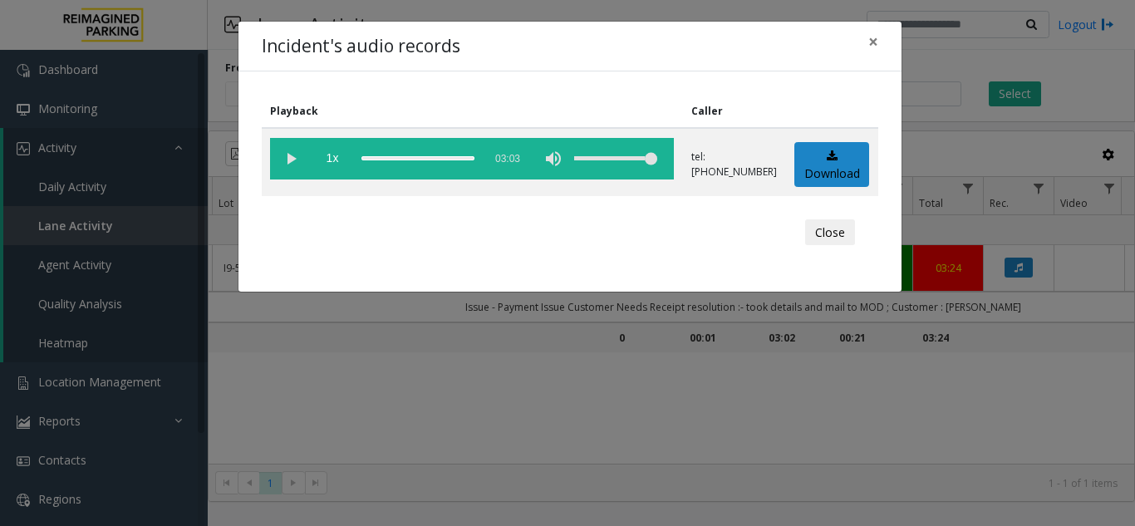
click at [133, 143] on div "Incident's audio records × Playback Caller 1x 03:03 tel:+10905349008 Download C…" at bounding box center [567, 263] width 1135 height 526
click at [358, 156] on vg-controls "1x 03:03" at bounding box center [472, 159] width 404 height 42
click at [362, 158] on div "scrub bar" at bounding box center [417, 159] width 113 height 42
click at [290, 157] on vg-play-pause at bounding box center [291, 159] width 42 height 42
click at [290, 158] on vg-play-pause at bounding box center [291, 159] width 42 height 42
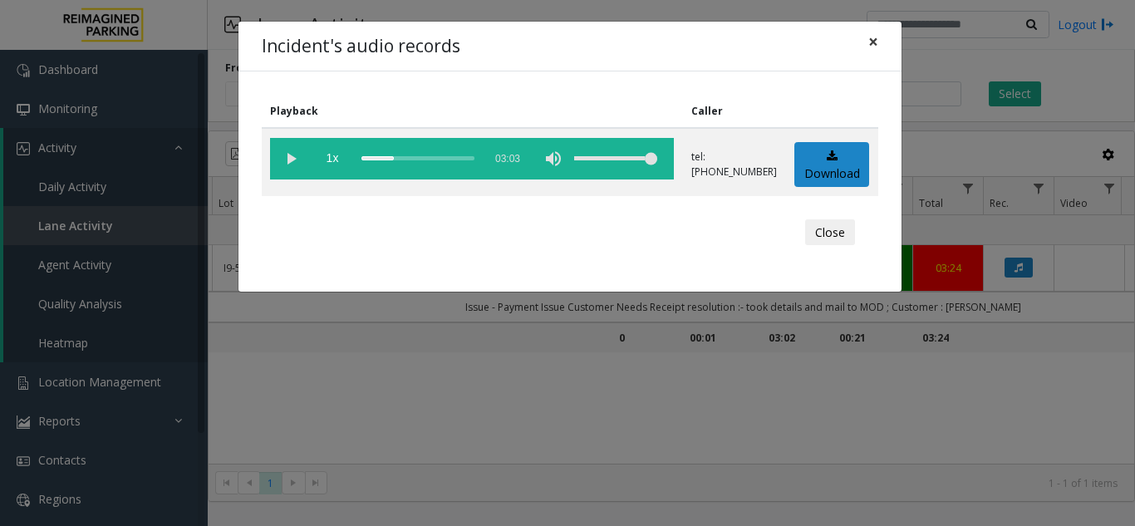
click at [861, 43] on button "×" at bounding box center [872, 42] width 33 height 41
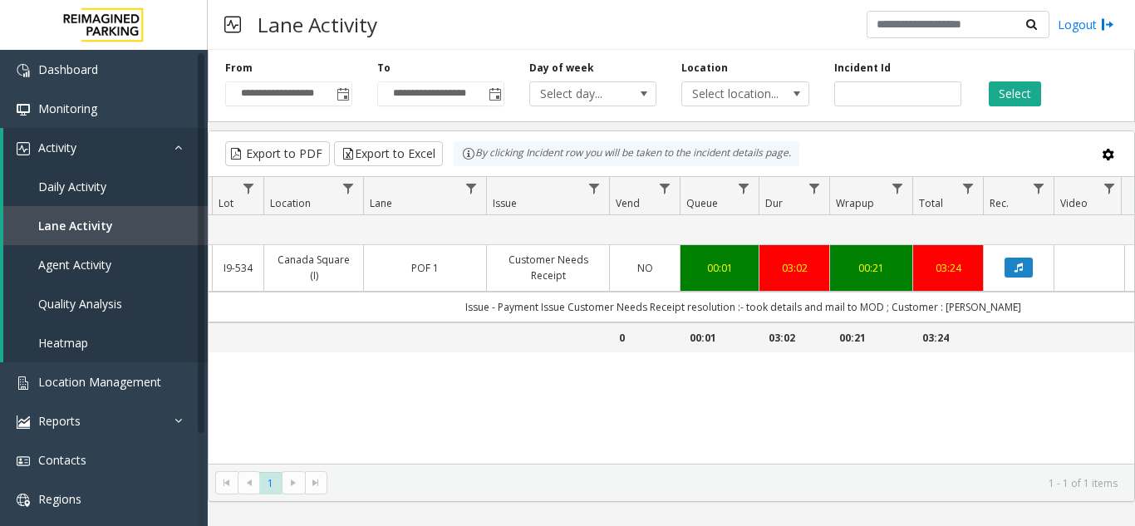
click at [948, 411] on div "Lane: POF 1 4085390 Sep 24, 2025 05:26:13 PM 17 I9-534 Canada Square (I) POF 1 …" at bounding box center [671, 339] width 925 height 248
click at [945, 405] on div "Lane: POF 1 4085390 Sep 24, 2025 05:26:13 PM 17 I9-534 Canada Square (I) POF 1 …" at bounding box center [671, 339] width 925 height 248
drag, startPoint x: 910, startPoint y: 420, endPoint x: 852, endPoint y: 426, distance: 58.4
click at [902, 420] on div "Lane: POF 1 4085390 Sep 24, 2025 05:26:13 PM 17 I9-534 Canada Square (I) POF 1 …" at bounding box center [671, 339] width 925 height 248
click at [830, 428] on div "Lane: POF 1 4085390 Sep 24, 2025 05:26:13 PM 17 I9-534 Canada Square (I) POF 1 …" at bounding box center [671, 339] width 925 height 248
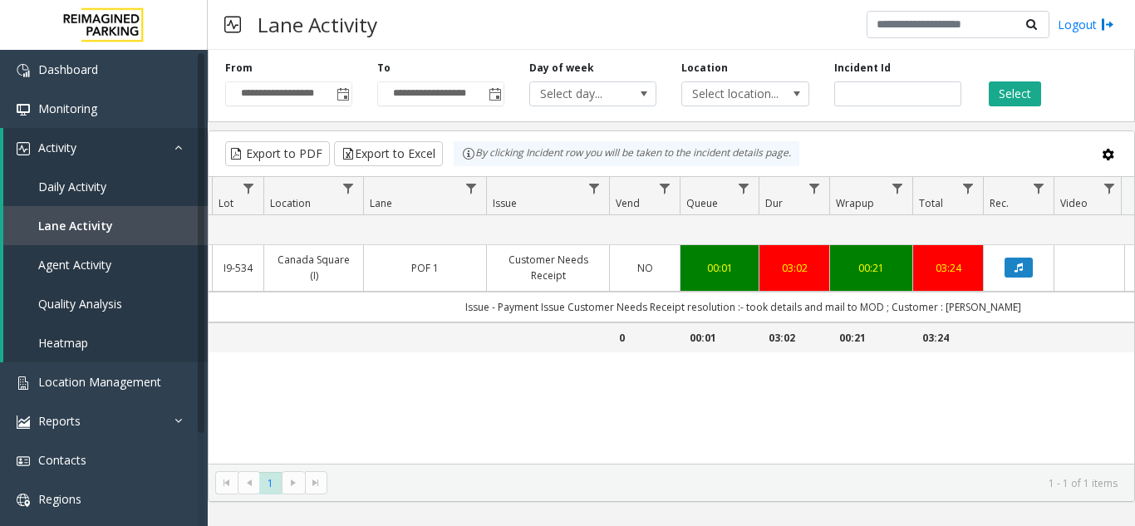
click at [1038, 358] on div "Lane: POF 1 4085390 Sep 24, 2025 05:26:13 PM 17 I9-534 Canada Square (I) POF 1 …" at bounding box center [671, 339] width 925 height 248
click at [704, 400] on div "Lane: POF 1 4085390 Sep 24, 2025 05:26:13 PM 17 I9-534 Canada Square (I) POF 1 …" at bounding box center [671, 339] width 925 height 248
click at [99, 376] on span "Location Management" at bounding box center [99, 382] width 123 height 16
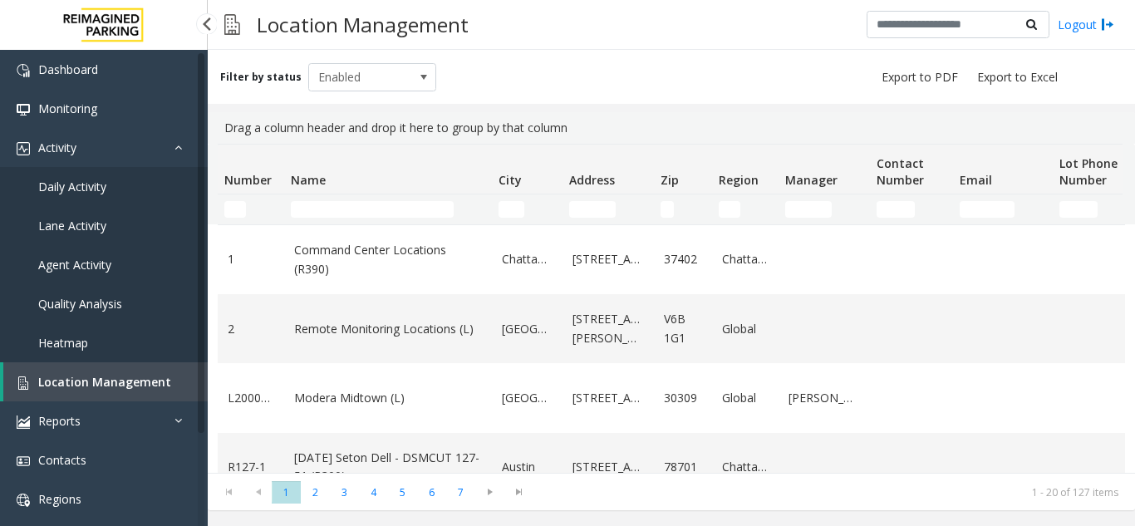
drag, startPoint x: 96, startPoint y: 393, endPoint x: 101, endPoint y: 379, distance: 15.3
click at [96, 393] on link "Location Management" at bounding box center [105, 381] width 204 height 39
click at [346, 202] on input "Name Filter" at bounding box center [372, 209] width 163 height 17
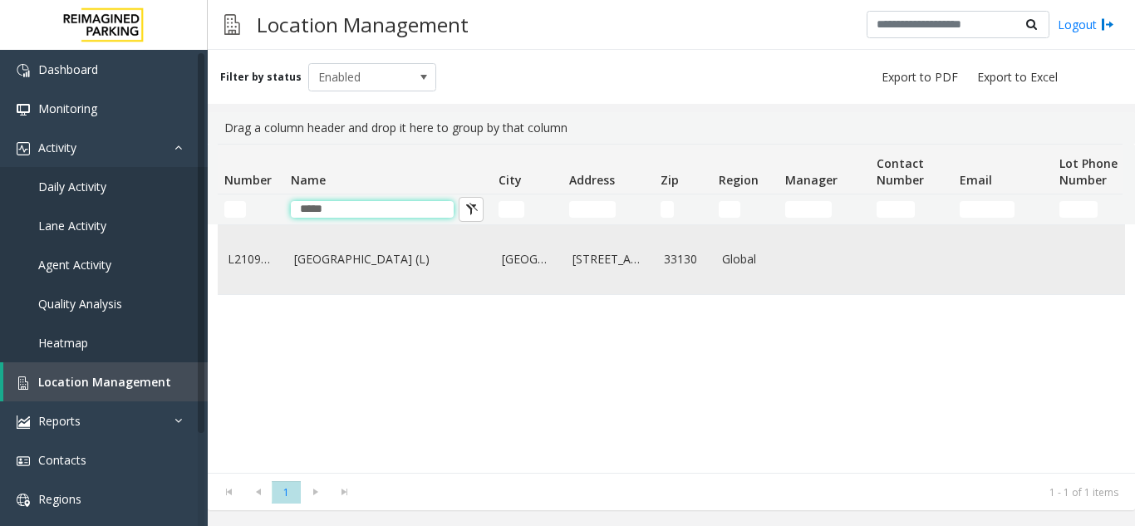
type input "*****"
click at [351, 253] on link "Brickell City Centre (L)" at bounding box center [388, 259] width 188 height 18
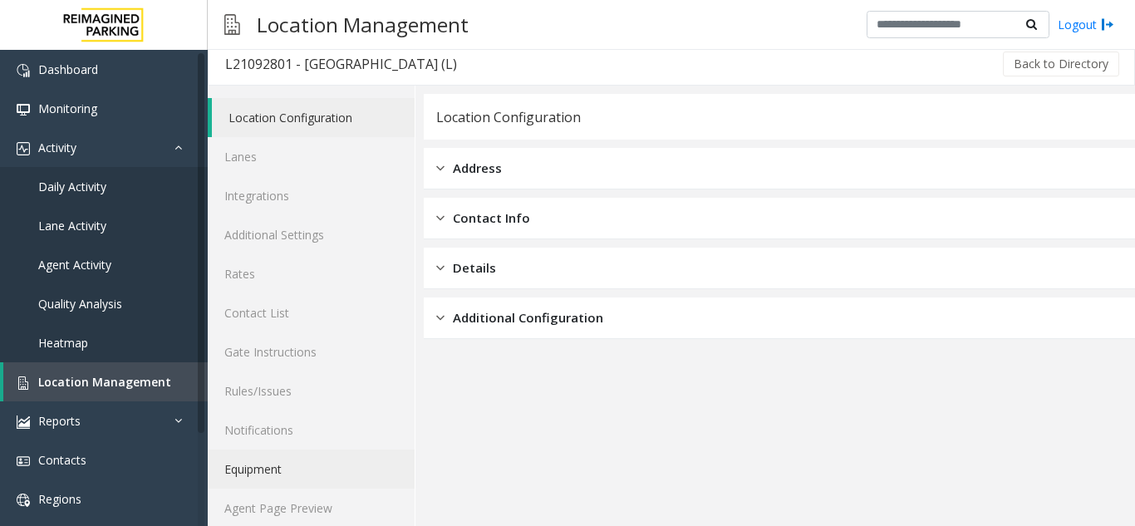
scroll to position [22, 0]
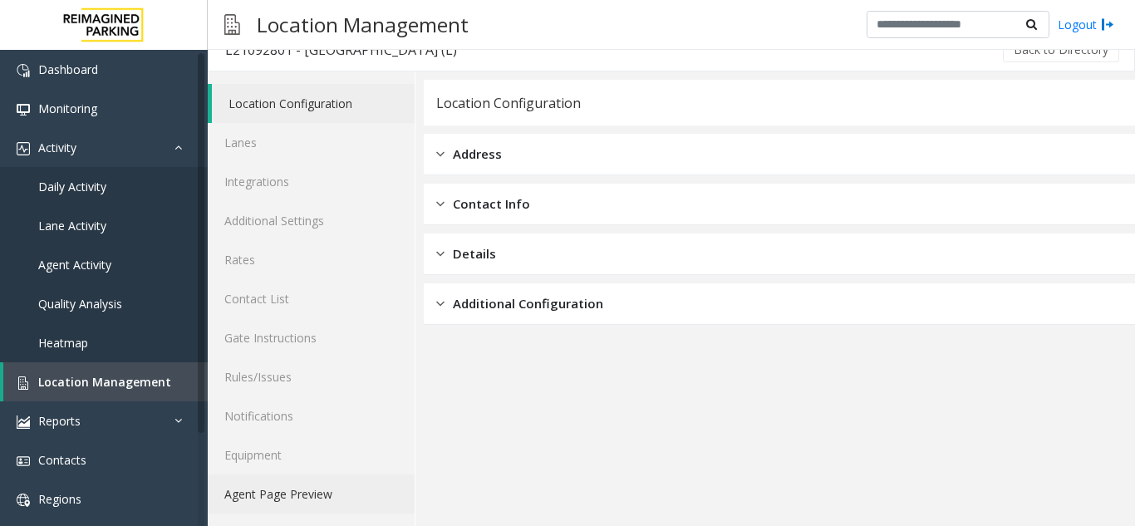
click at [277, 499] on link "Agent Page Preview" at bounding box center [311, 493] width 207 height 39
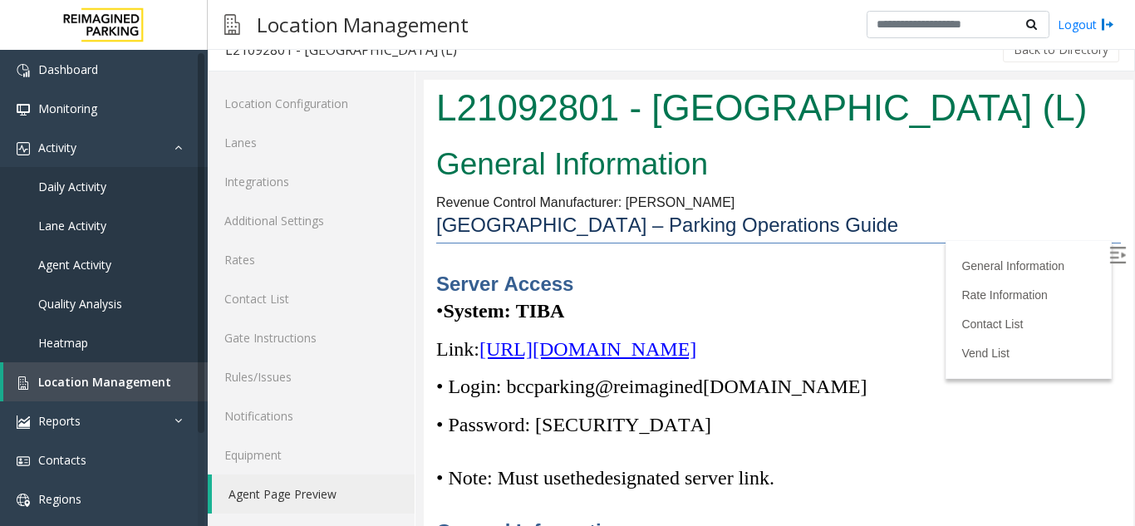
click at [850, 185] on h2 "General Information" at bounding box center [778, 164] width 684 height 43
click at [1109, 252] on img at bounding box center [1117, 255] width 17 height 17
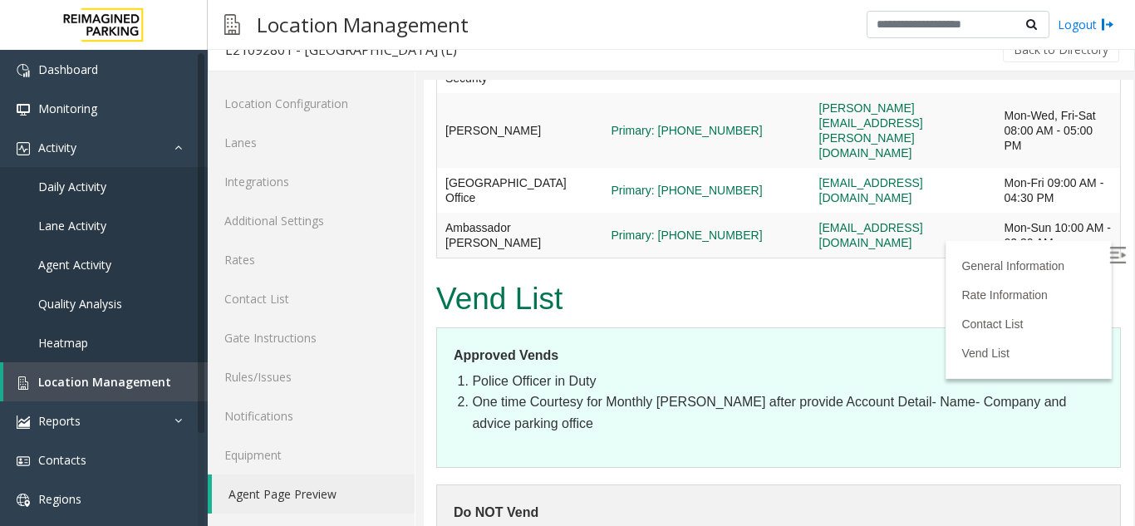
scroll to position [5928, 0]
click at [125, 392] on link "Location Management" at bounding box center [105, 381] width 204 height 39
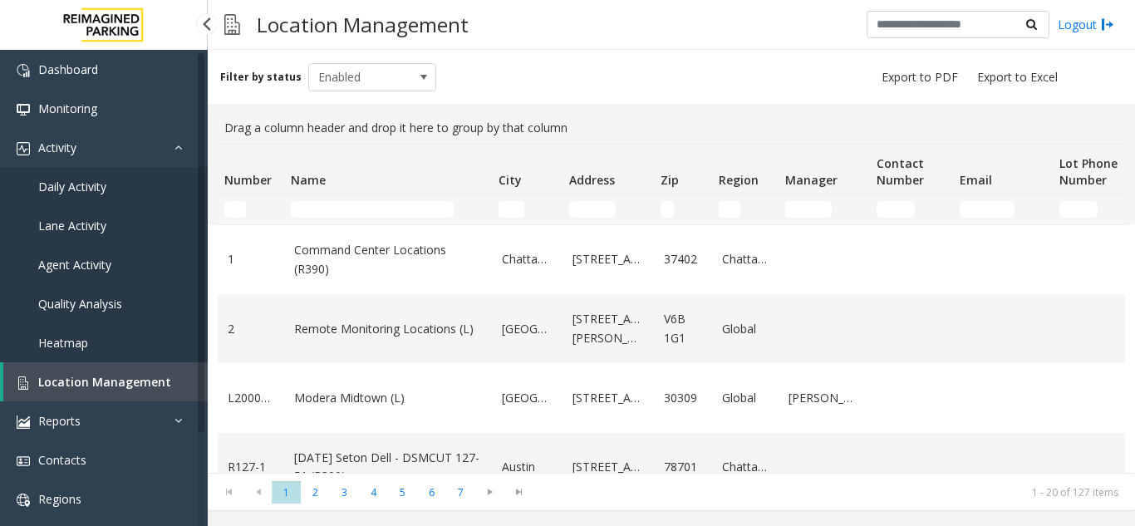
click at [96, 266] on span "Agent Activity" at bounding box center [74, 265] width 73 height 16
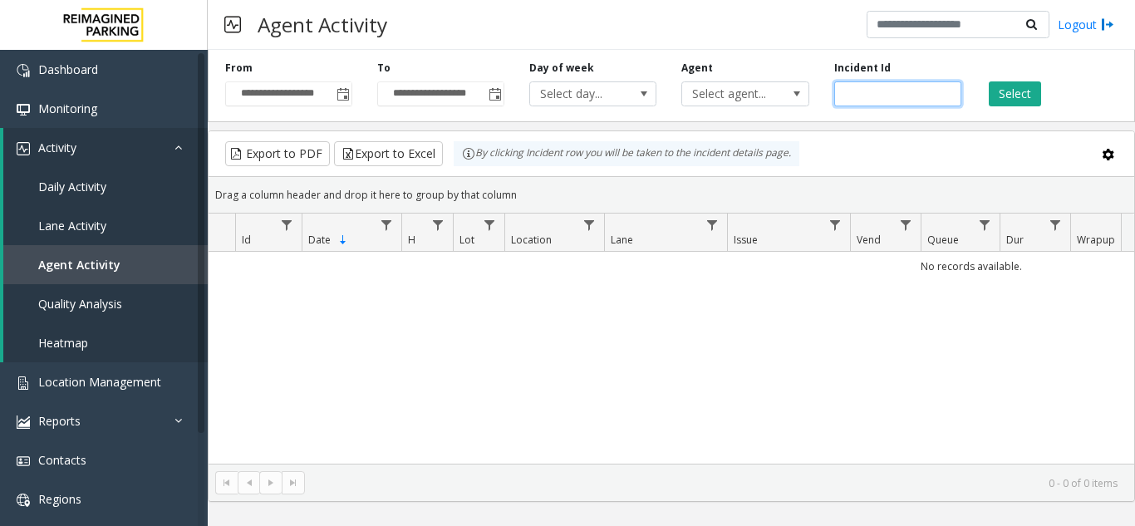
click at [866, 100] on input "number" at bounding box center [897, 93] width 127 height 25
paste input "*******"
type input "*******"
click at [991, 93] on button "Select" at bounding box center [1015, 93] width 52 height 25
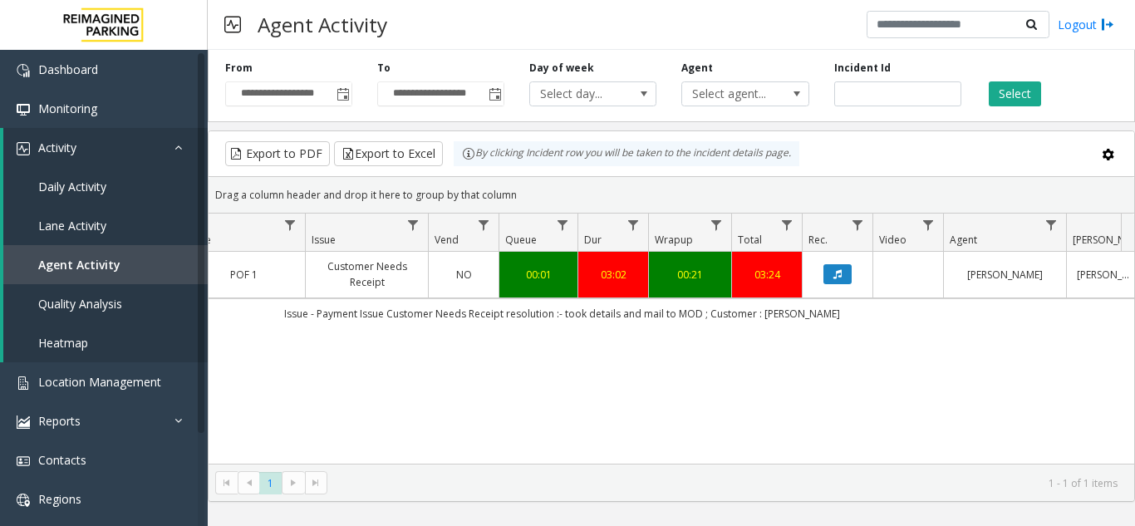
scroll to position [0, 452]
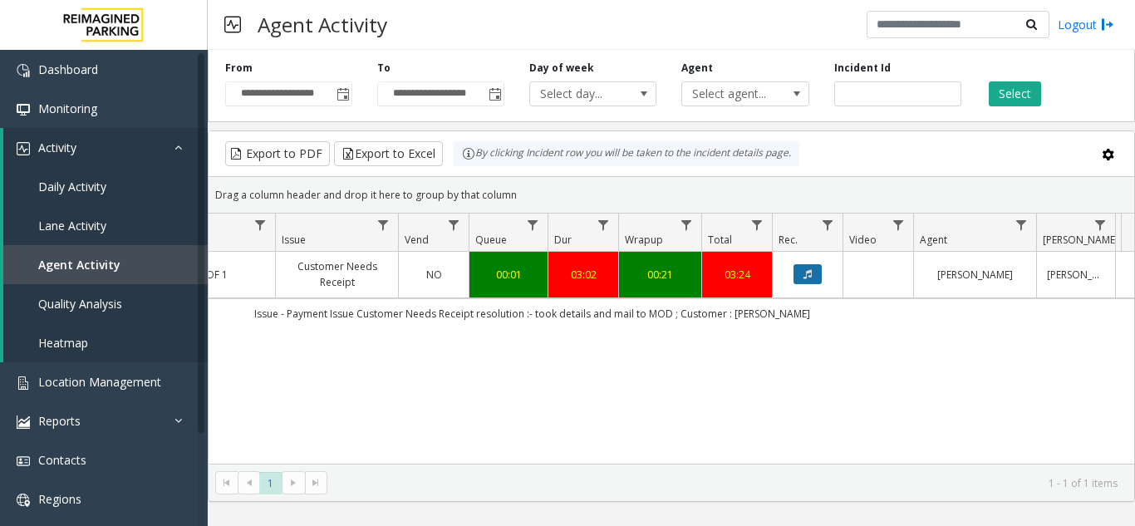
click at [807, 277] on icon "Data table" at bounding box center [807, 274] width 8 height 10
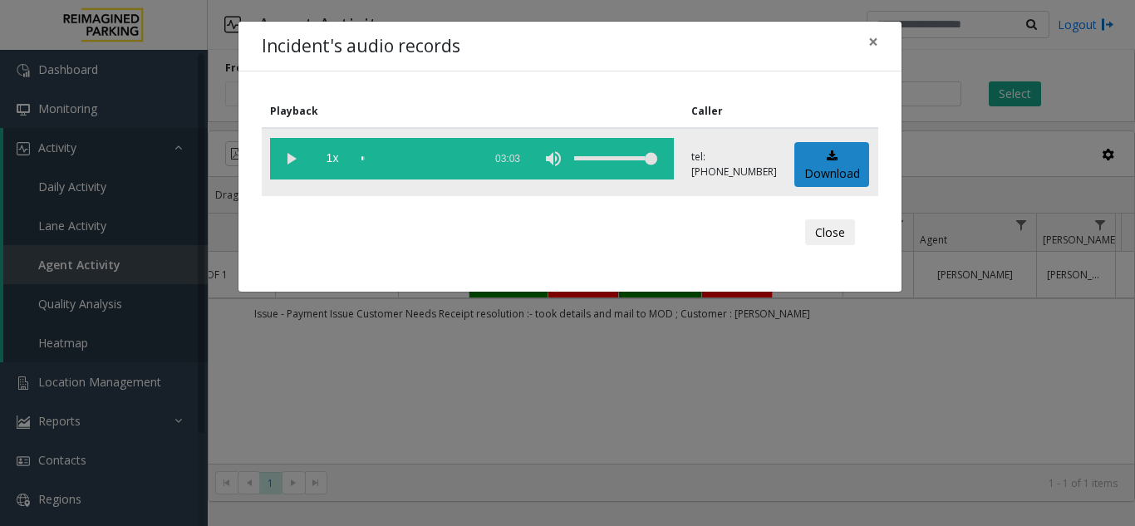
click at [283, 154] on vg-play-pause at bounding box center [291, 159] width 42 height 42
click at [292, 159] on vg-play-pause at bounding box center [291, 159] width 42 height 42
click at [424, 360] on div "Incident's audio records × Playback Caller 1x 03:03 tel:+10905349008 Download C…" at bounding box center [567, 263] width 1135 height 526
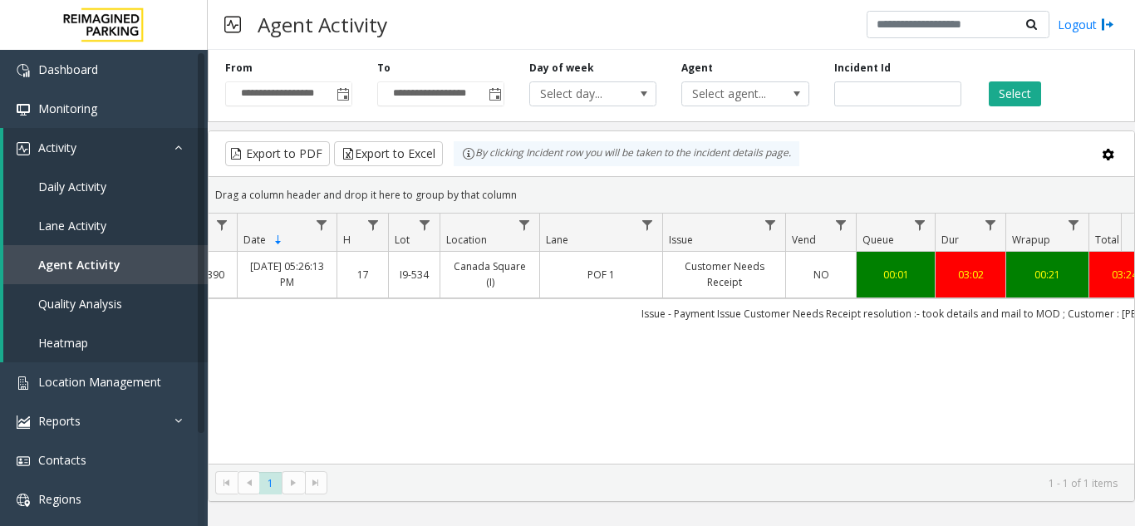
scroll to position [0, 0]
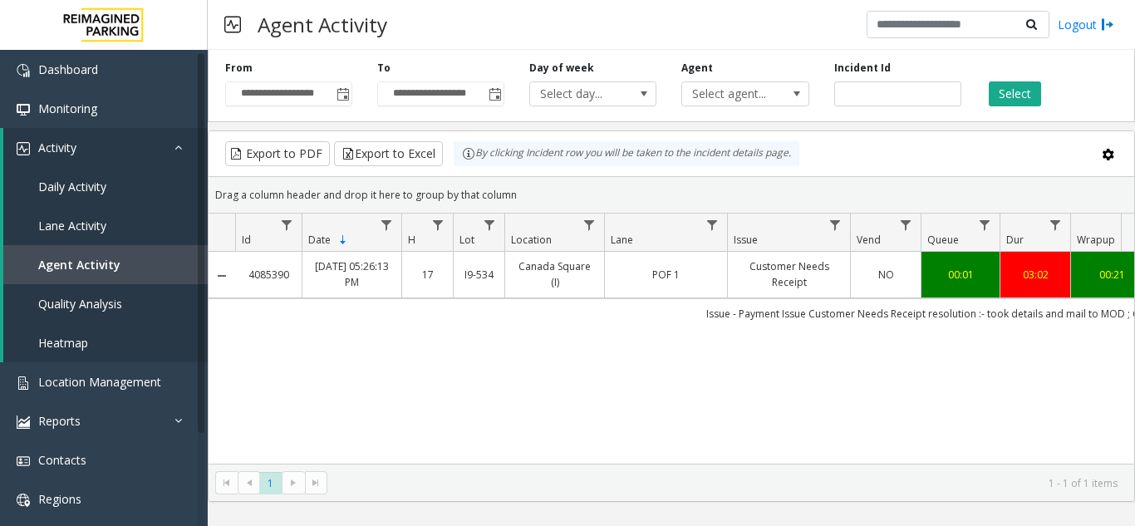
copy link "4085390"
drag, startPoint x: 292, startPoint y: 272, endPoint x: 250, endPoint y: 282, distance: 42.5
click at [250, 282] on td "4085390" at bounding box center [268, 275] width 66 height 46
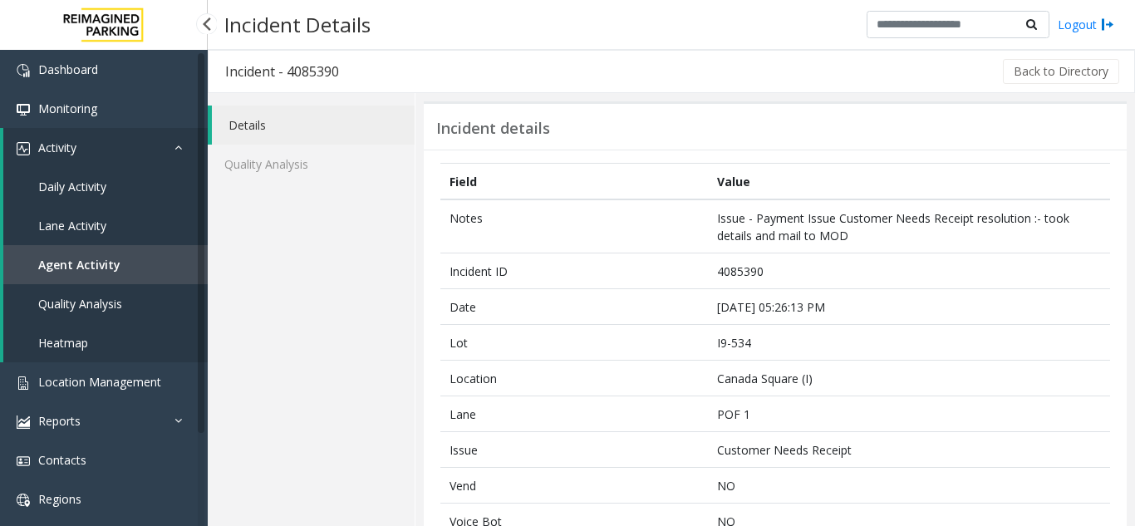
click at [130, 259] on link "Agent Activity" at bounding box center [105, 264] width 204 height 39
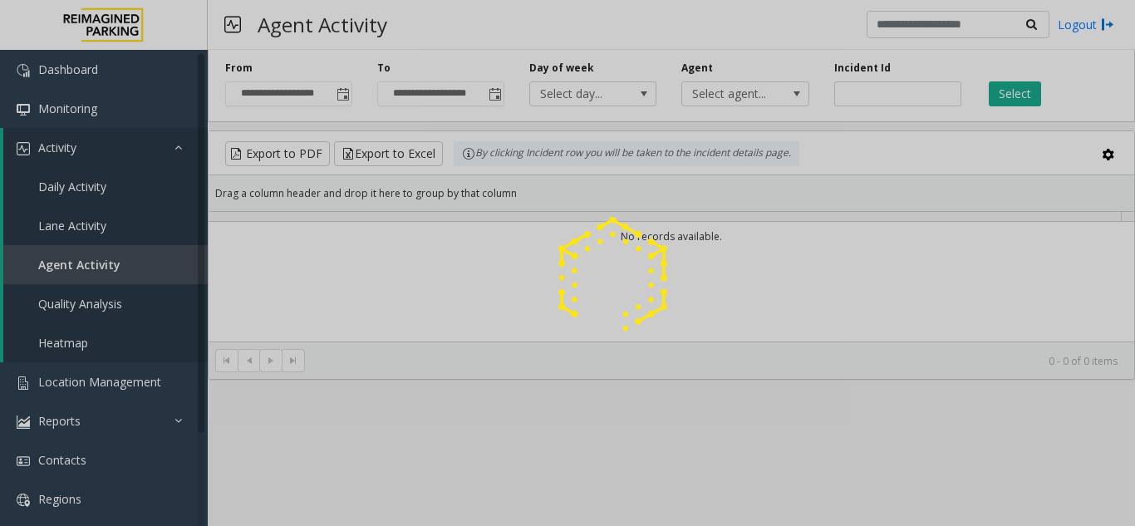
click at [100, 385] on div at bounding box center [567, 263] width 1135 height 526
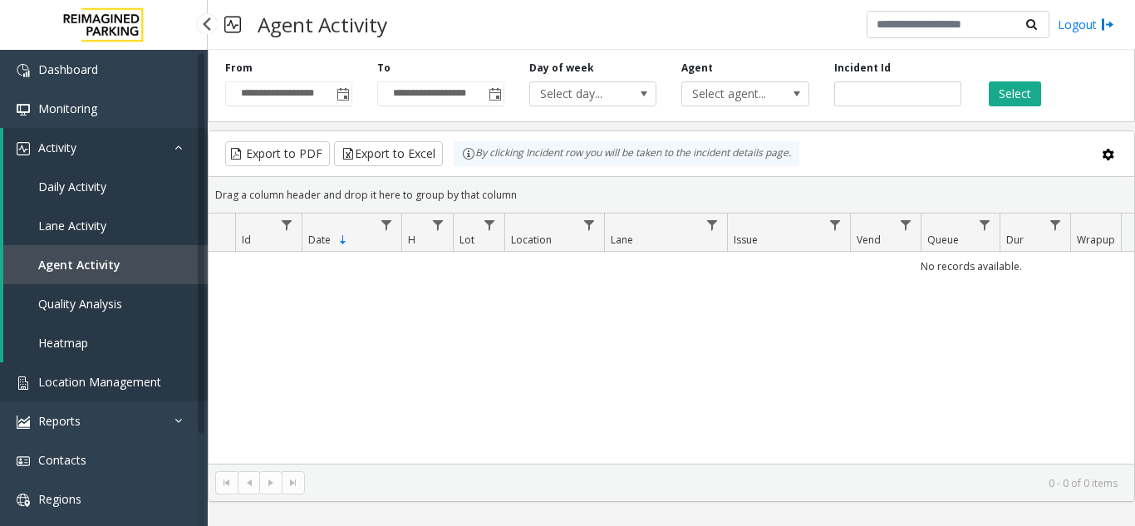
click at [92, 383] on span "Location Management" at bounding box center [99, 382] width 123 height 16
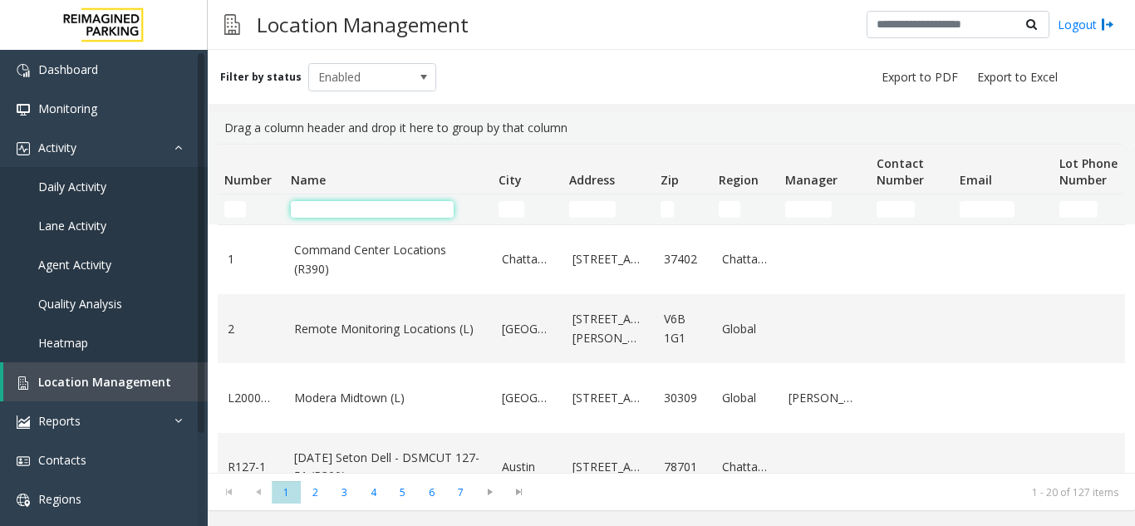
click at [349, 216] on input "Name Filter" at bounding box center [372, 209] width 163 height 17
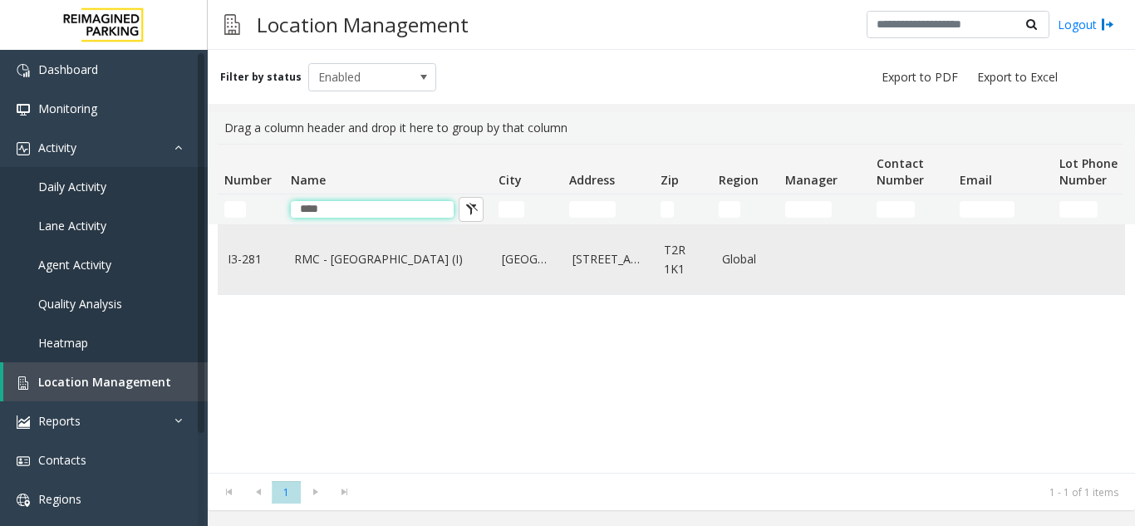
type input "****"
click at [320, 262] on link "RMC - Mount Royal Village (I)" at bounding box center [388, 259] width 188 height 18
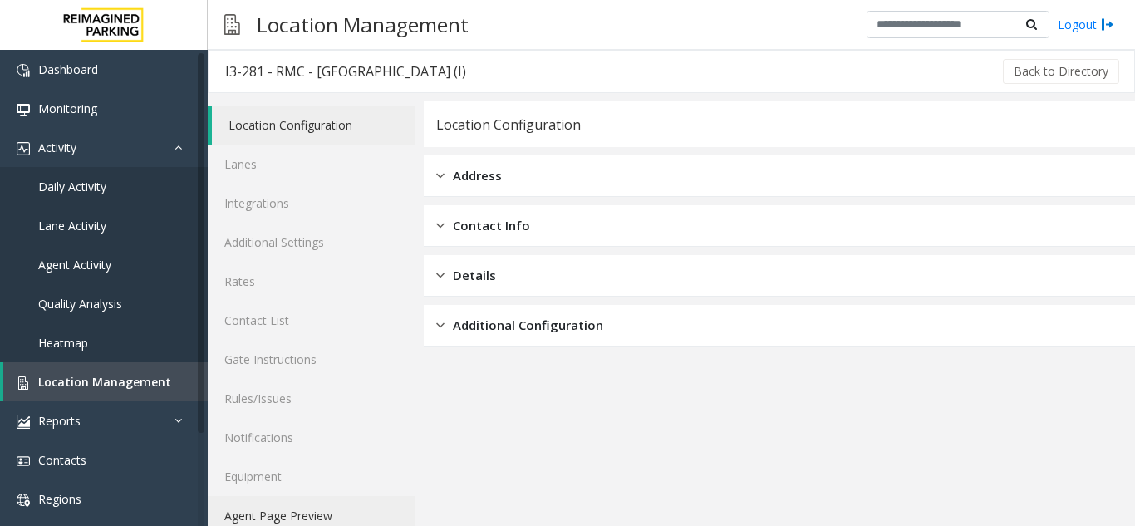
click at [292, 513] on link "Agent Page Preview" at bounding box center [311, 515] width 207 height 39
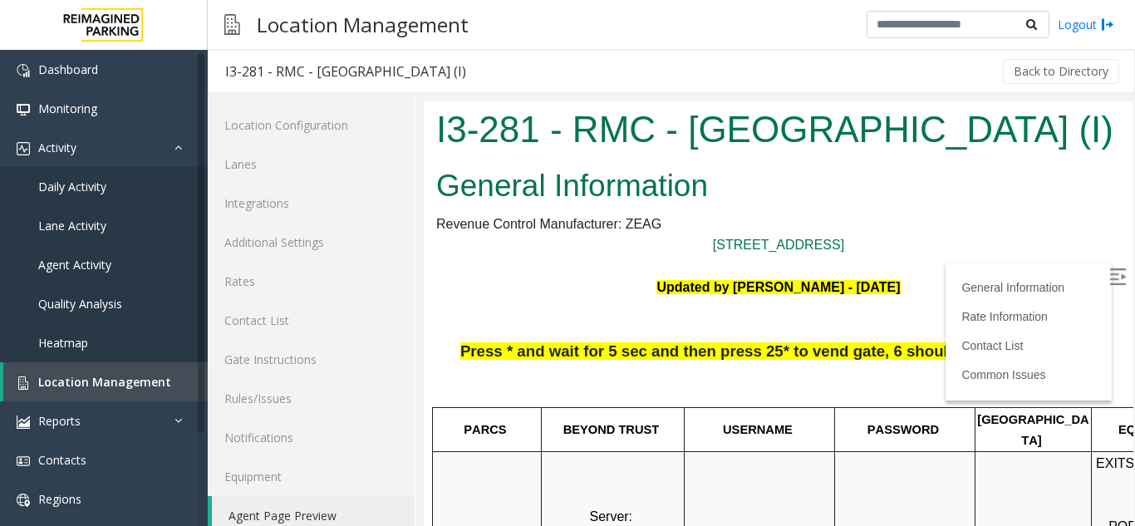
scroll to position [249, 0]
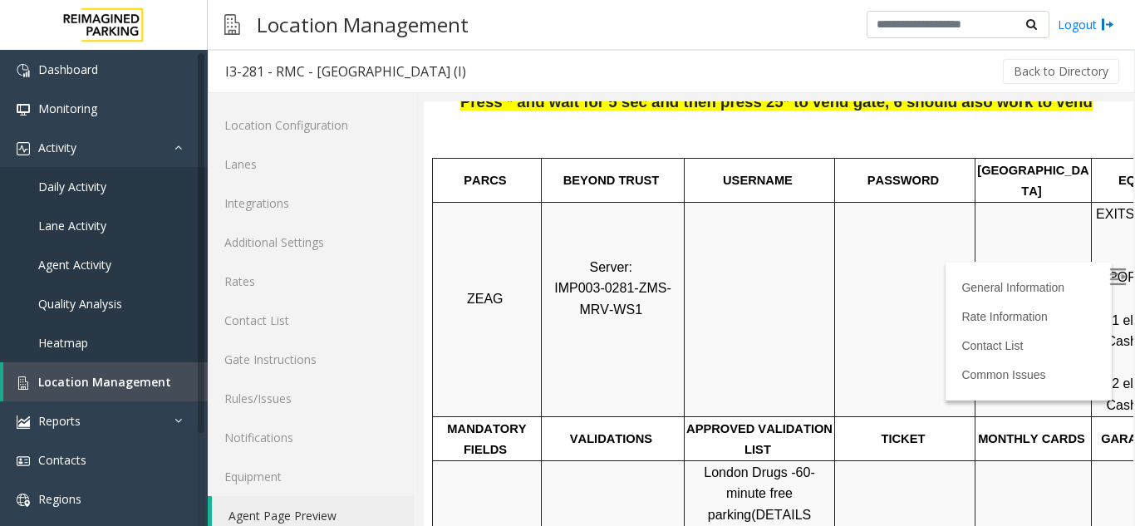
click at [1109, 268] on img at bounding box center [1117, 276] width 17 height 17
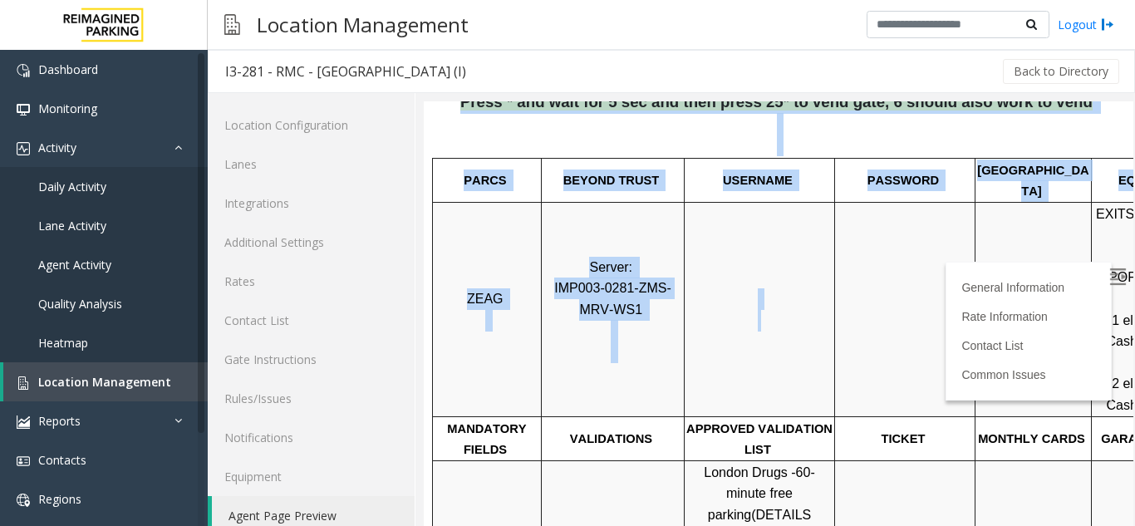
scroll to position [249, 234]
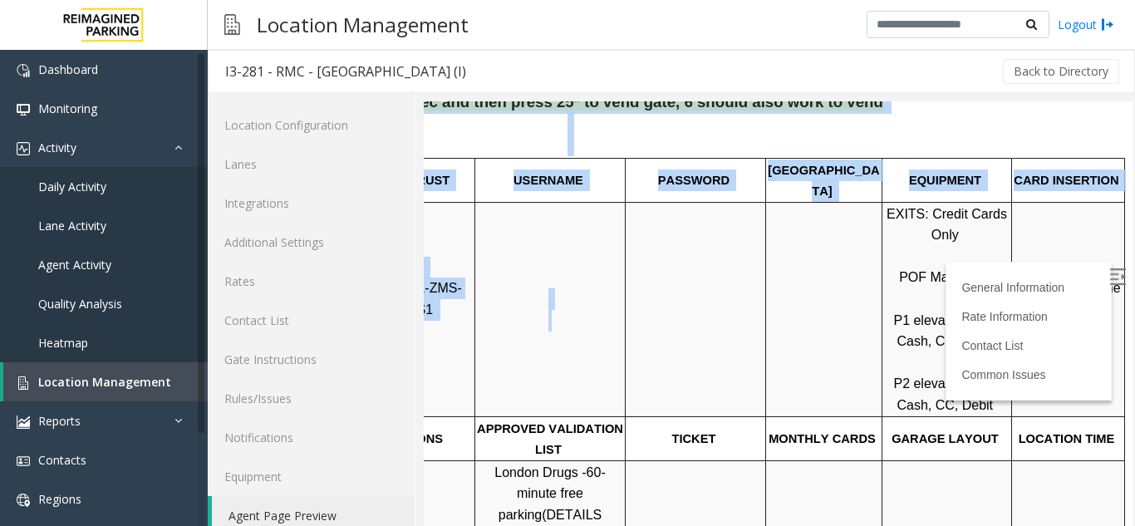
drag, startPoint x: 874, startPoint y: 263, endPoint x: 1203, endPoint y: 262, distance: 329.0
click at [924, 262] on html "I3-281 - RMC - Mount Royal Village (I) General Information Revenue Control Manu…" at bounding box center [568, 75] width 709 height 446
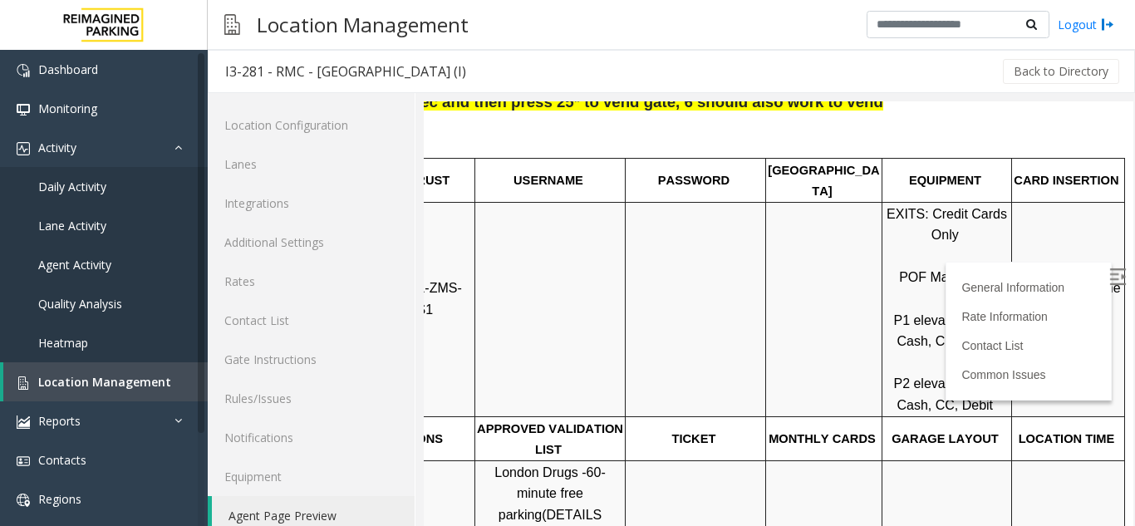
click at [1008, 297] on div at bounding box center [1011, 309] width 6 height 214
